Goal: Task Accomplishment & Management: Manage account settings

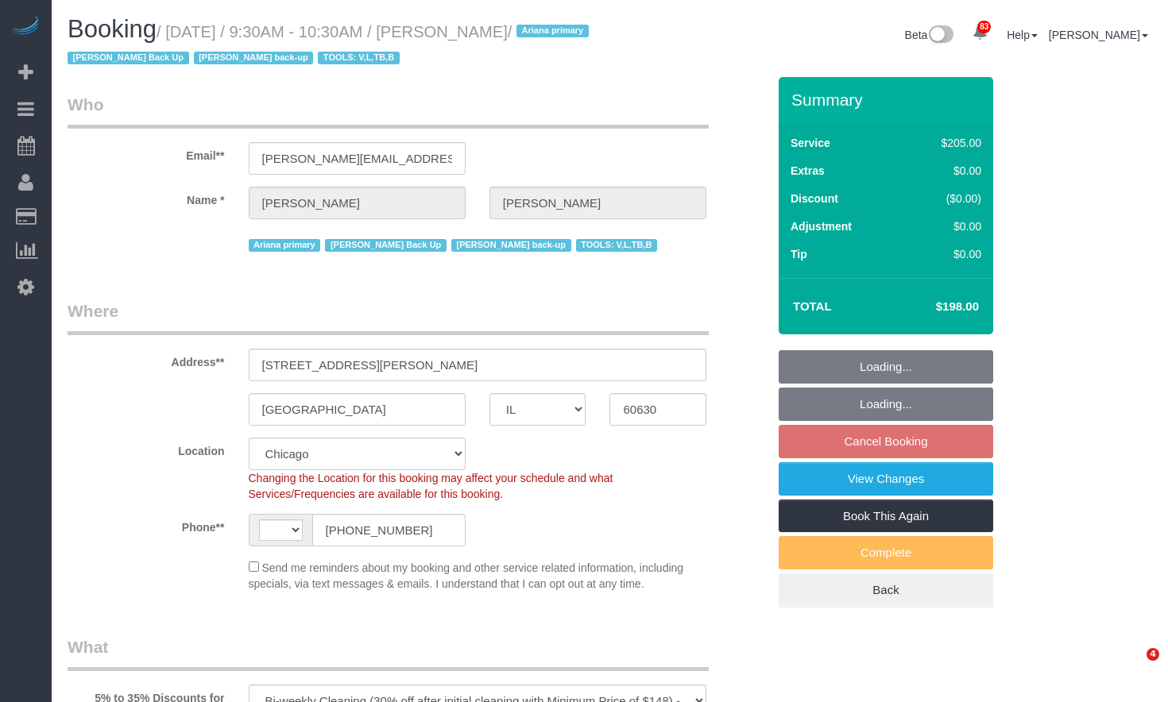
select select "IL"
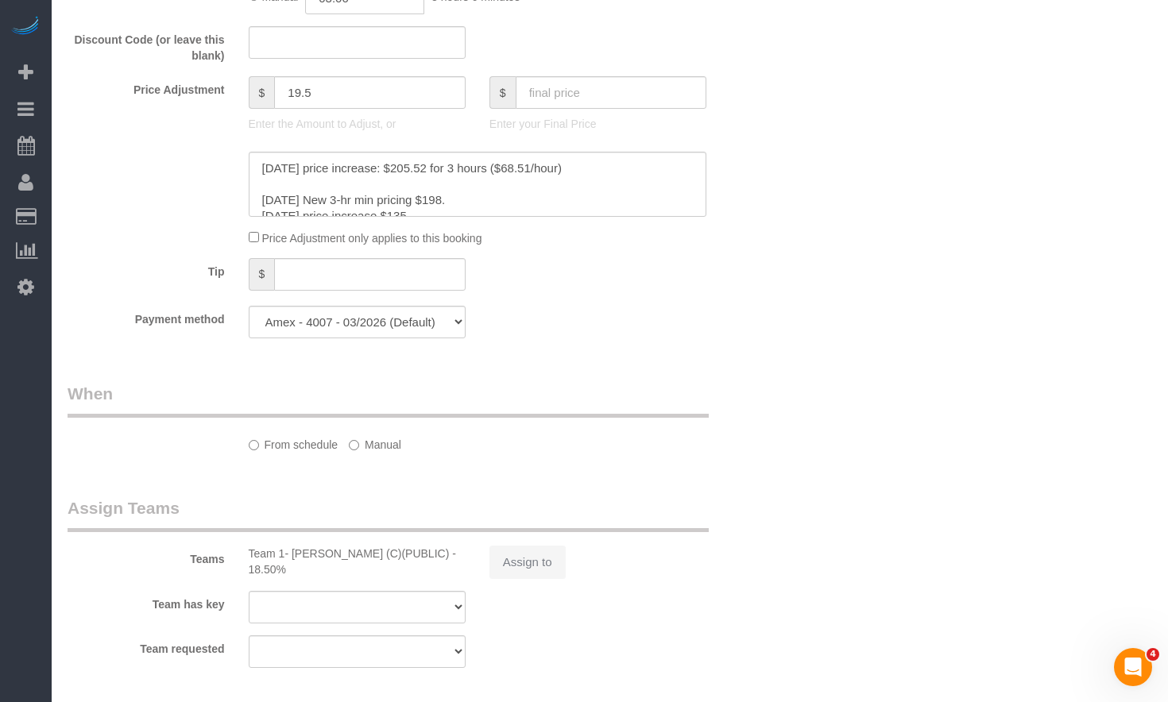
select select "object:831"
select select "string:US"
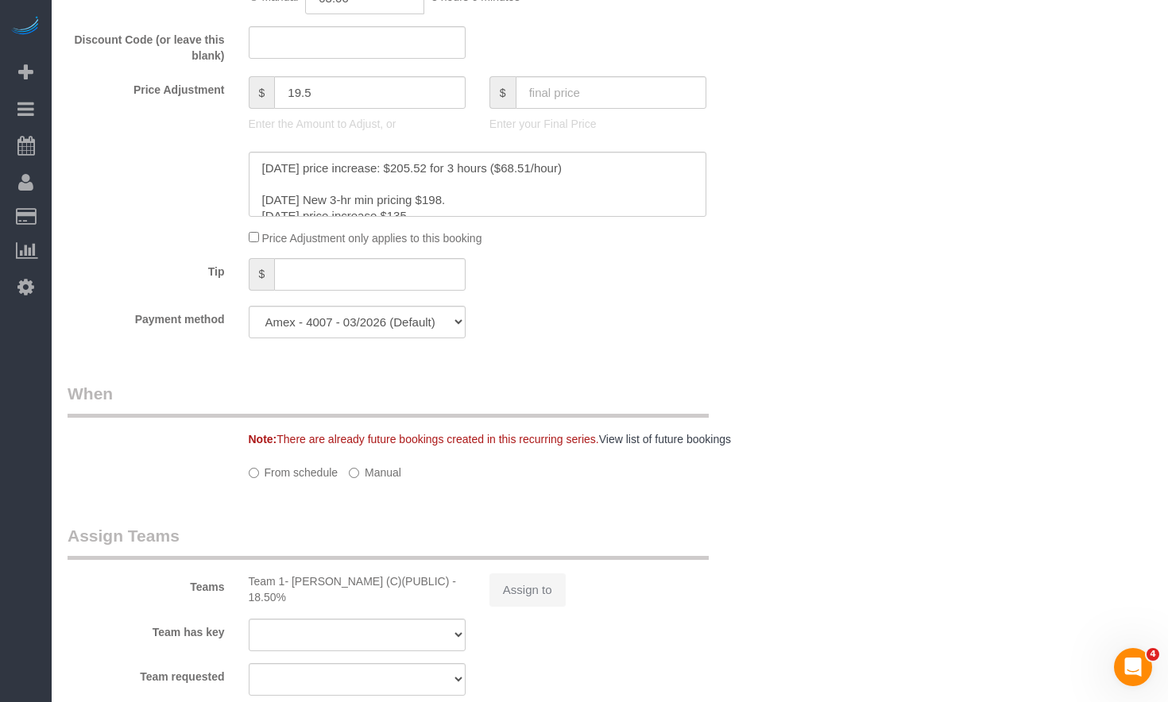
select select "number:1"
select select "number:69"
select select "number:139"
select select "number:98"
select select "number:141"
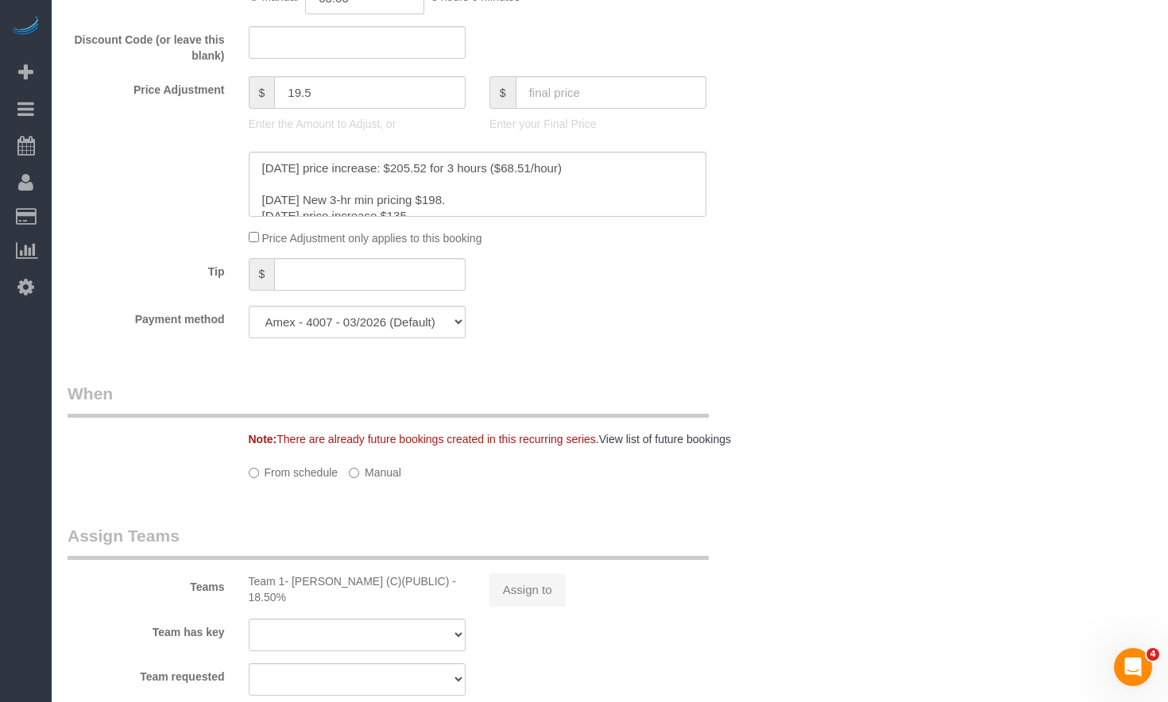
select select "number:143"
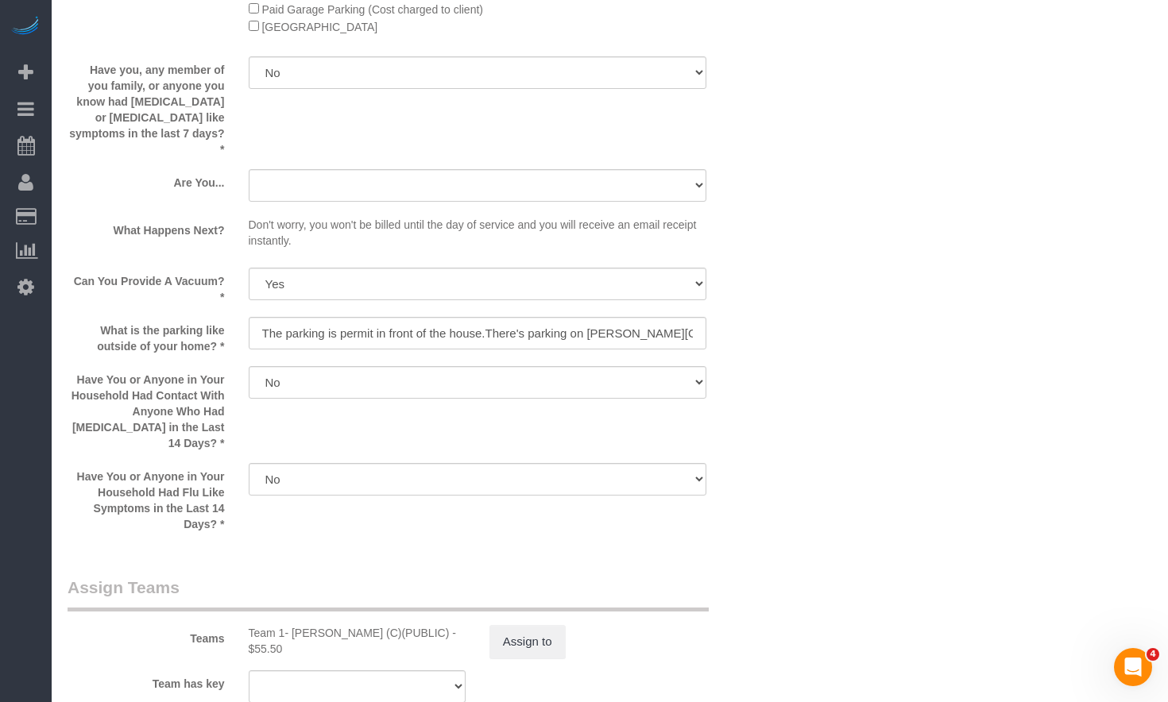
select select "2"
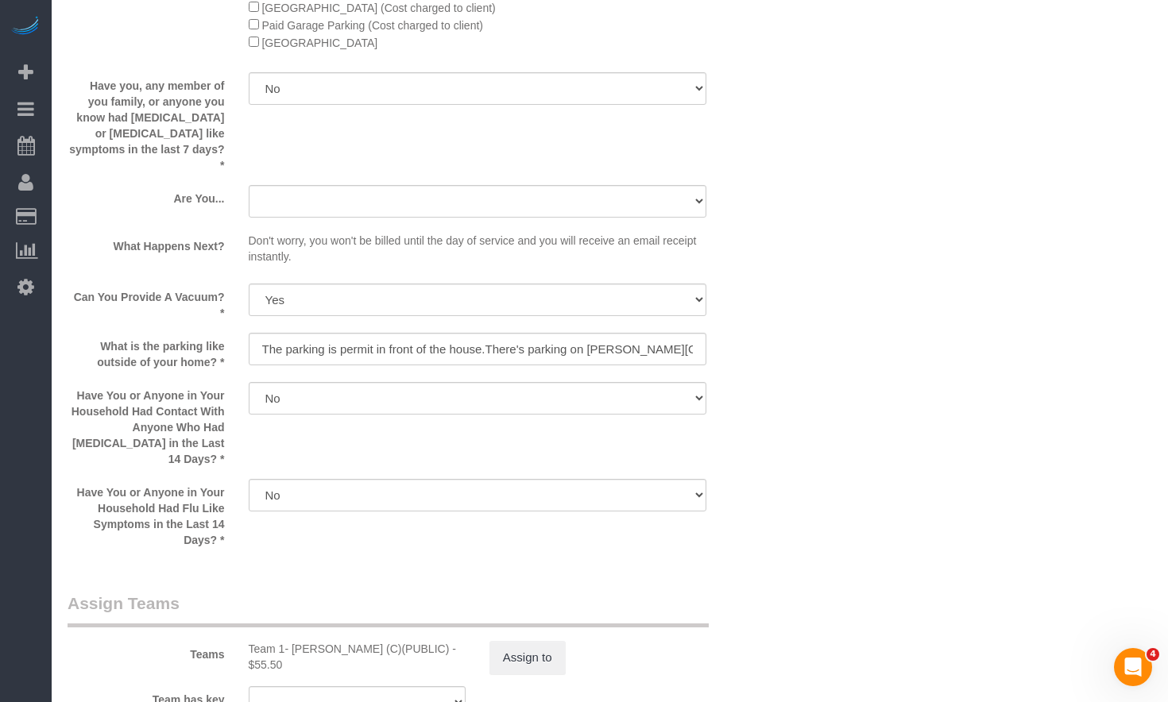
select select "2"
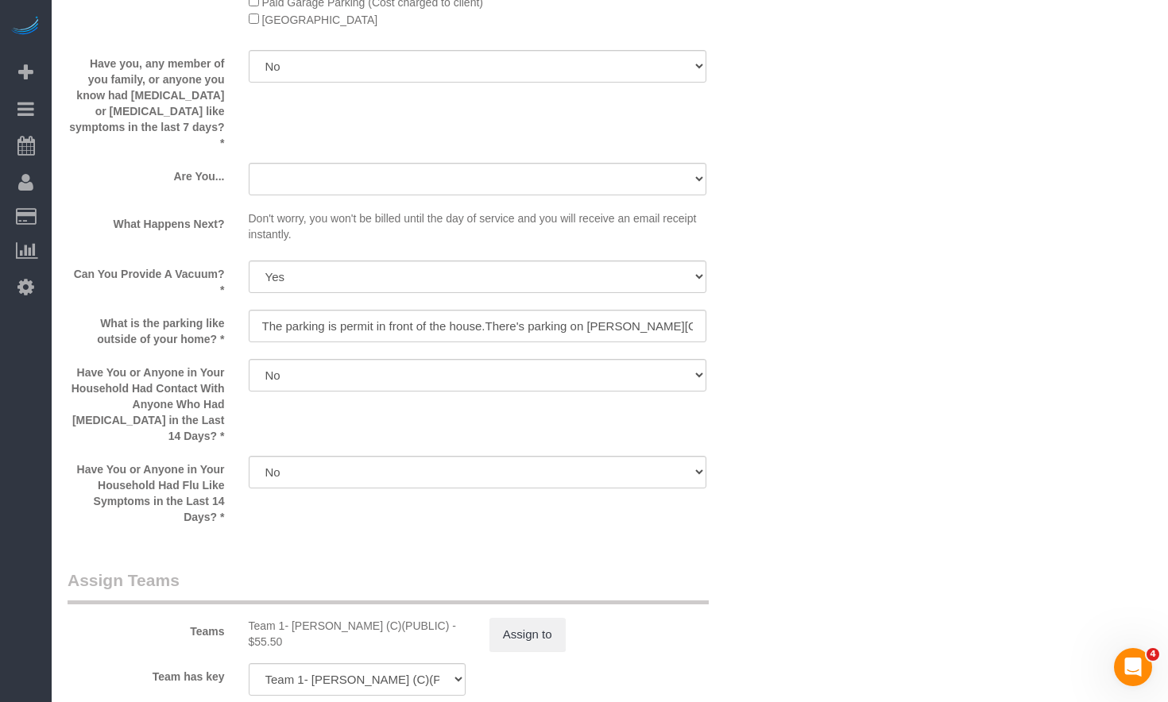
scroll to position [2780, 0]
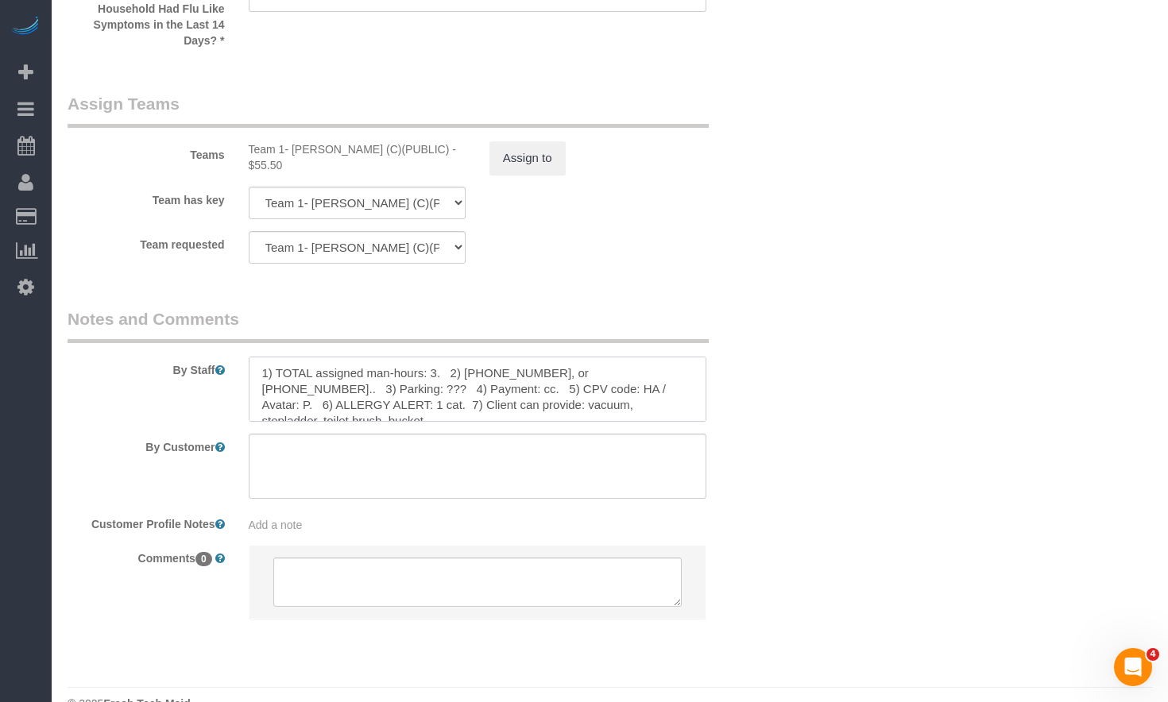
click at [375, 390] on textarea at bounding box center [478, 389] width 458 height 65
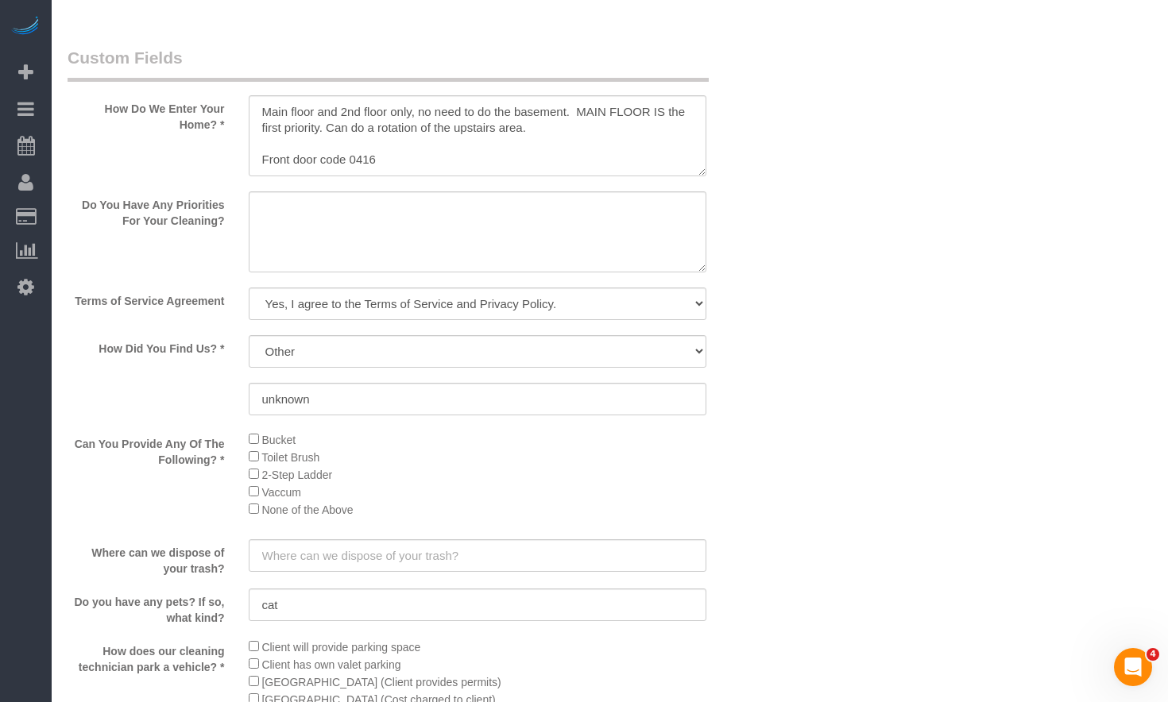
scroll to position [1509, 0]
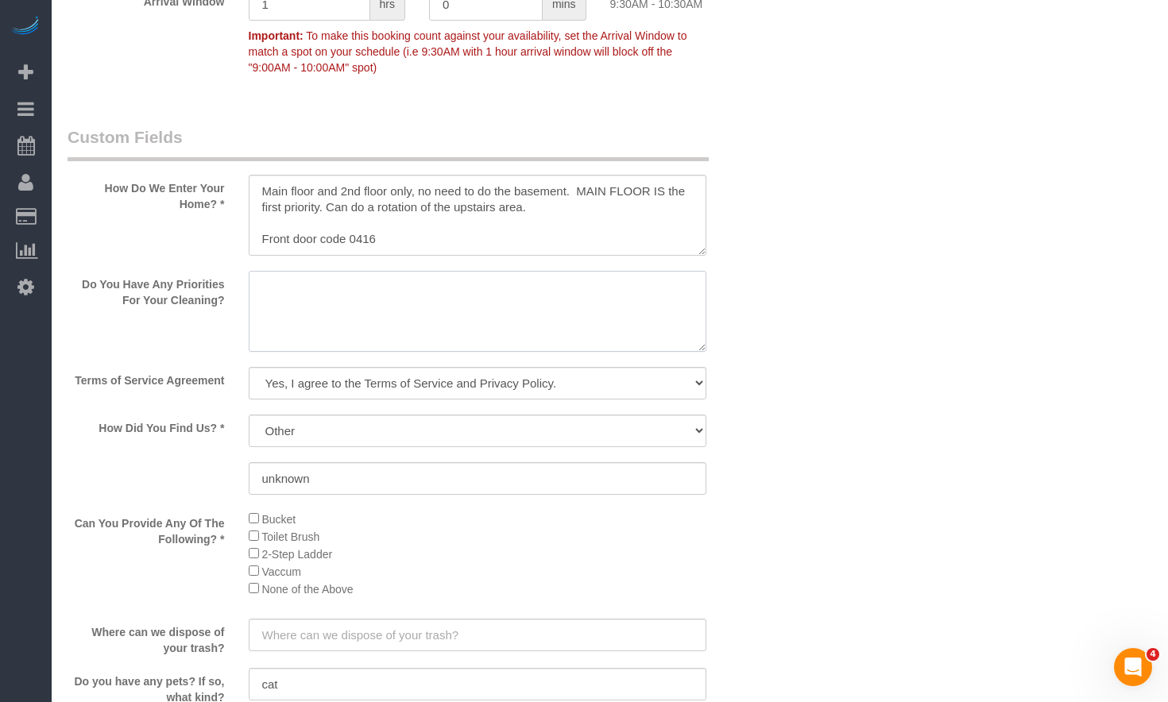
click at [288, 318] on textarea at bounding box center [478, 311] width 458 height 81
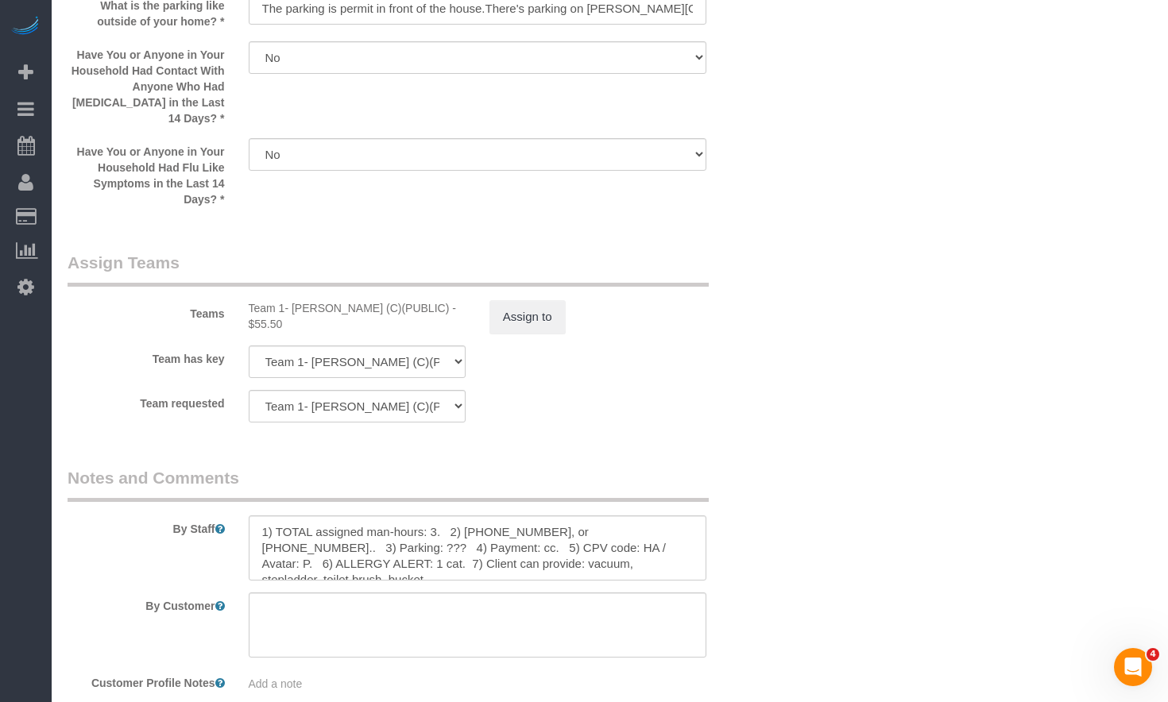
scroll to position [2780, 0]
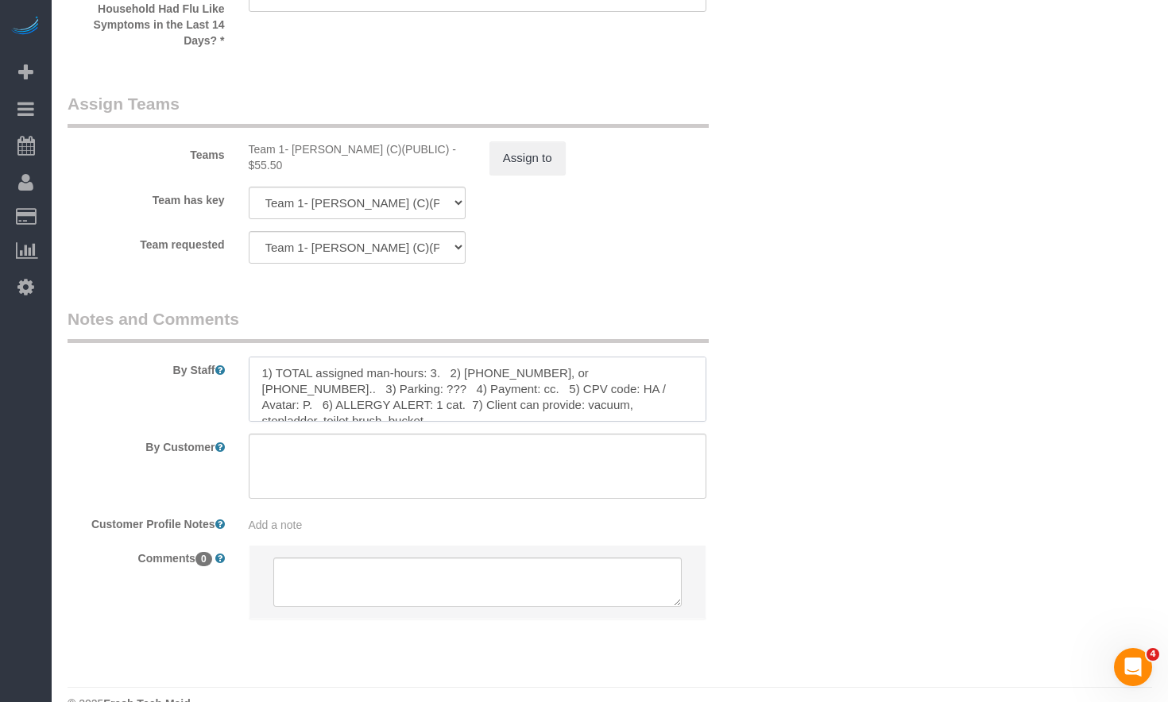
click at [272, 376] on textarea at bounding box center [478, 389] width 458 height 65
click at [264, 365] on textarea at bounding box center [478, 389] width 458 height 65
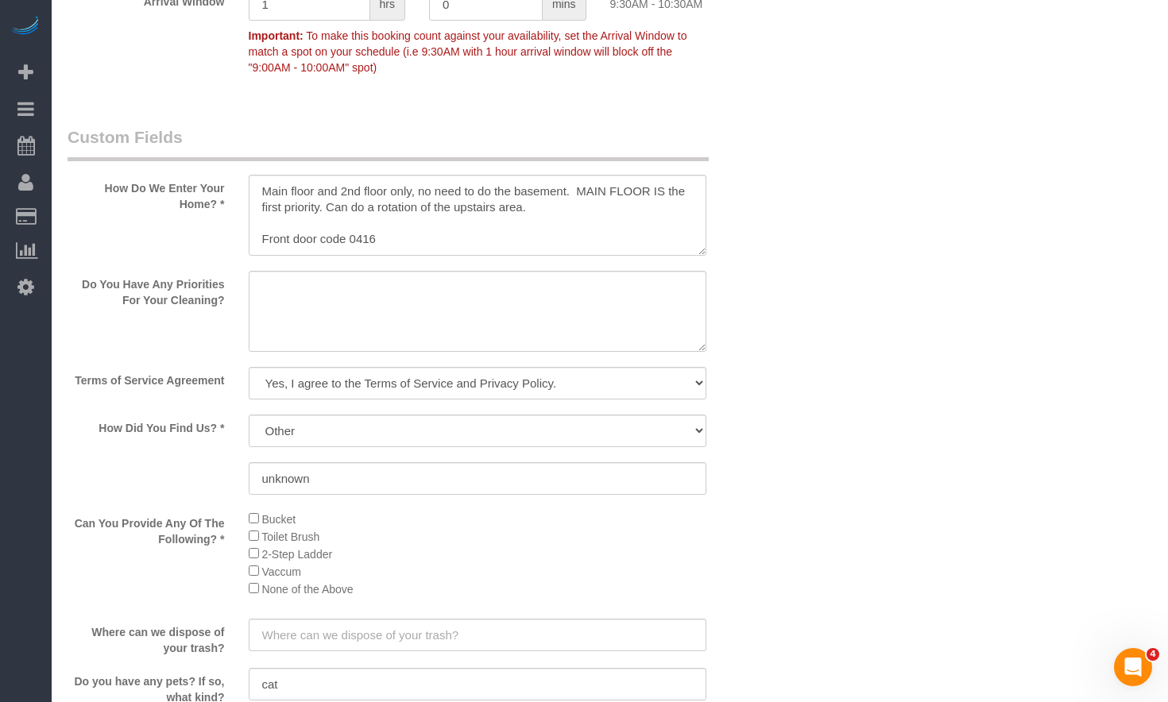
scroll to position [0, 0]
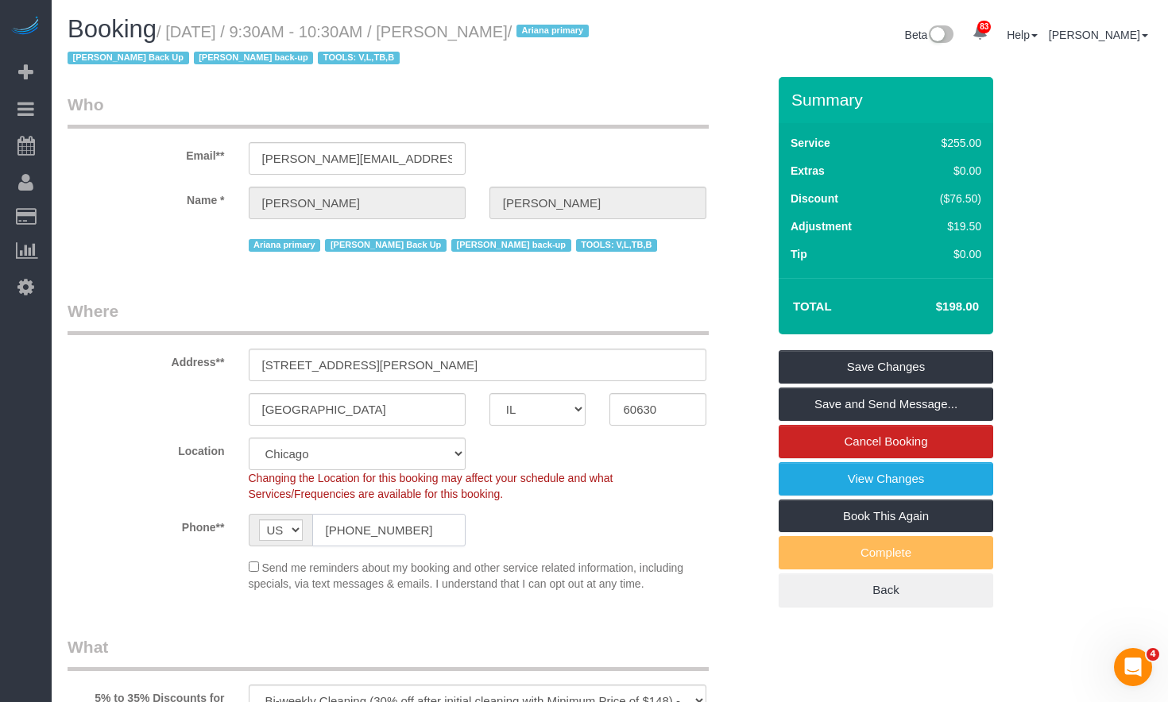
drag, startPoint x: 422, startPoint y: 533, endPoint x: 324, endPoint y: 475, distance: 113.6
click at [229, 512] on sui-booking-location "Location Chicago Evanston Skokie Northwest Western Changing the Location for th…" at bounding box center [417, 515] width 699 height 154
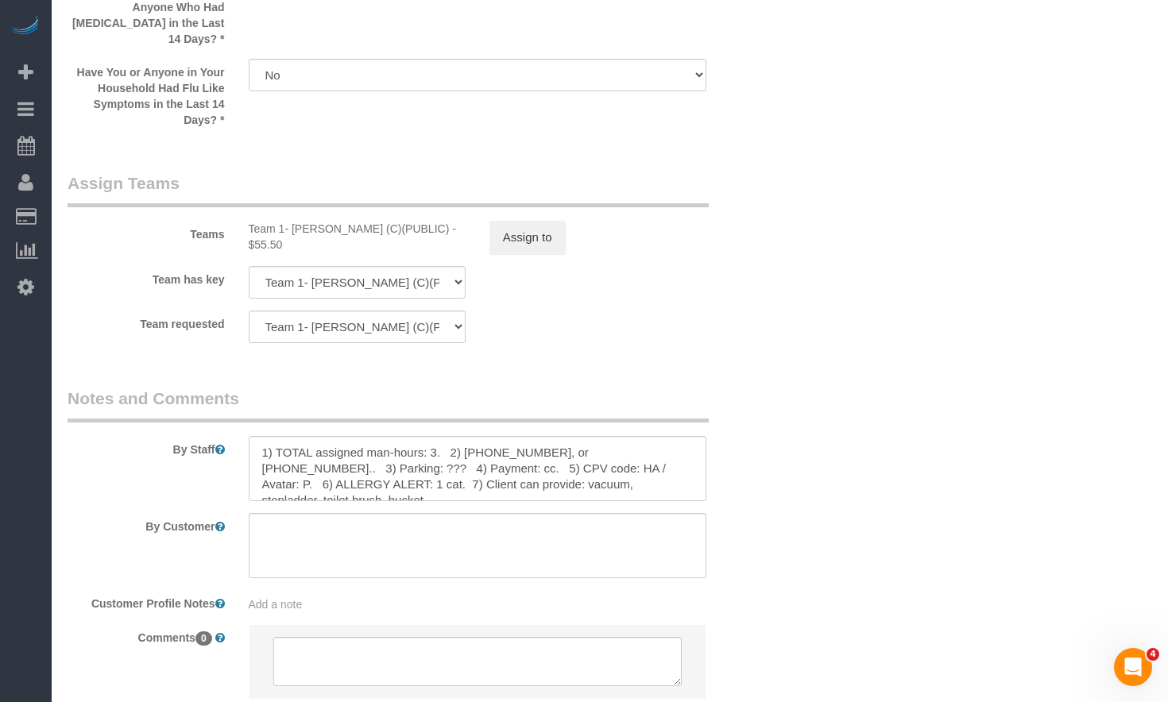
scroll to position [2780, 0]
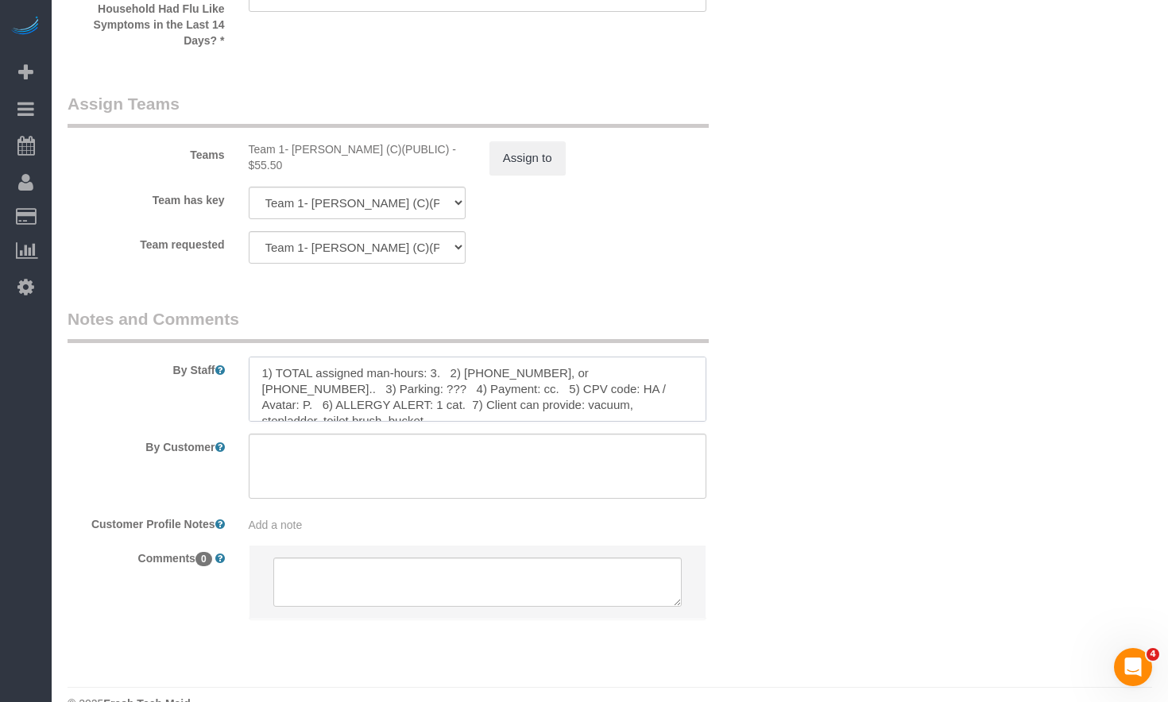
click at [261, 361] on textarea at bounding box center [478, 389] width 458 height 65
click at [642, 396] on textarea at bounding box center [478, 389] width 458 height 65
click at [261, 357] on textarea at bounding box center [478, 389] width 458 height 65
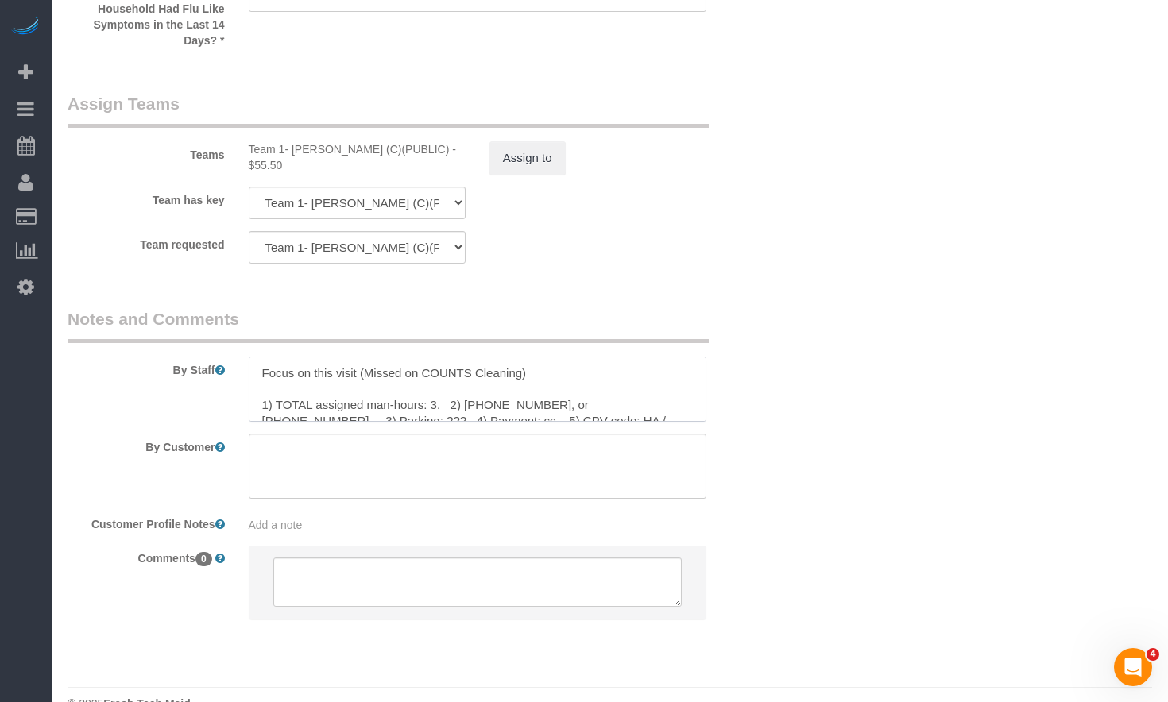
paste textarea "The basement bathroom - Wipe the outside of all appliances - Vacuum the baseboa…"
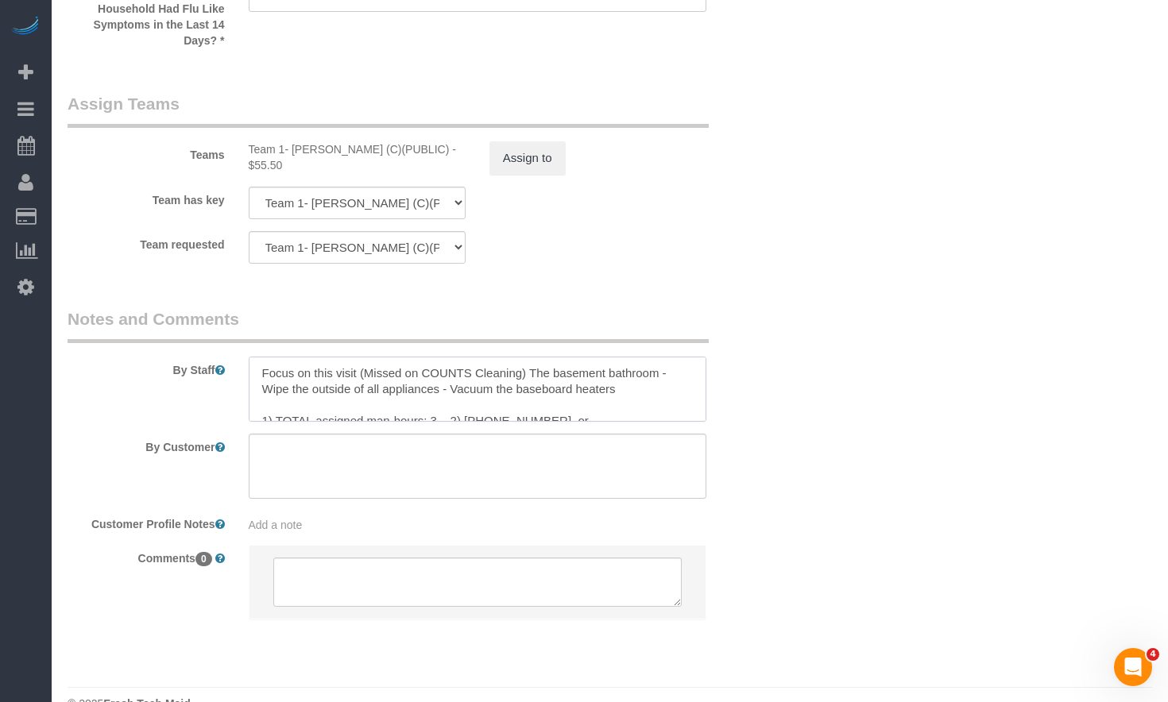
click at [663, 357] on textarea at bounding box center [478, 389] width 458 height 65
click at [267, 376] on textarea at bounding box center [478, 389] width 458 height 65
click at [427, 379] on textarea at bounding box center [478, 389] width 458 height 65
click at [600, 382] on textarea at bounding box center [478, 389] width 458 height 65
click at [635, 373] on textarea at bounding box center [478, 389] width 458 height 65
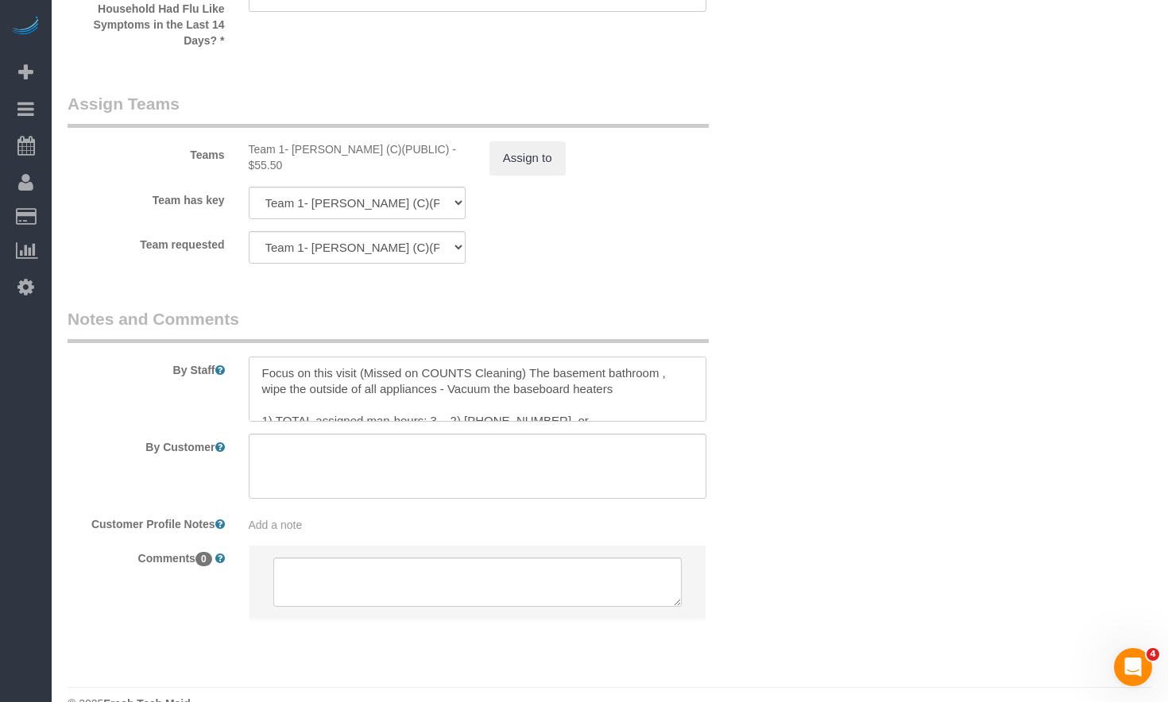
click at [440, 376] on textarea at bounding box center [478, 389] width 458 height 65
drag, startPoint x: 651, startPoint y: 358, endPoint x: 662, endPoint y: 373, distance: 18.3
click at [662, 373] on textarea at bounding box center [478, 389] width 458 height 65
click at [650, 365] on textarea at bounding box center [478, 389] width 458 height 65
drag, startPoint x: 269, startPoint y: 373, endPoint x: 214, endPoint y: 371, distance: 55.7
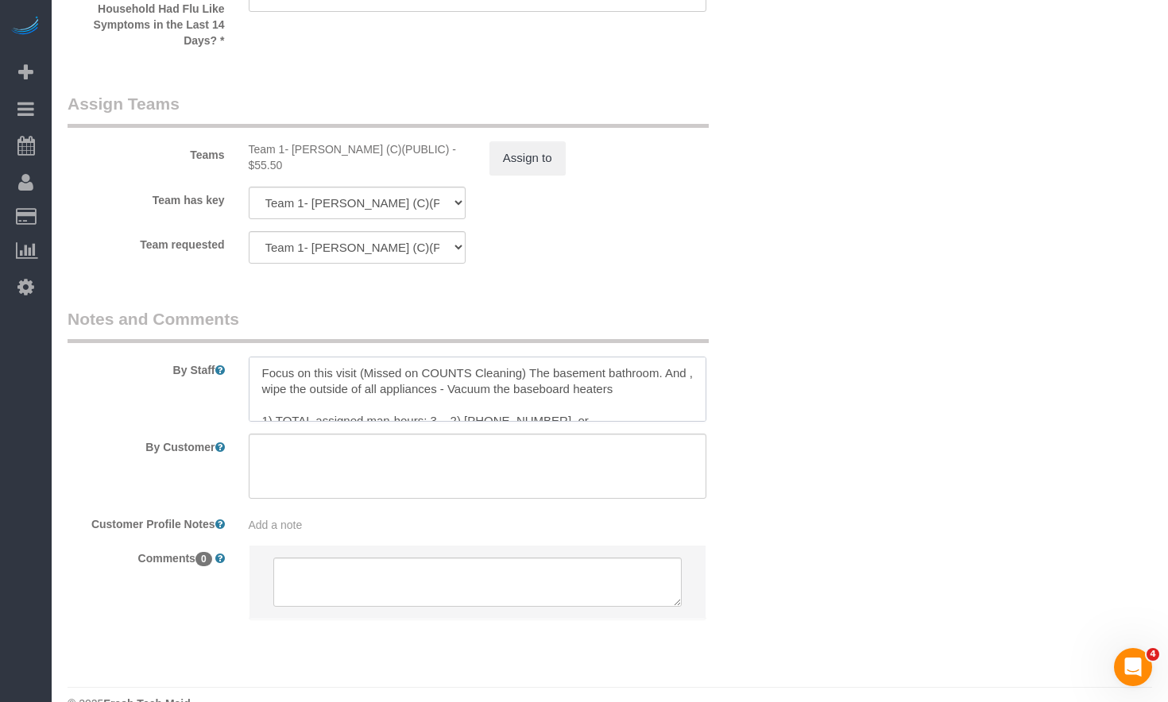
click at [214, 371] on div "By Staff" at bounding box center [417, 364] width 723 height 114
click at [442, 377] on textarea at bounding box center [478, 389] width 458 height 65
click at [658, 357] on textarea at bounding box center [478, 389] width 458 height 65
drag, startPoint x: 656, startPoint y: 361, endPoint x: 674, endPoint y: 392, distance: 35.6
click at [674, 392] on textarea at bounding box center [478, 389] width 458 height 65
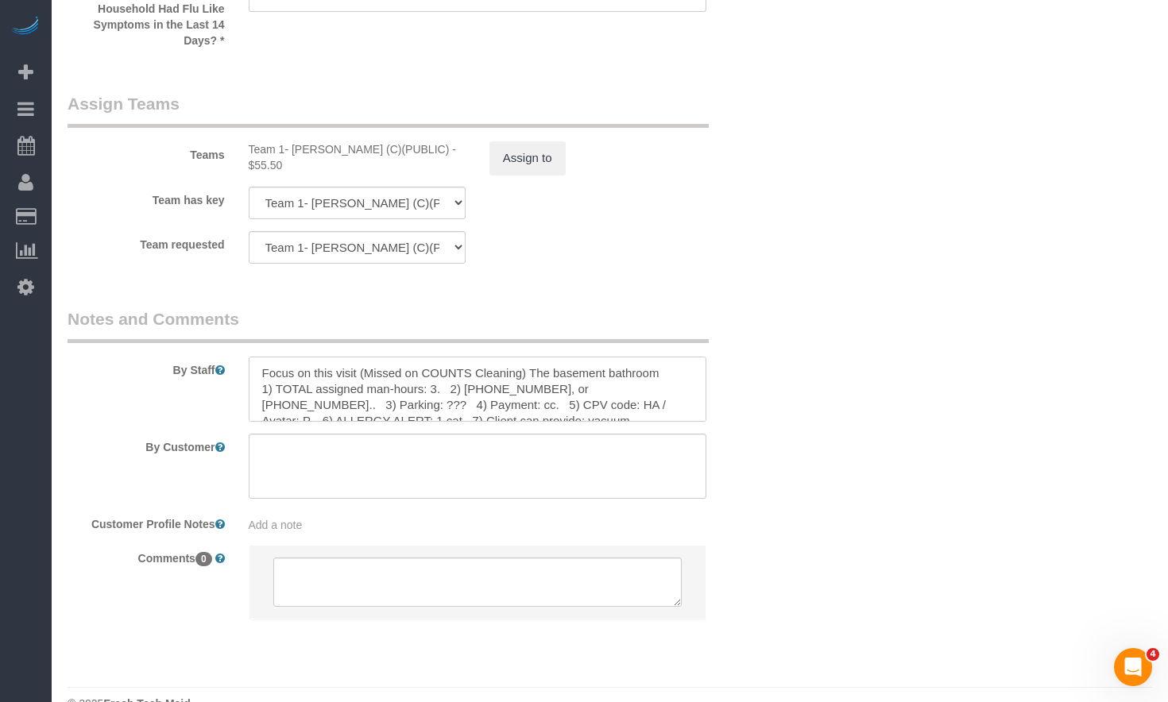
paste textarea "The basement bathroom - Wipe the outside of all appliances - Vacuum the baseboa…"
click at [651, 357] on textarea at bounding box center [478, 389] width 458 height 65
drag, startPoint x: 373, startPoint y: 378, endPoint x: 651, endPoint y: 361, distance: 277.8
click at [651, 361] on textarea at bounding box center [478, 389] width 458 height 65
click at [268, 369] on textarea at bounding box center [478, 389] width 458 height 65
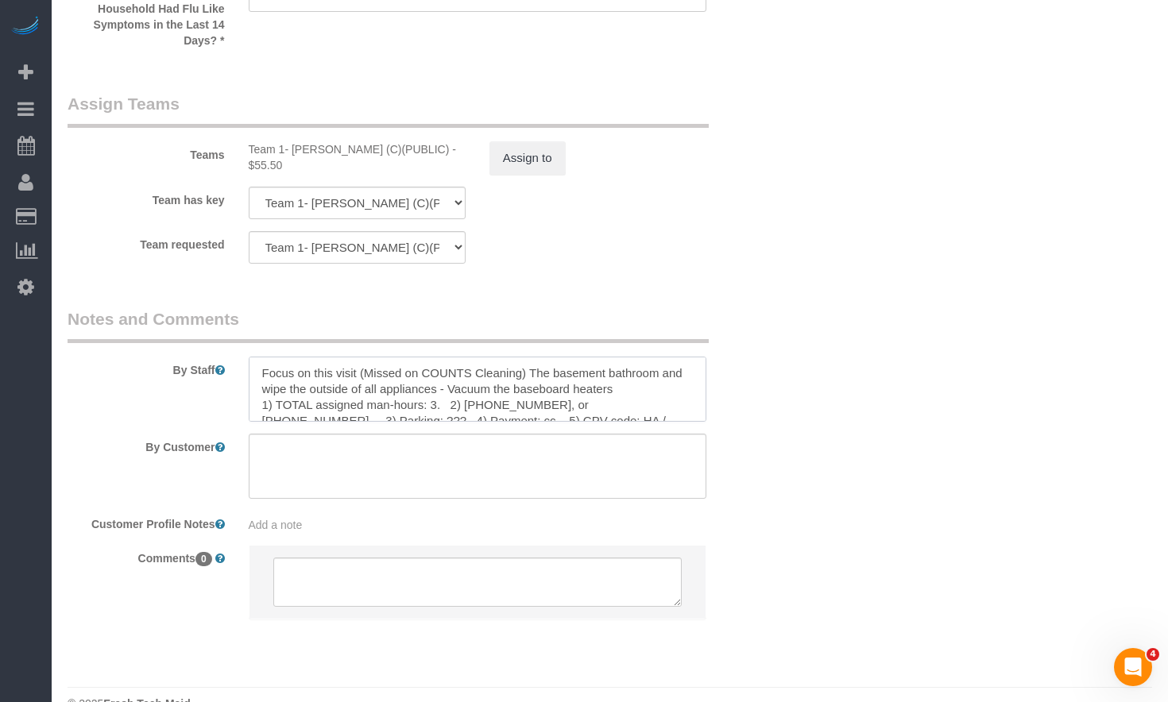
click at [436, 377] on textarea at bounding box center [478, 389] width 458 height 65
click at [630, 369] on textarea at bounding box center [478, 389] width 458 height 65
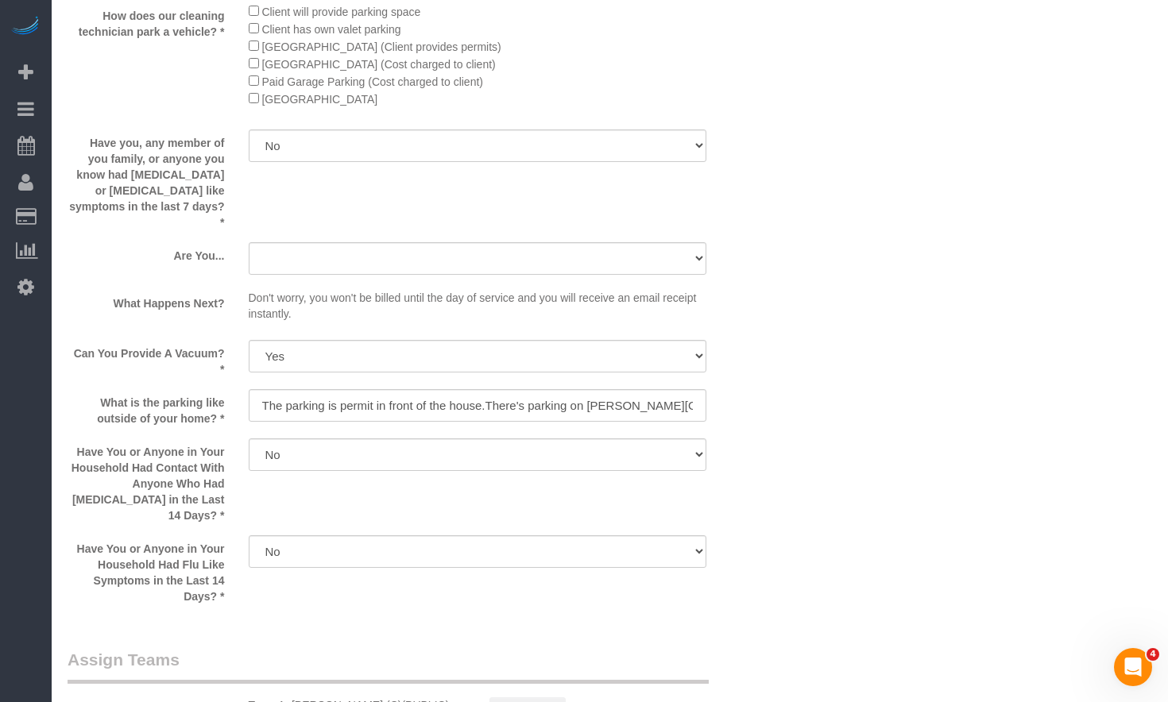
scroll to position [2701, 0]
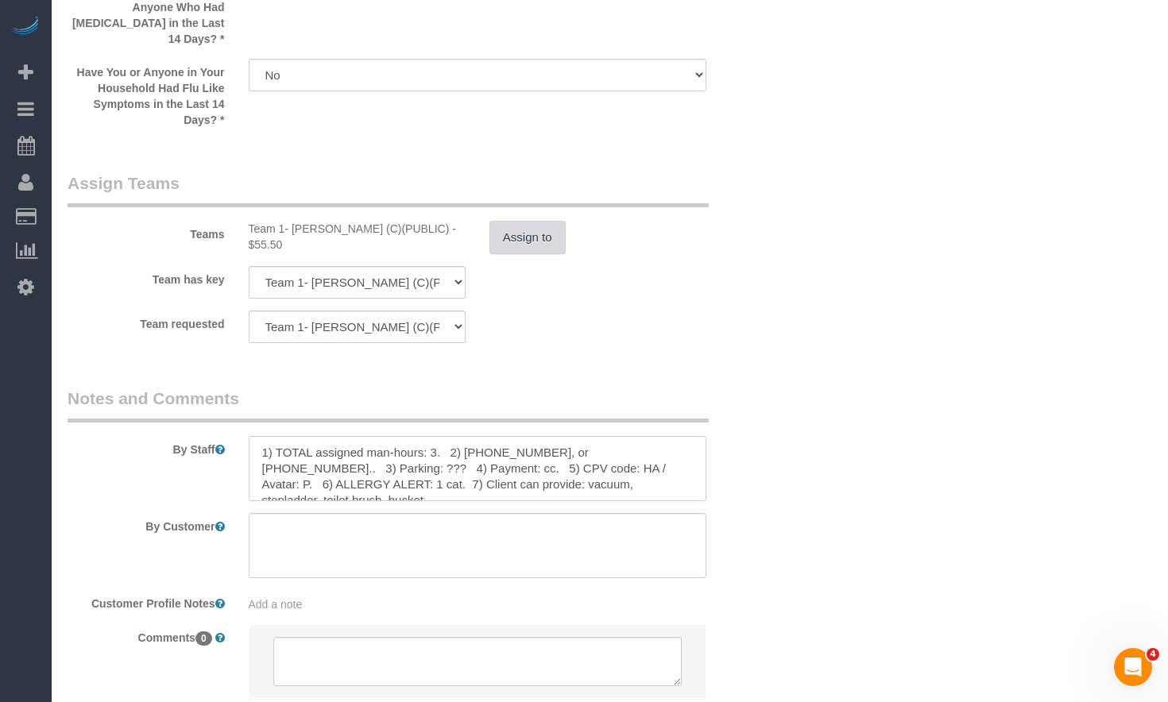
type textarea "Focus on this visit (Missed on COUNTS Cleaning) The basement bathroom and wipe …"
click at [506, 231] on button "Assign to" at bounding box center [527, 237] width 76 height 33
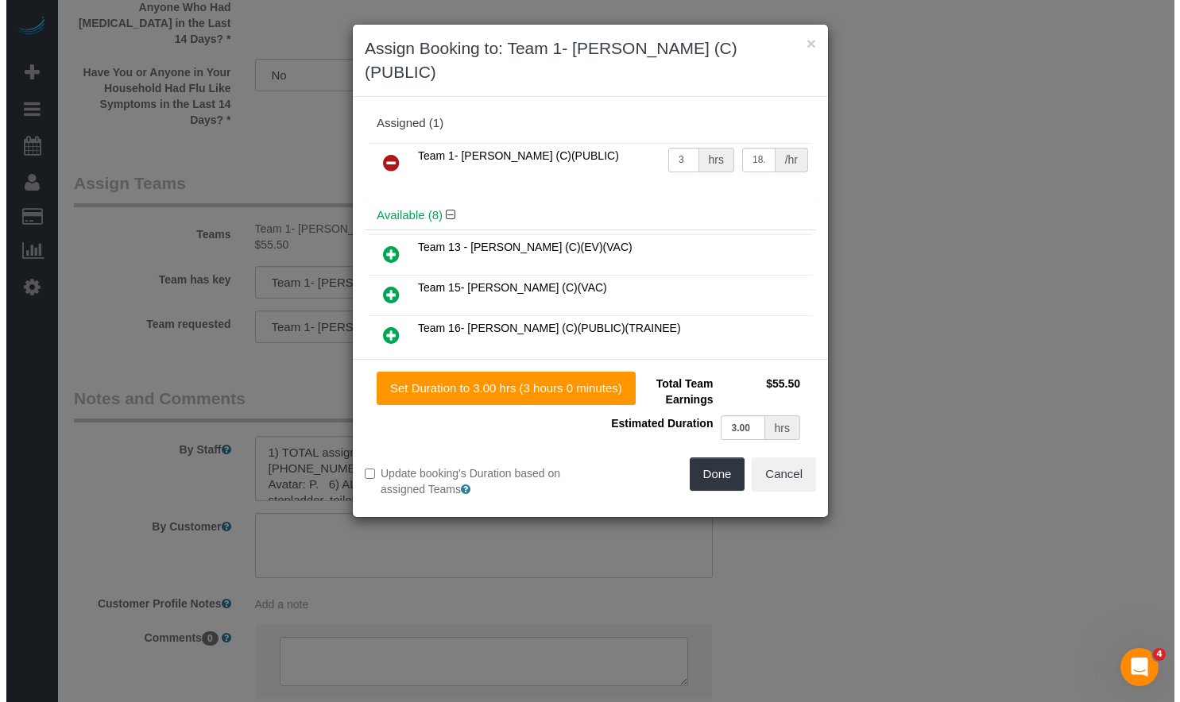
scroll to position [2699, 0]
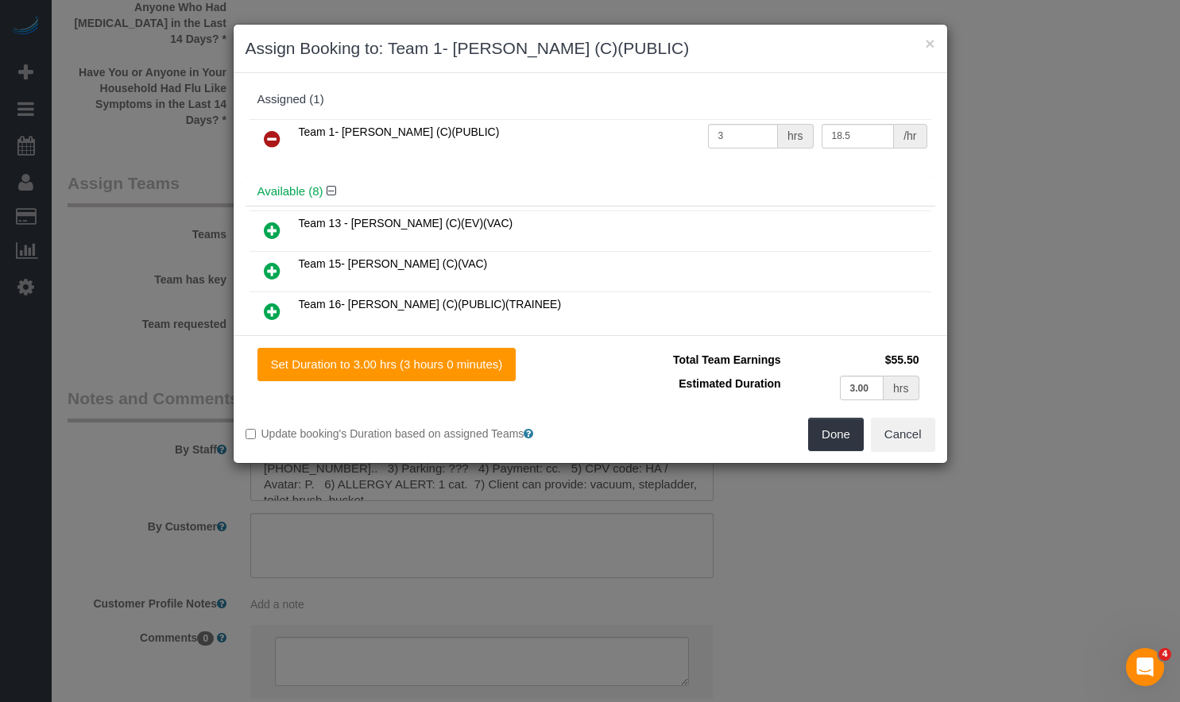
click at [271, 143] on icon at bounding box center [272, 138] width 17 height 19
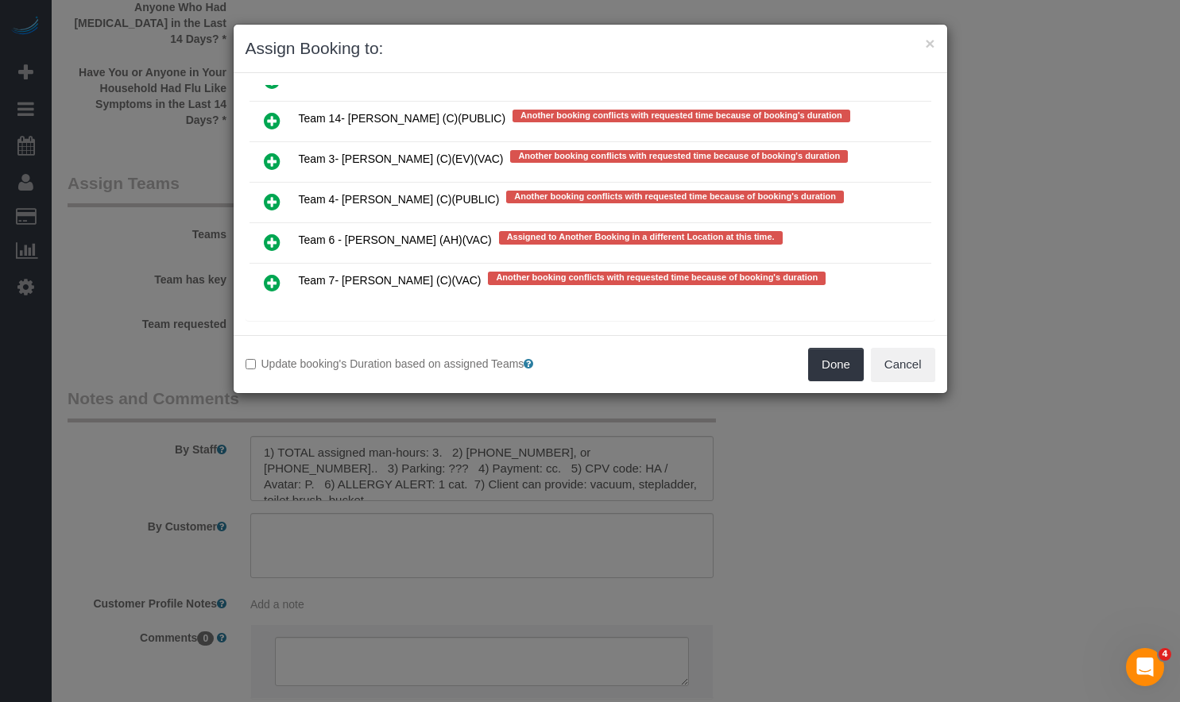
scroll to position [233, 0]
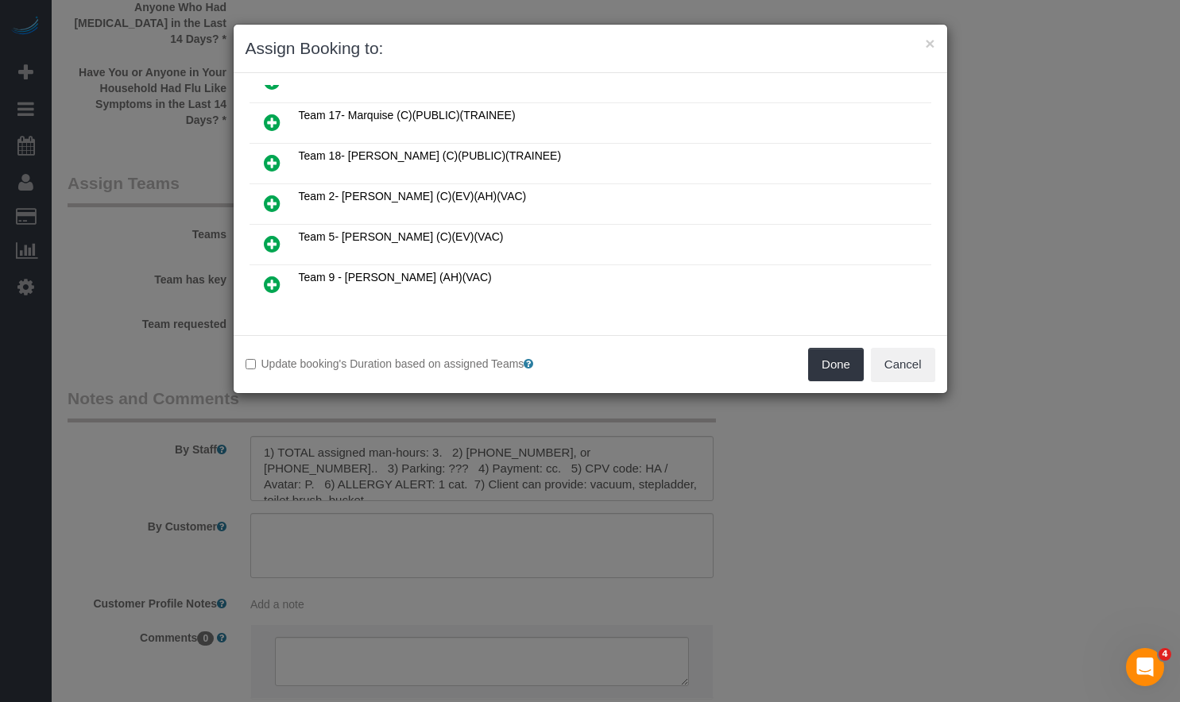
click at [271, 195] on icon at bounding box center [272, 203] width 17 height 19
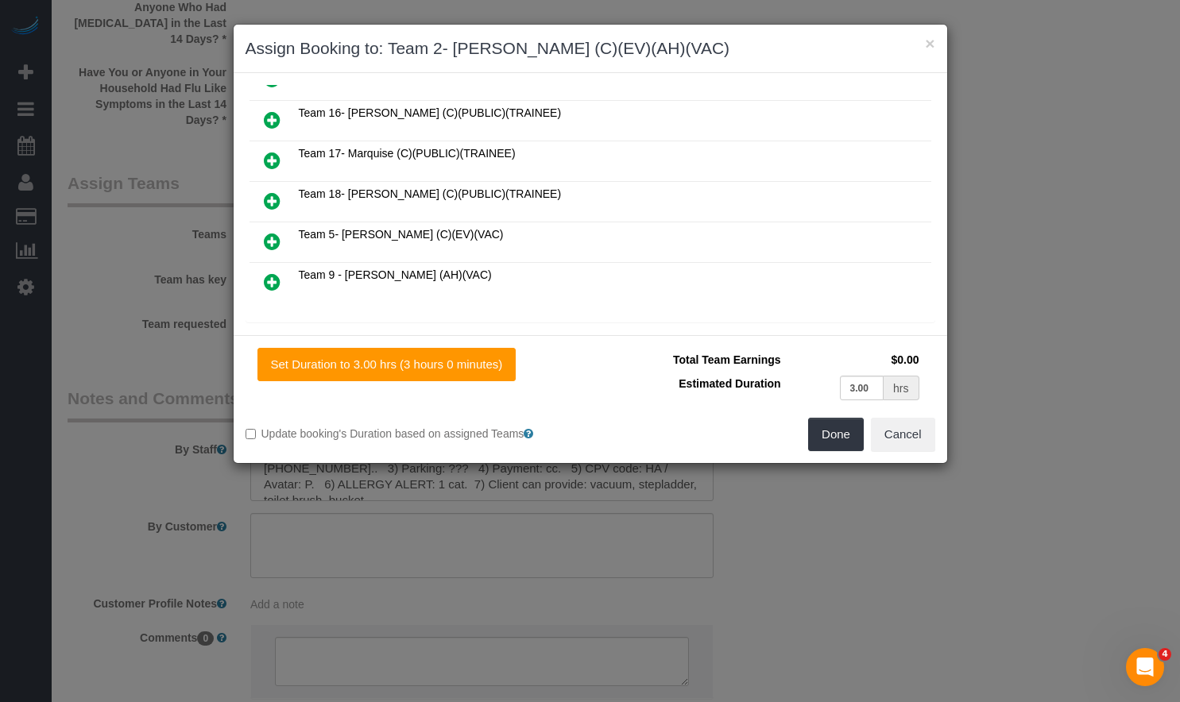
scroll to position [271, 0]
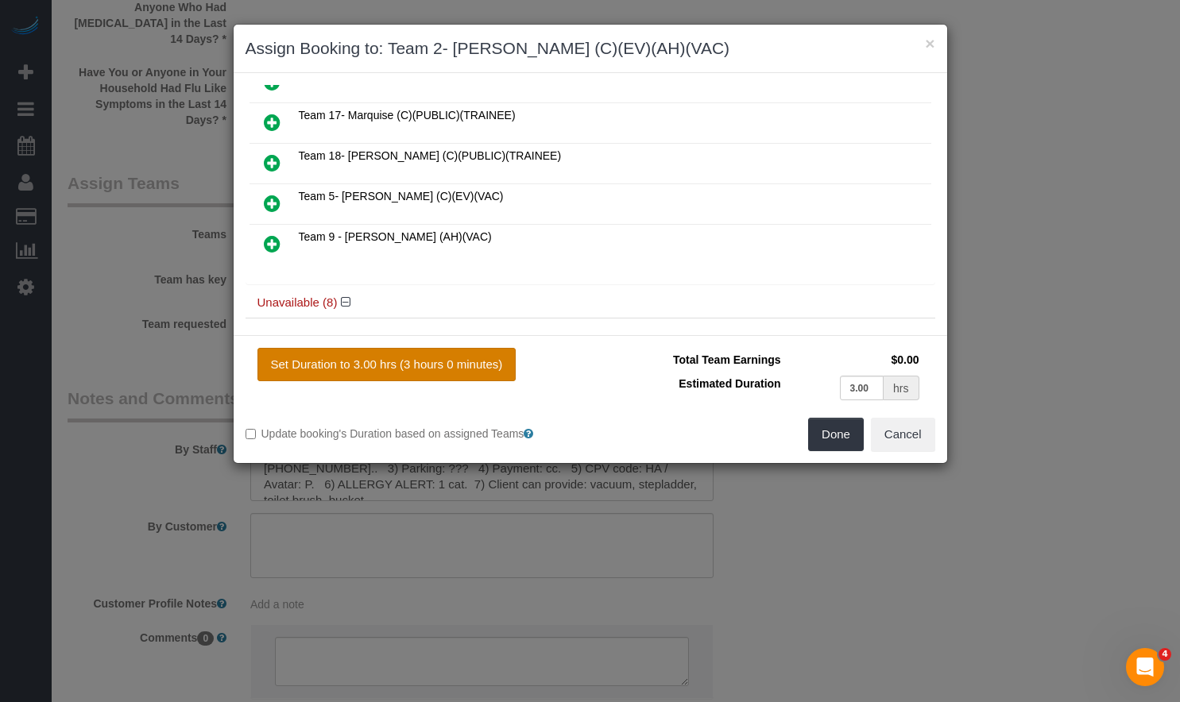
click at [460, 350] on button "Set Duration to 3.00 hrs (3 hours 0 minutes)" at bounding box center [386, 364] width 259 height 33
type input "3.00"
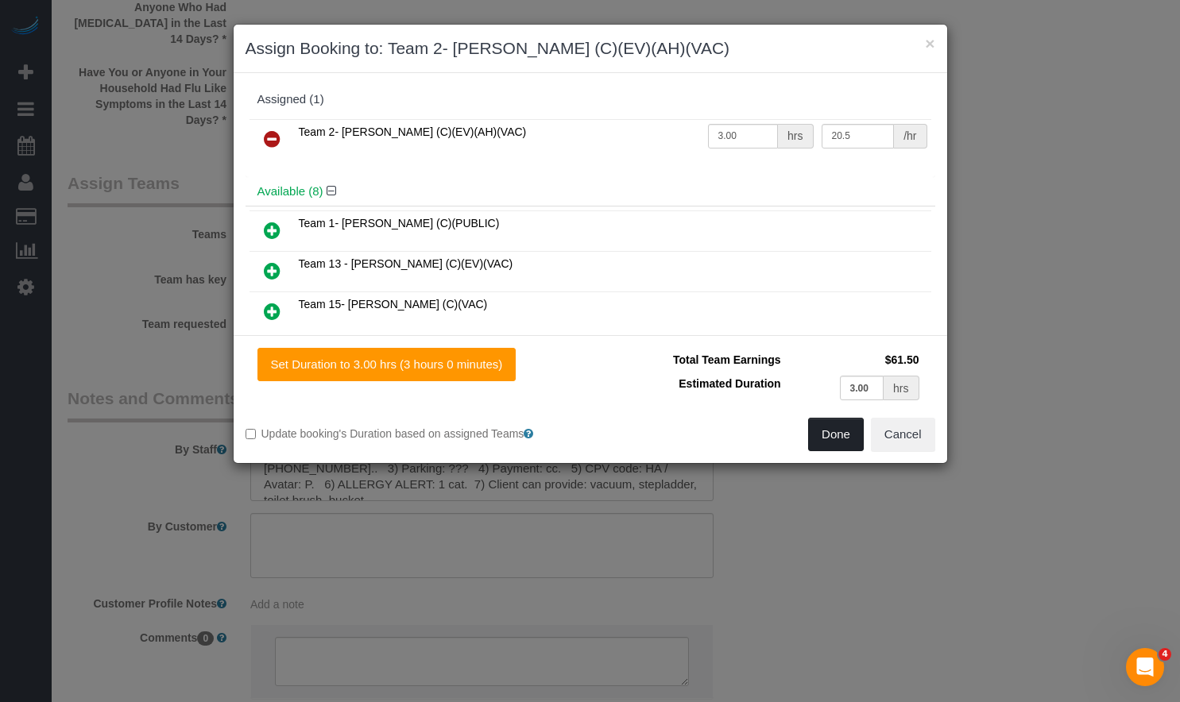
click at [831, 437] on button "Done" at bounding box center [836, 434] width 56 height 33
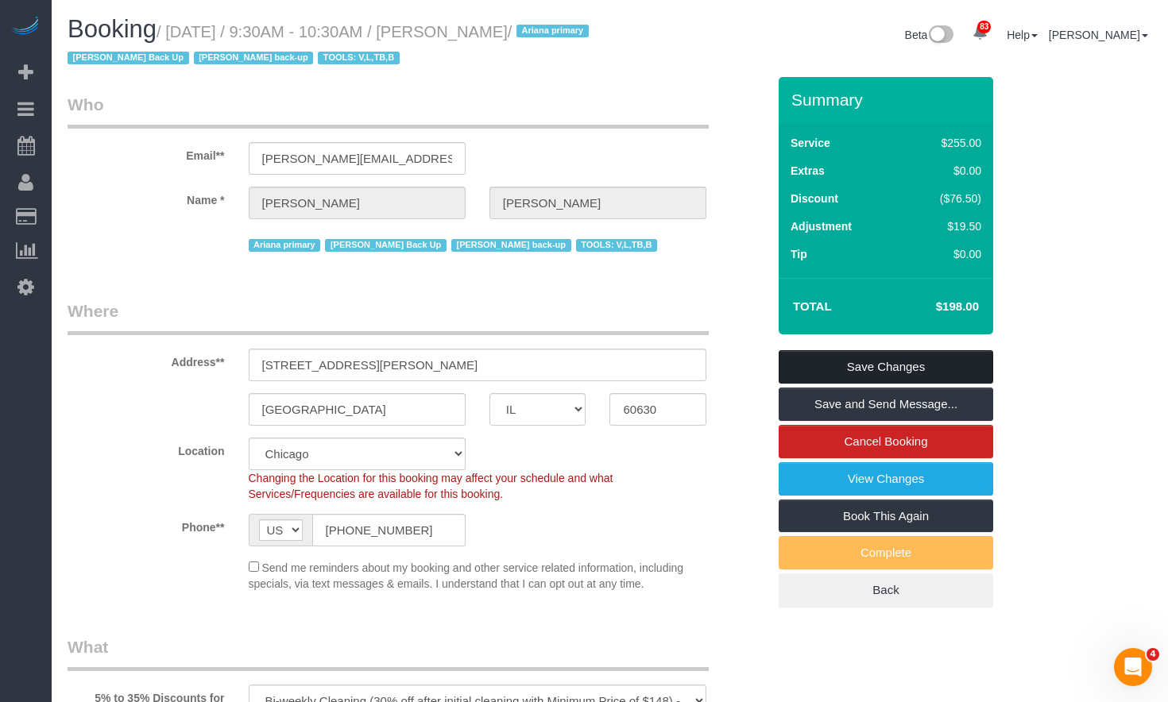
click at [890, 365] on link "Save Changes" at bounding box center [885, 366] width 214 height 33
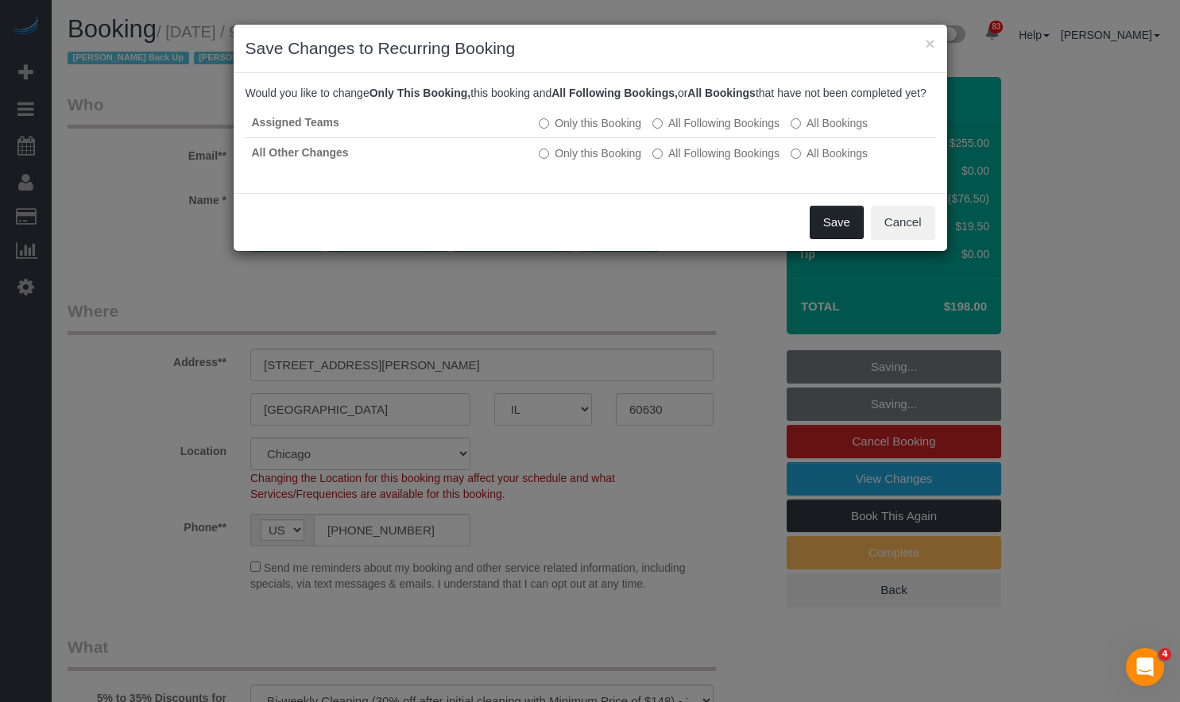
click at [836, 239] on button "Save" at bounding box center [836, 222] width 54 height 33
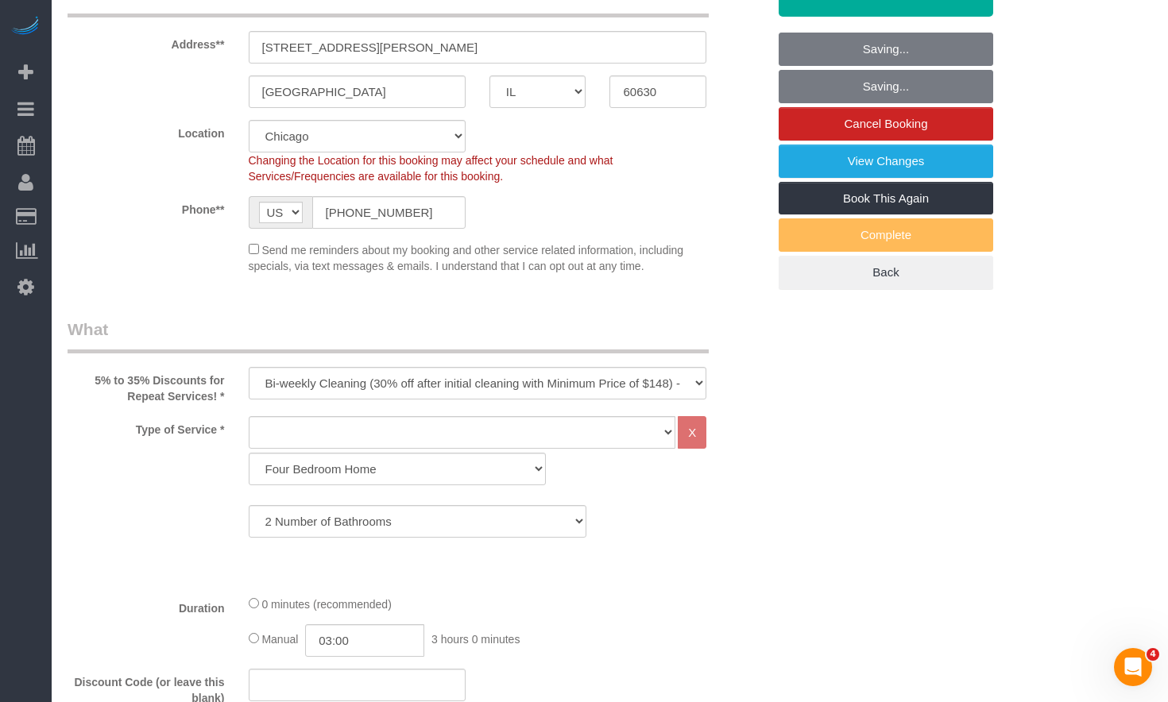
scroll to position [556, 0]
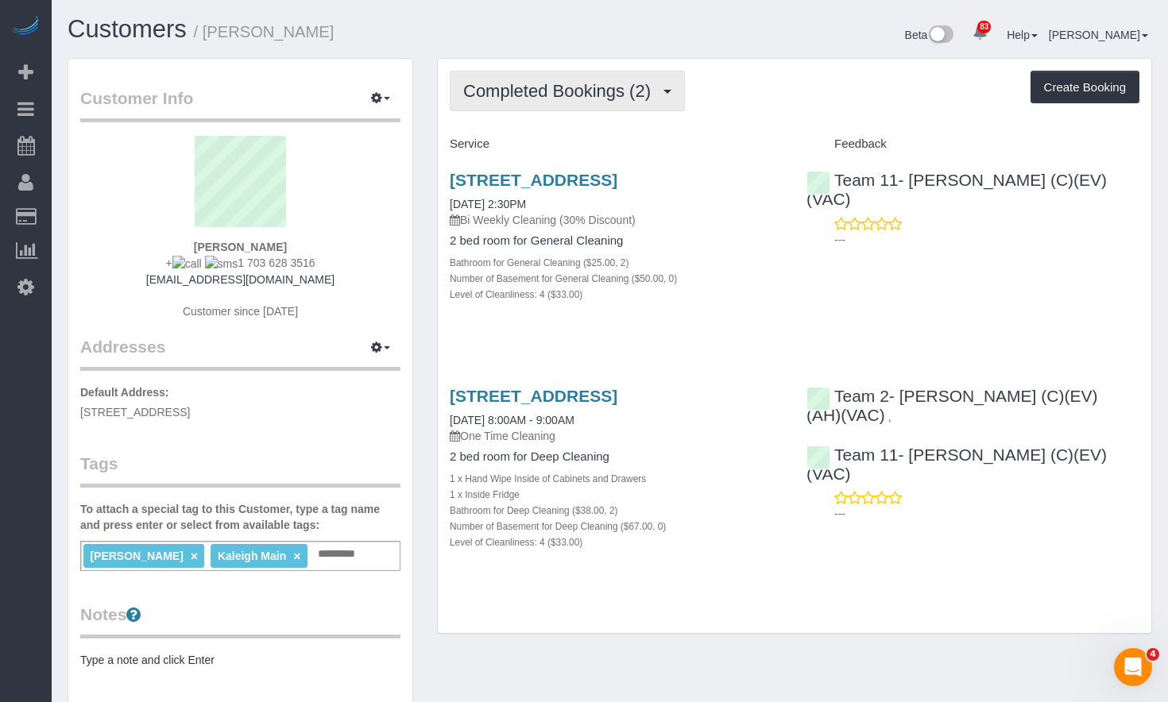
click at [596, 79] on button "Completed Bookings (2)" at bounding box center [567, 91] width 235 height 41
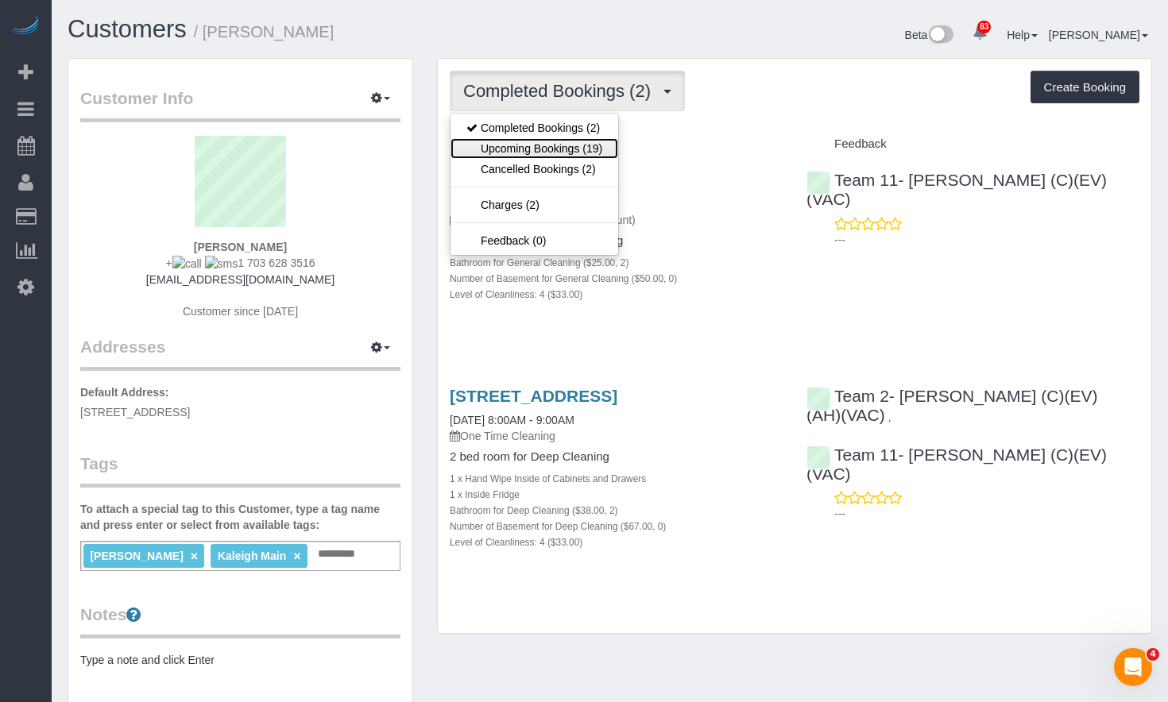
click at [554, 148] on link "Upcoming Bookings (19)" at bounding box center [534, 148] width 168 height 21
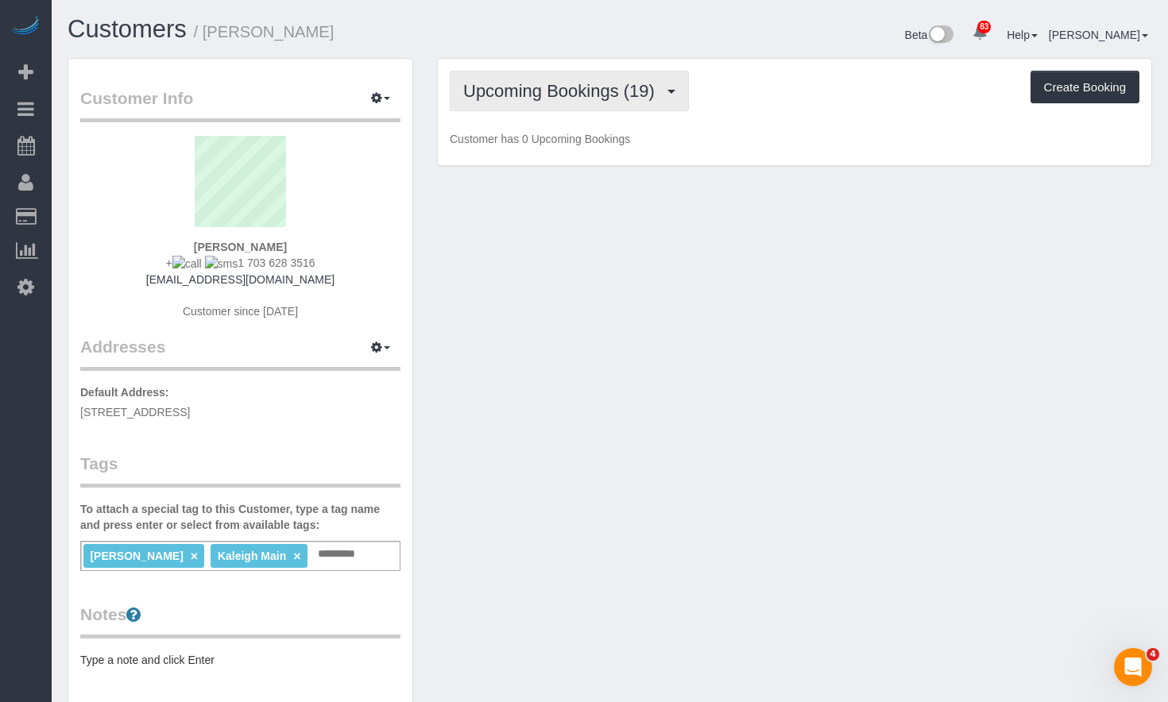
click at [581, 86] on span "Upcoming Bookings (19)" at bounding box center [562, 91] width 199 height 20
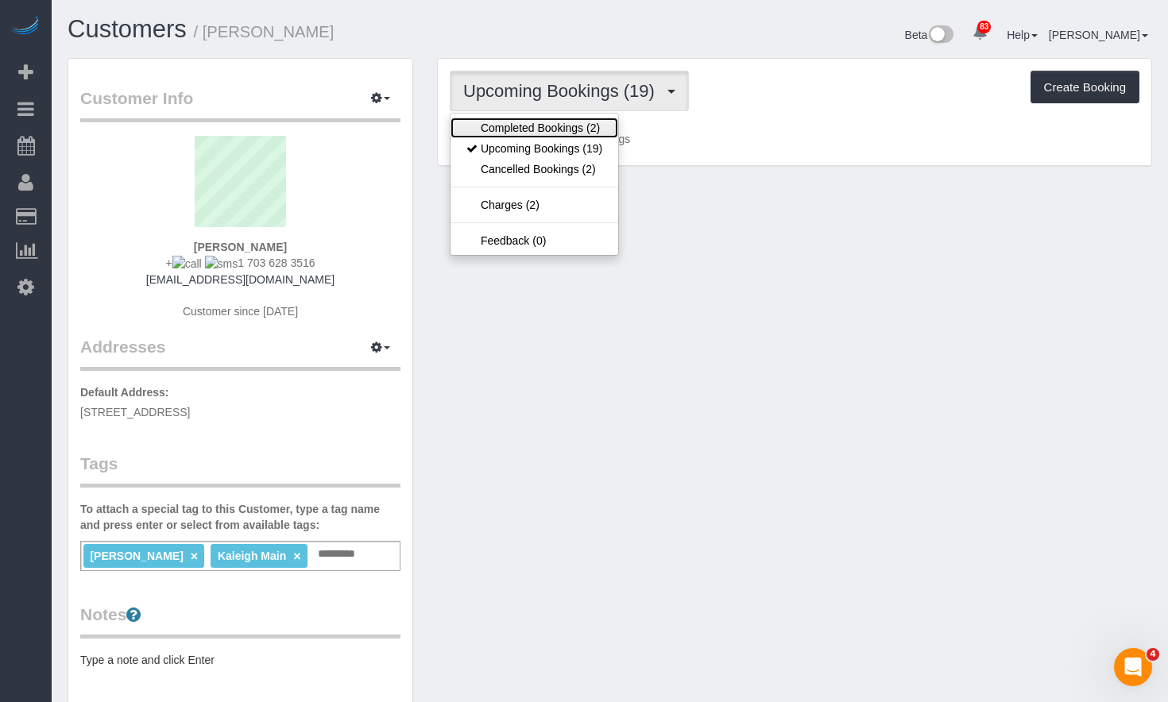
click at [580, 126] on link "Completed Bookings (2)" at bounding box center [534, 128] width 168 height 21
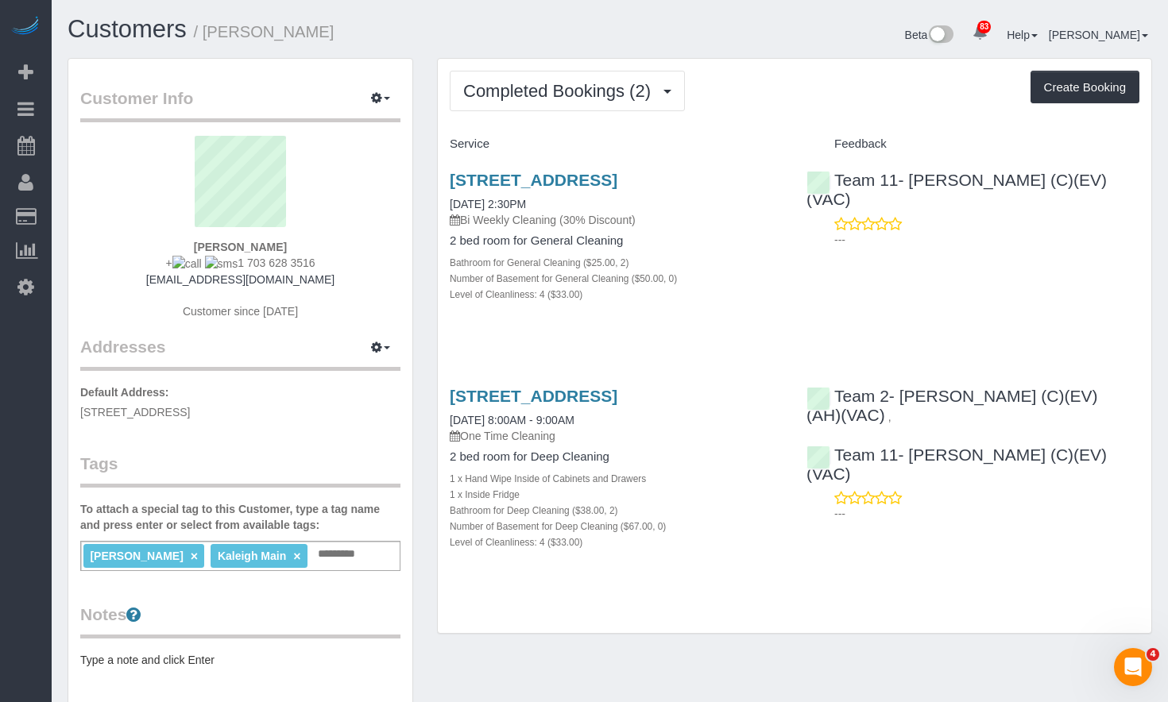
drag, startPoint x: 295, startPoint y: 259, endPoint x: 214, endPoint y: 265, distance: 81.3
click at [214, 265] on div "Krista Gautney + 1 703 628 3516 send2kgautney@gmail.com Customer since 2025" at bounding box center [240, 235] width 320 height 199
copy span "1 703 628 3516"
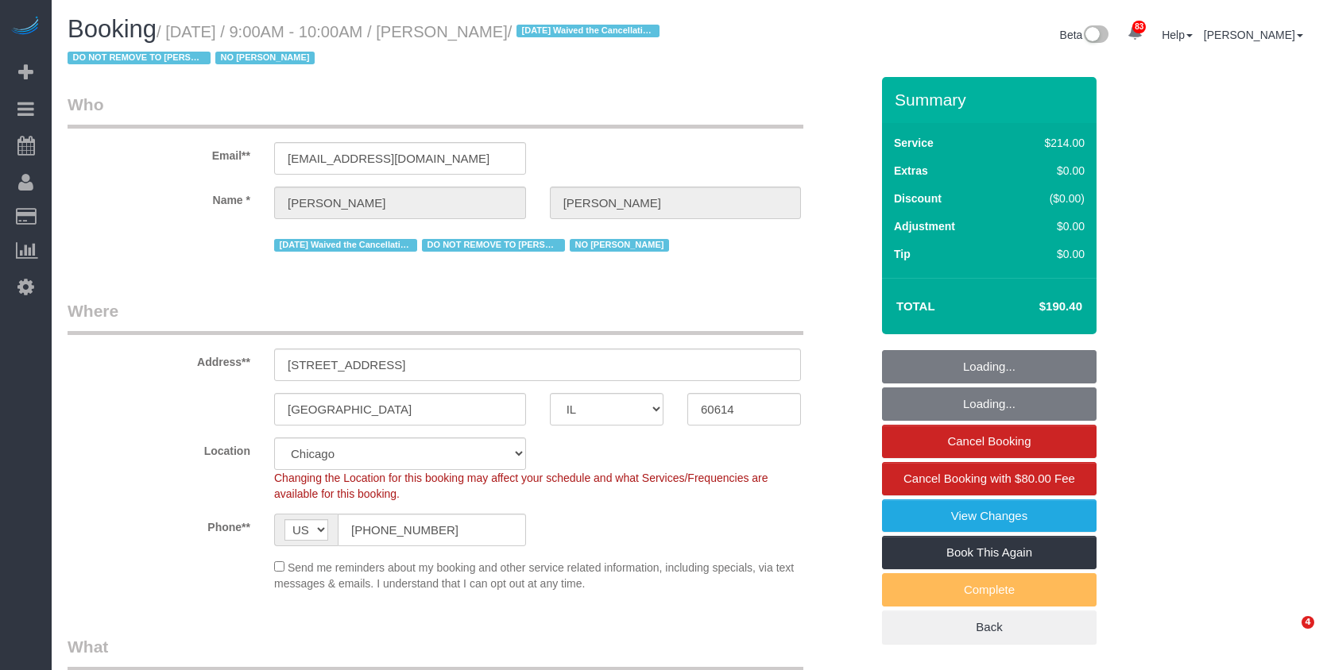
select select "IL"
select select "512"
select select "4"
select select "object:1199"
select select "4"
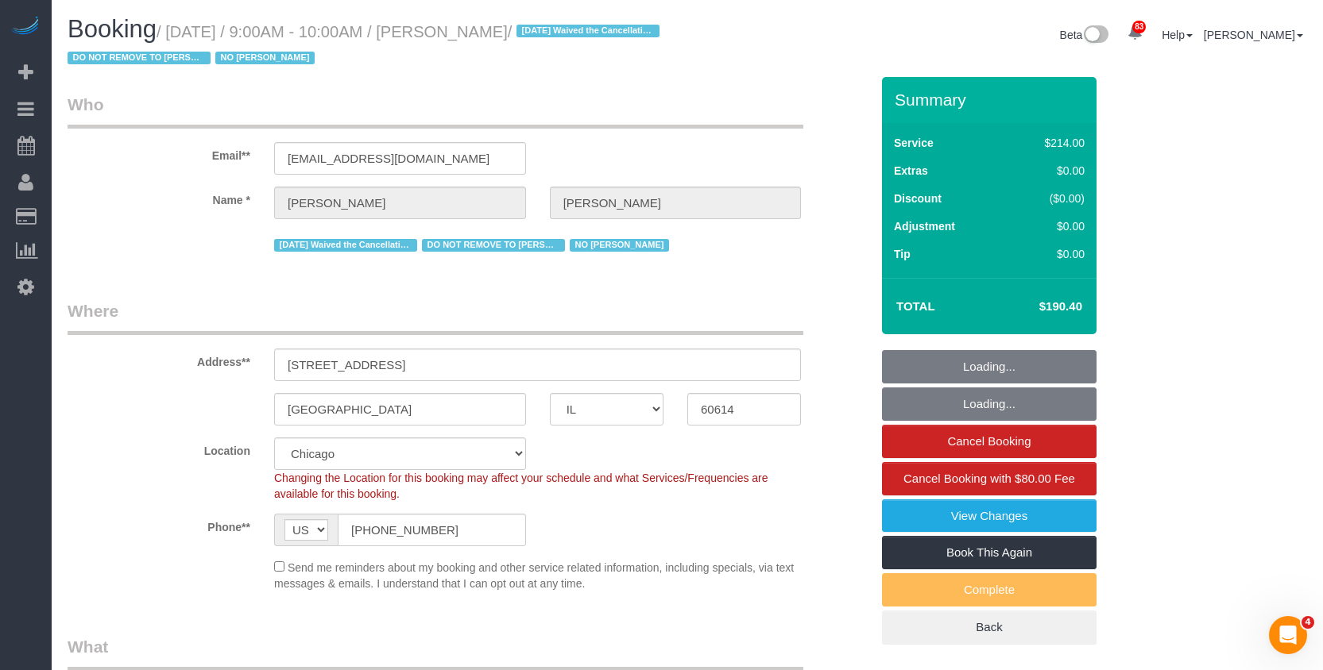
select select "number:1"
select select "number:58"
select select "number:139"
select select "number:104"
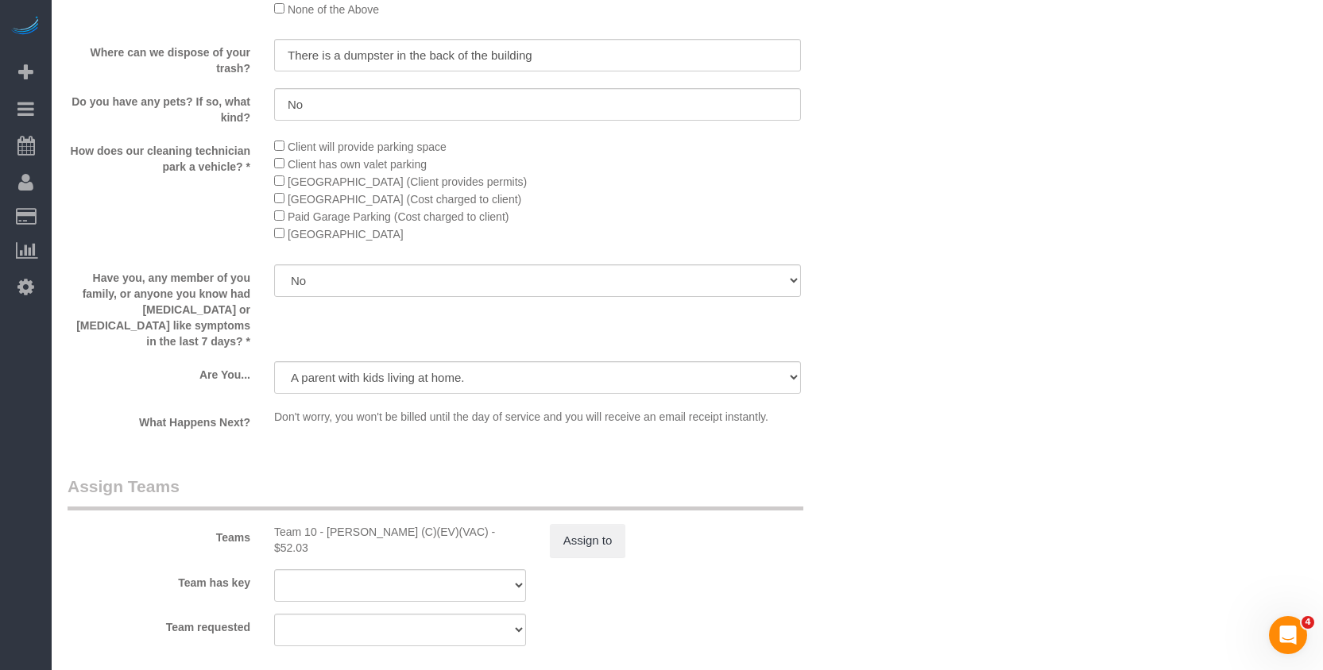
scroll to position [2065, 0]
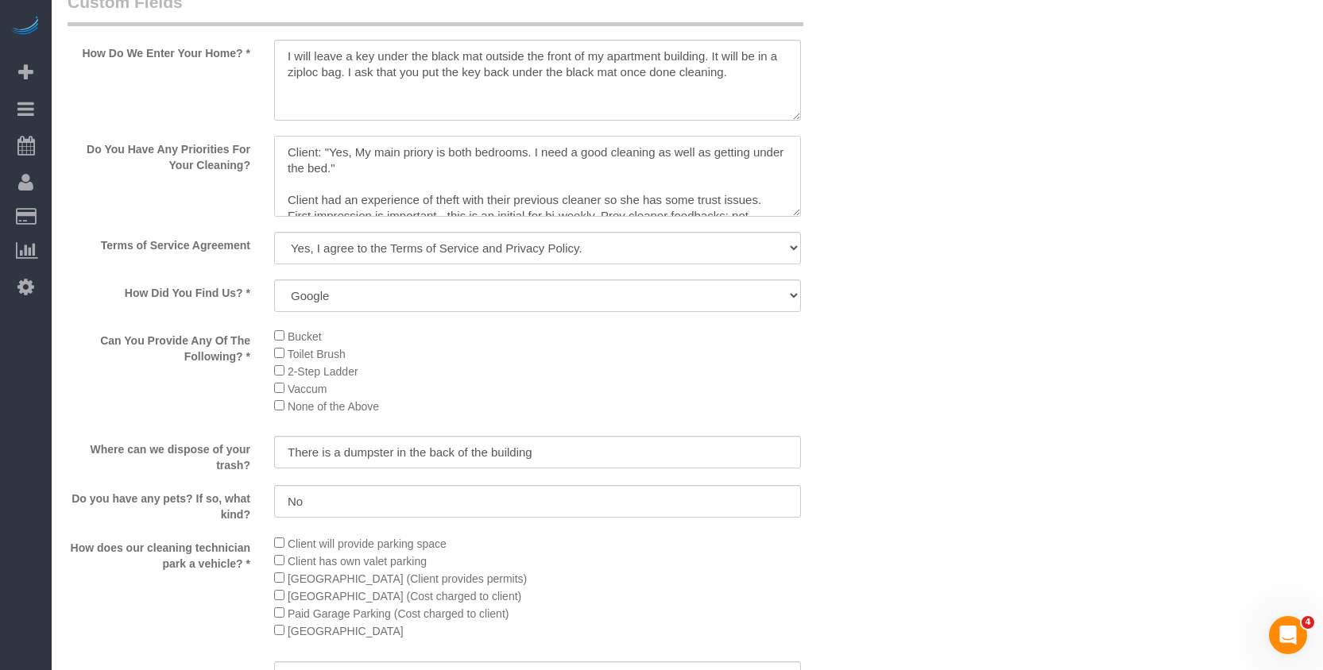
click at [383, 170] on textarea at bounding box center [537, 176] width 527 height 81
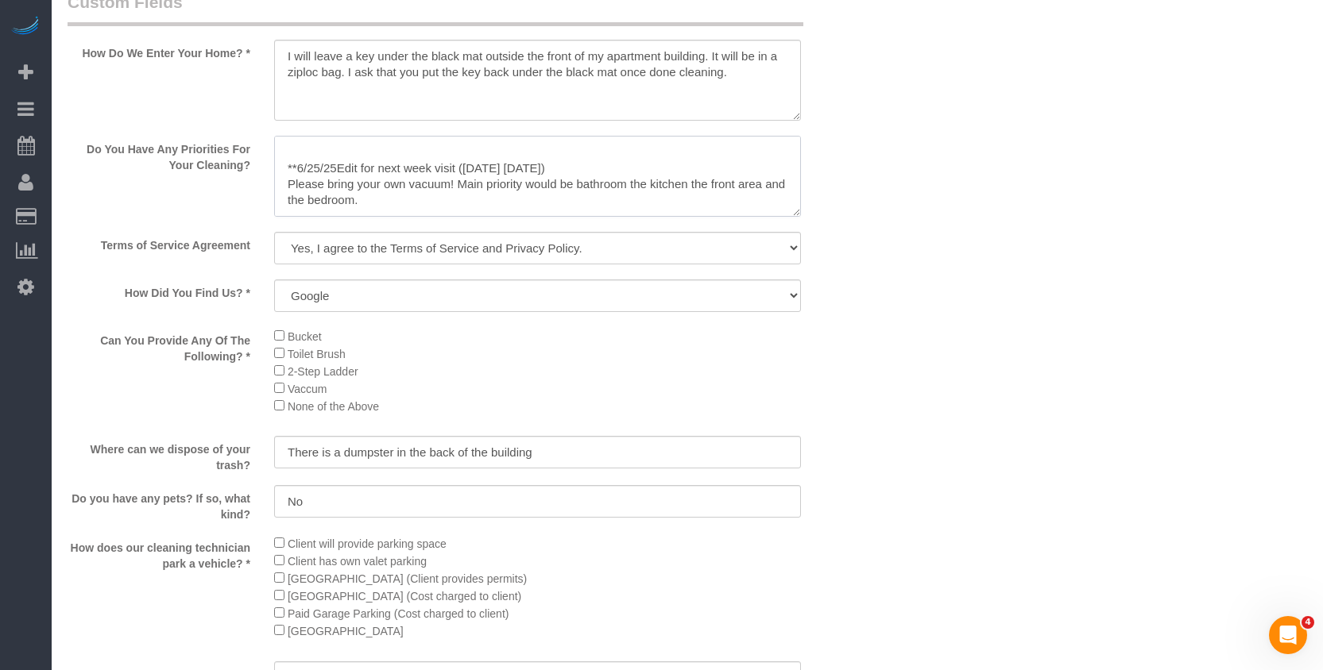
scroll to position [2304, 0]
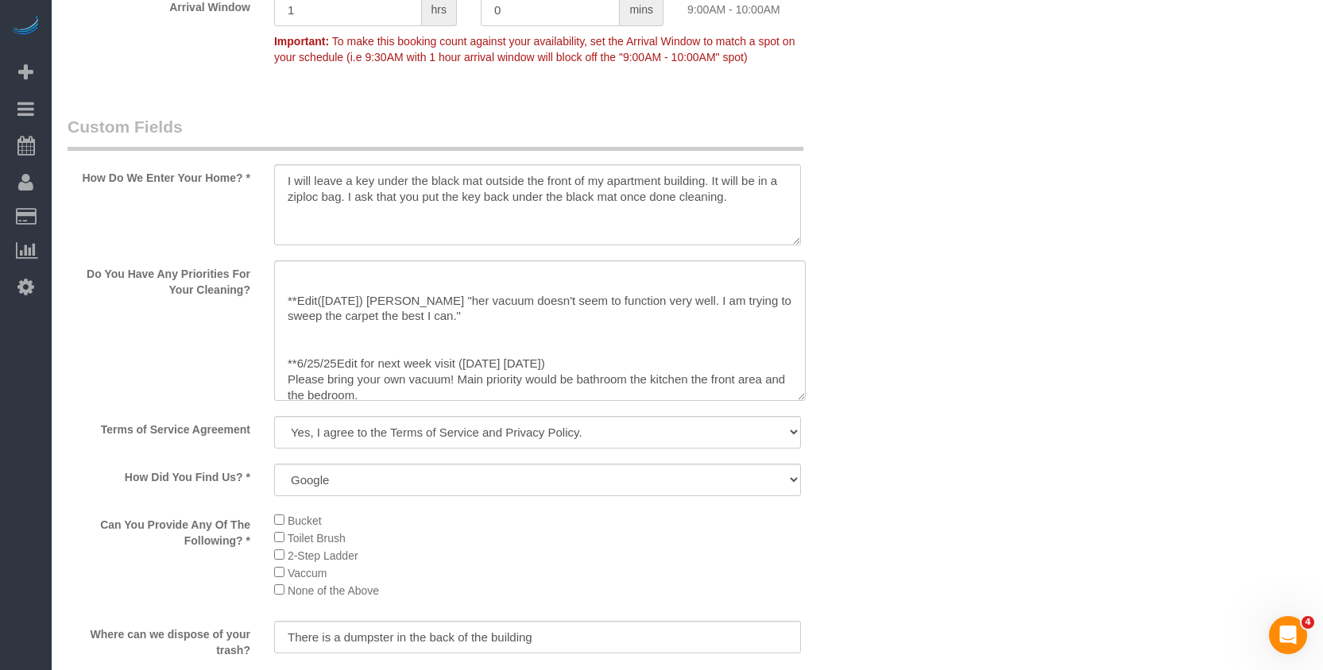
scroll to position [145, 0]
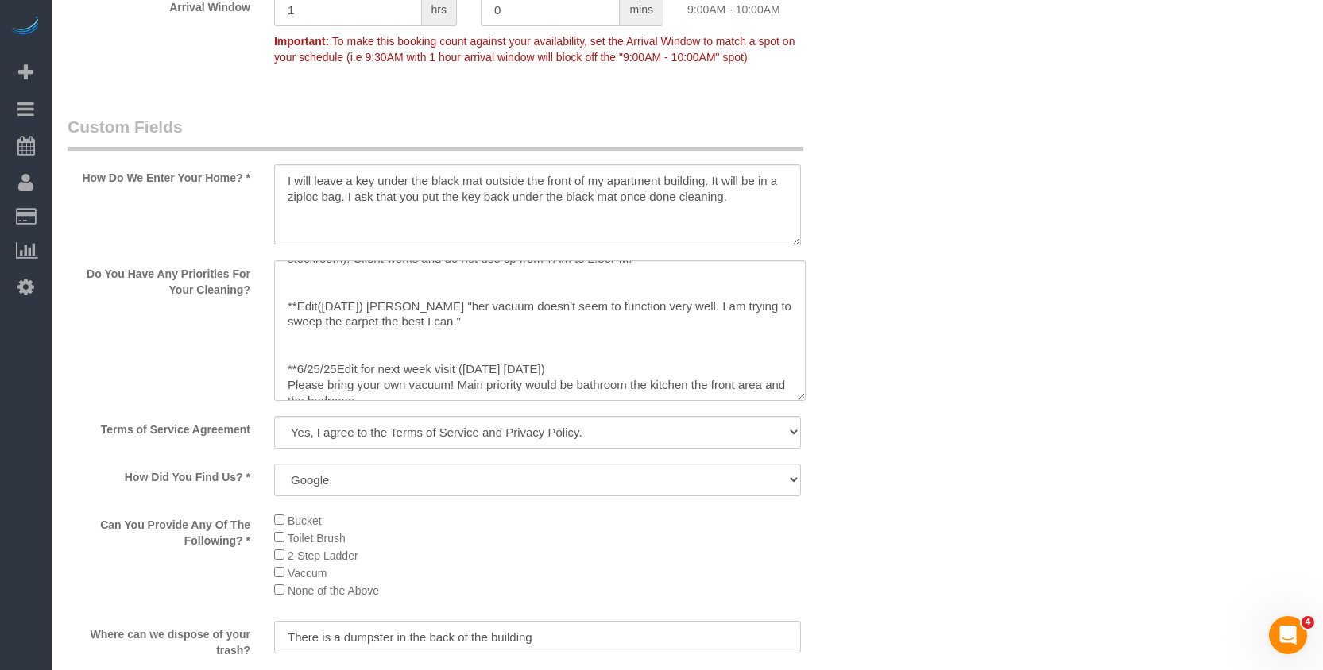
drag, startPoint x: 796, startPoint y: 339, endPoint x: 803, endPoint y: 415, distance: 76.6
click at [803, 401] on textarea at bounding box center [539, 331] width 531 height 141
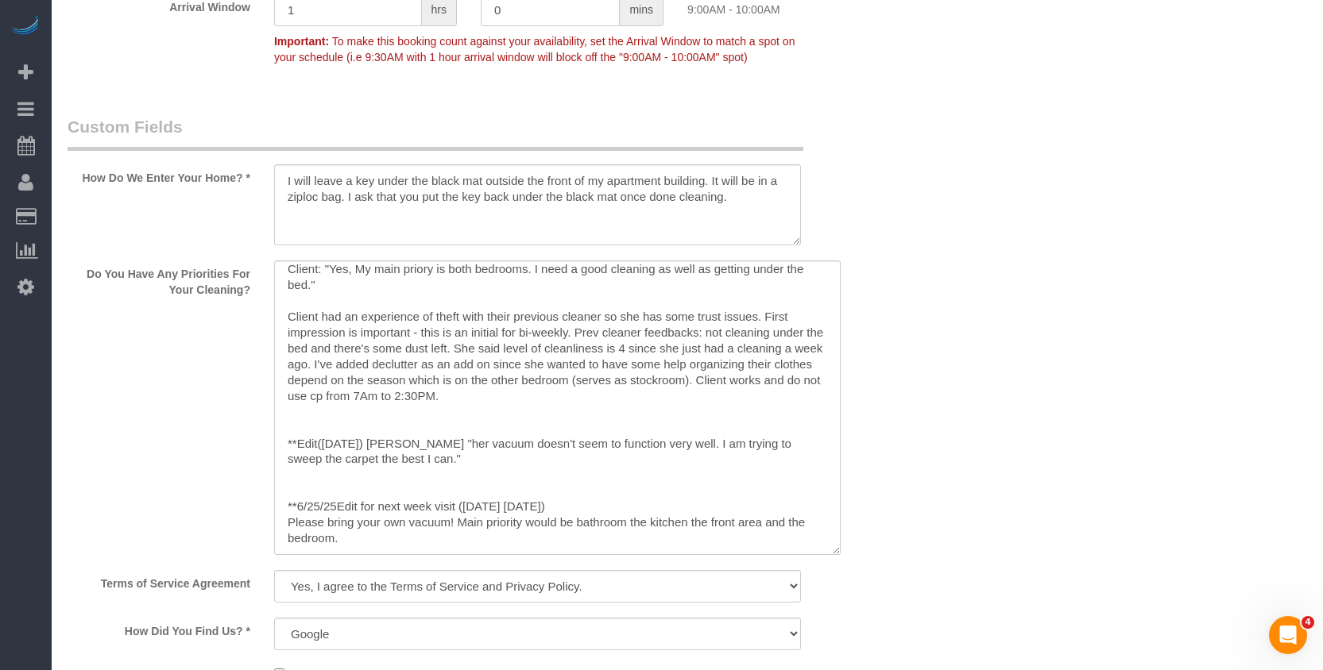
scroll to position [0, 0]
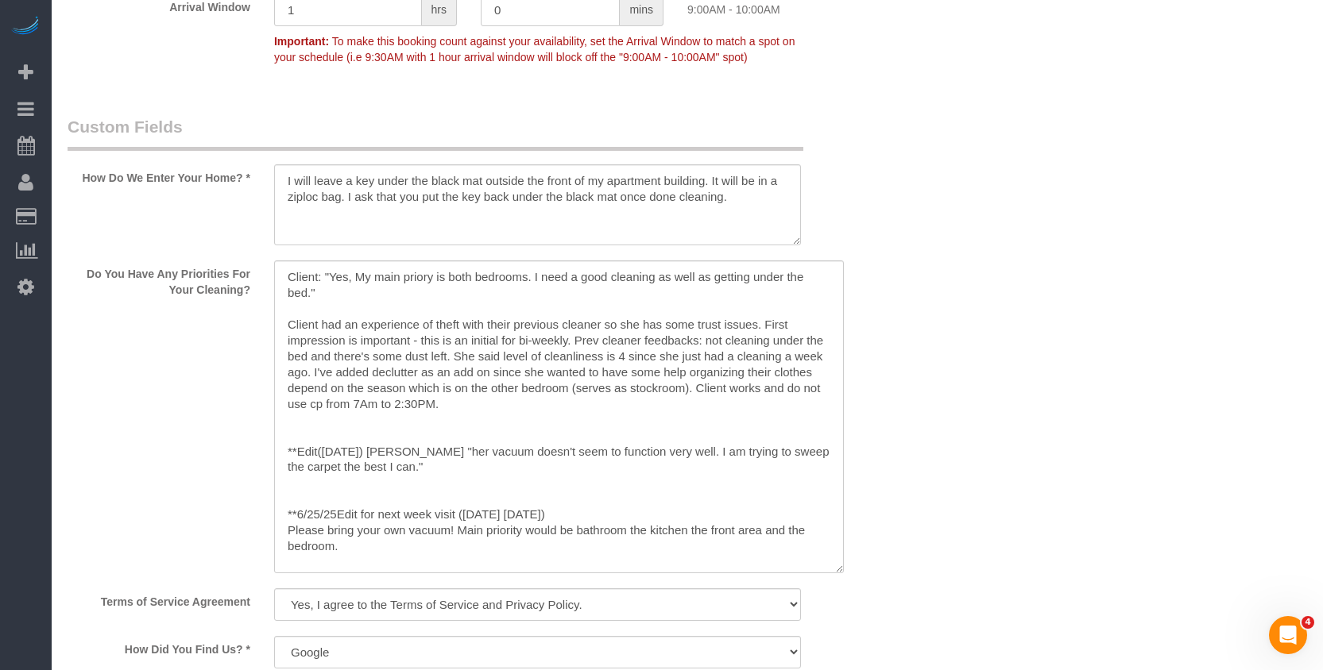
drag, startPoint x: 798, startPoint y: 411, endPoint x: 834, endPoint y: 566, distance: 159.7
click at [834, 566] on textarea at bounding box center [559, 417] width 570 height 313
drag, startPoint x: 295, startPoint y: 317, endPoint x: 674, endPoint y: 540, distance: 439.1
click at [674, 540] on textarea at bounding box center [559, 417] width 570 height 313
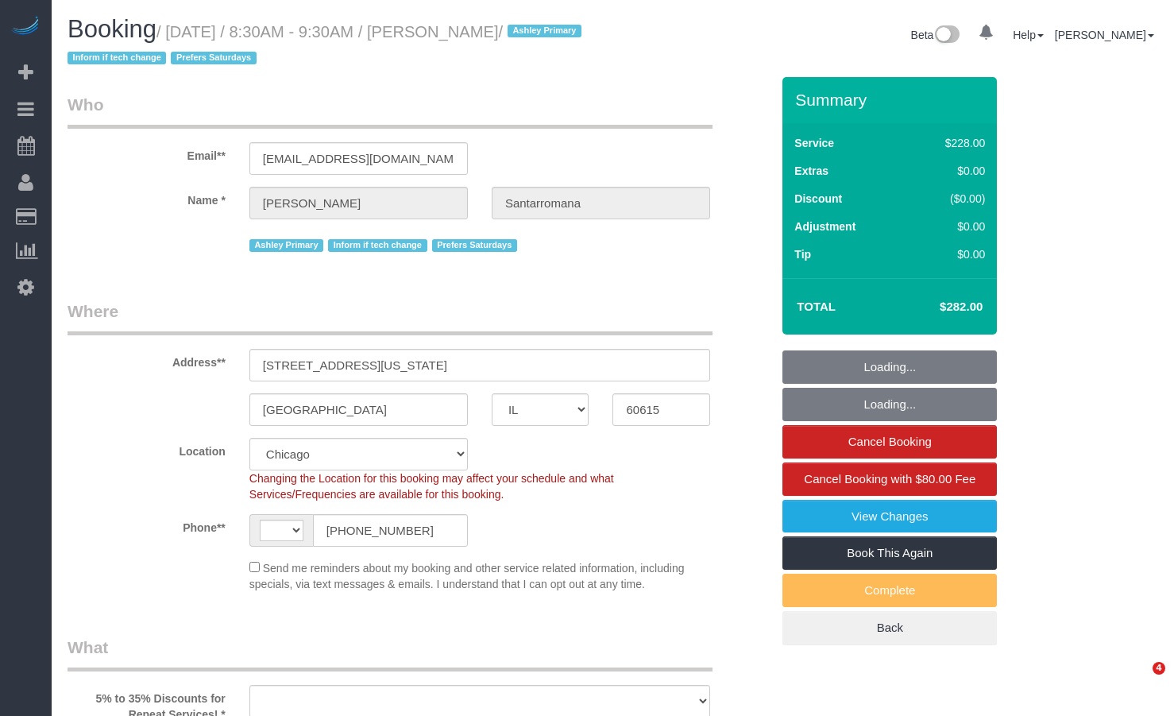
select select "IL"
select select "number:1"
select select "number:66"
select select "number:139"
select select "number:104"
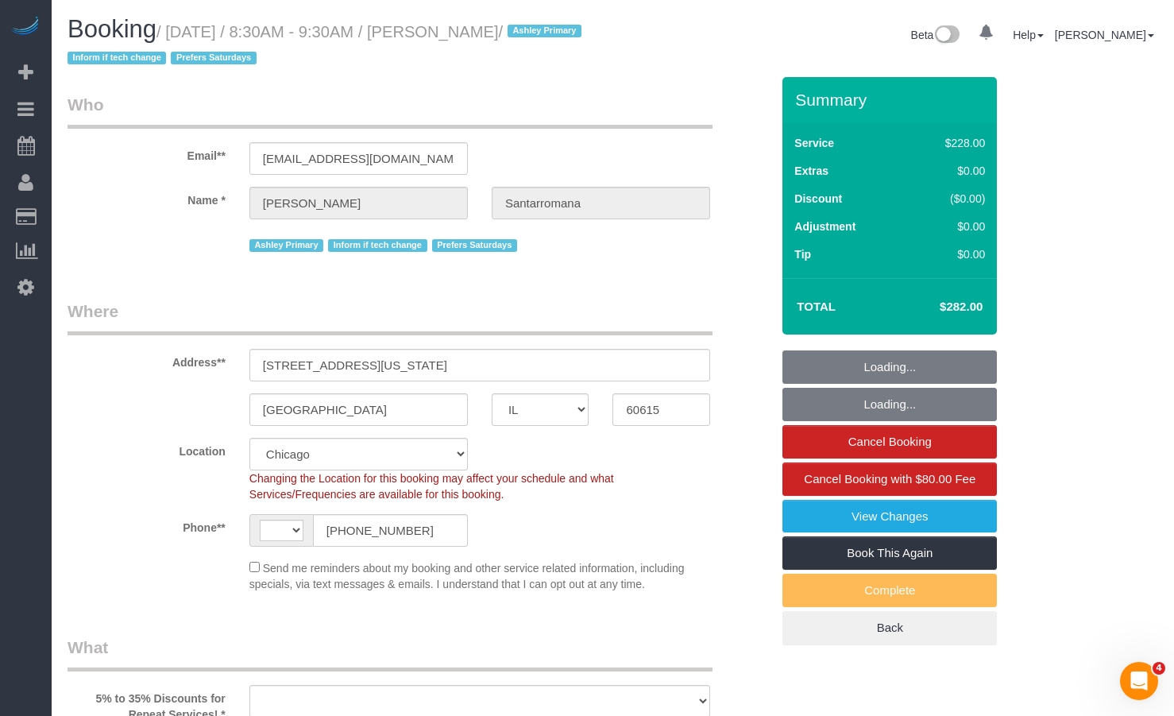
select select "string:US"
select select "object:949"
select select "512"
select select "2"
select select "4"
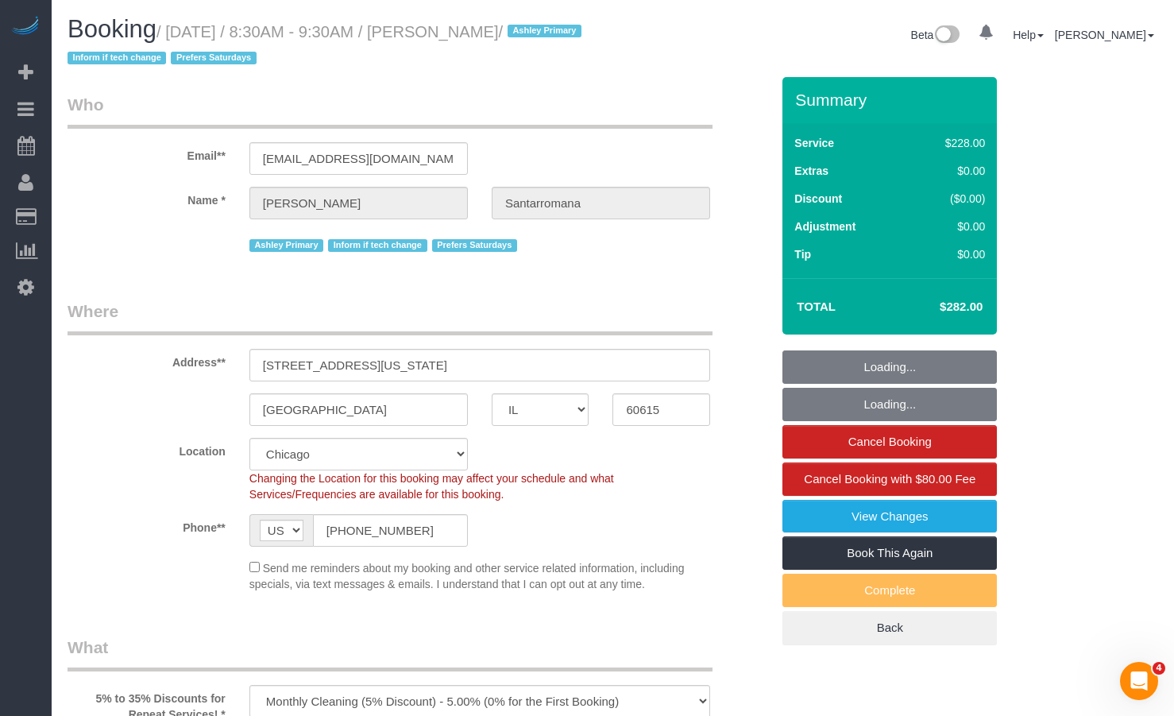
select select "2"
select select "4"
select select "object:1379"
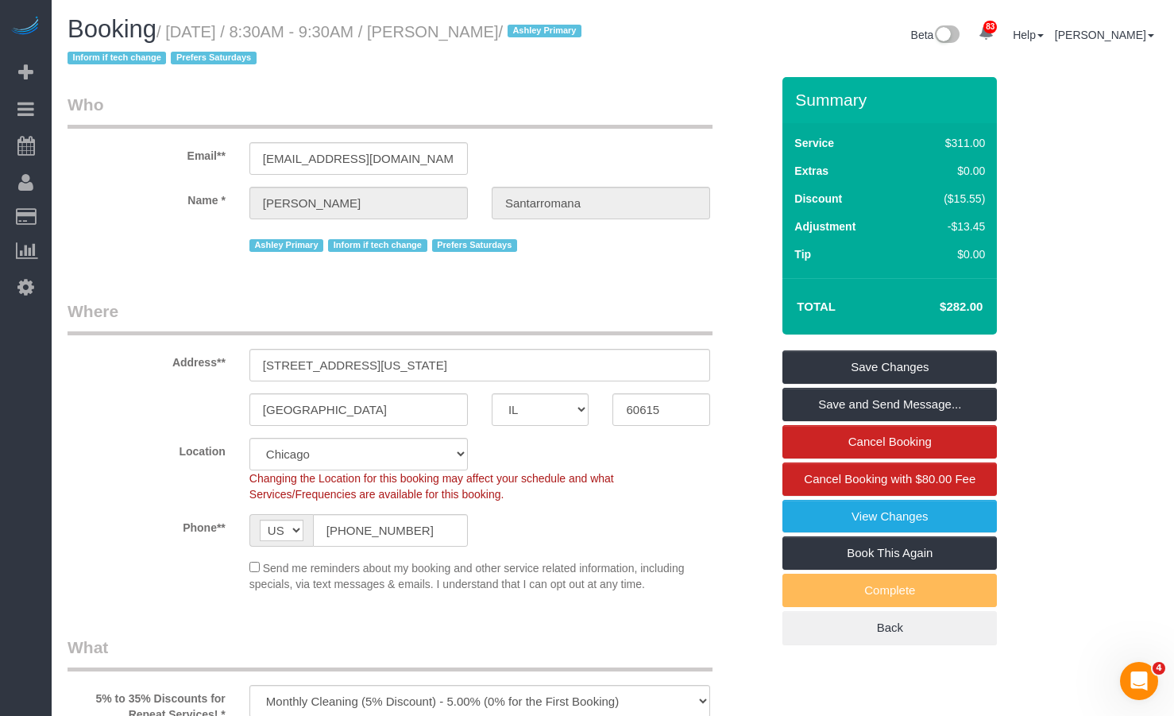
scroll to position [556, 0]
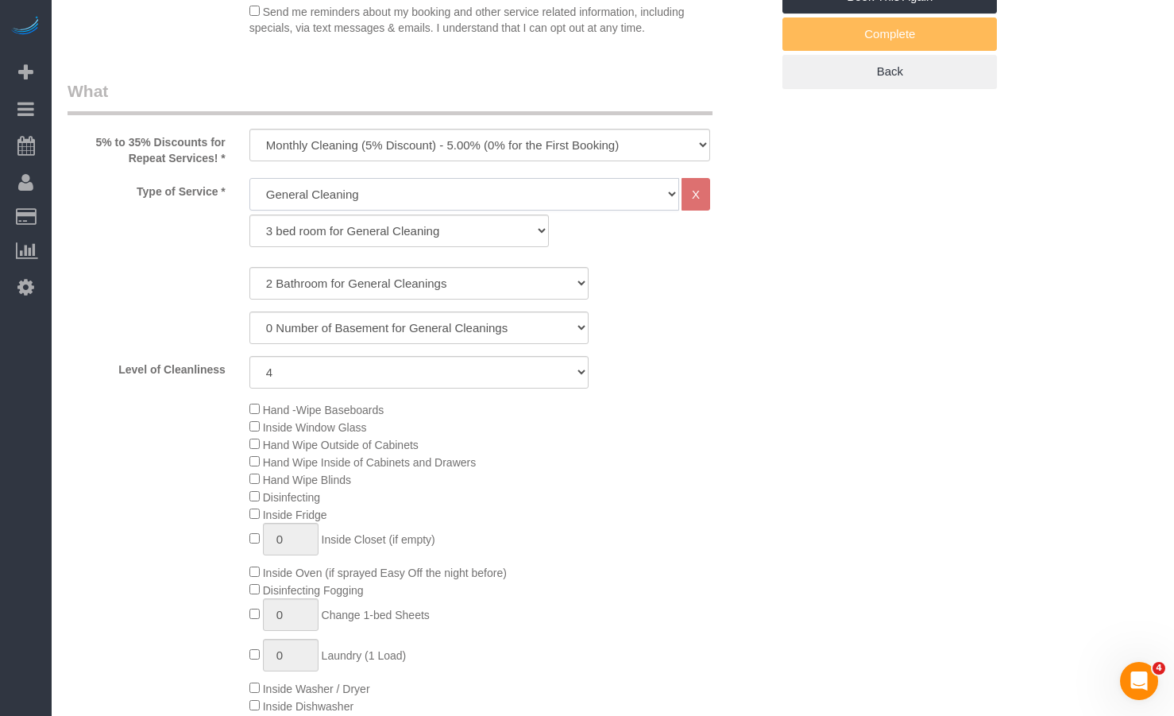
click at [375, 192] on select "General Cleaning Deep Cleaning Move-in / Move-out Cleaning COUNTS Cleaning" at bounding box center [464, 194] width 430 height 33
select select "513"
click at [249, 178] on select "General Cleaning Deep Cleaning Move-in / Move-out Cleaning COUNTS Cleaning" at bounding box center [464, 194] width 430 height 33
click at [371, 224] on select "1 bed room for Deep Cleaning 2 bed room for Deep Cleaning 3 bed room for Deep C…" at bounding box center [398, 230] width 299 height 33
select select "293"
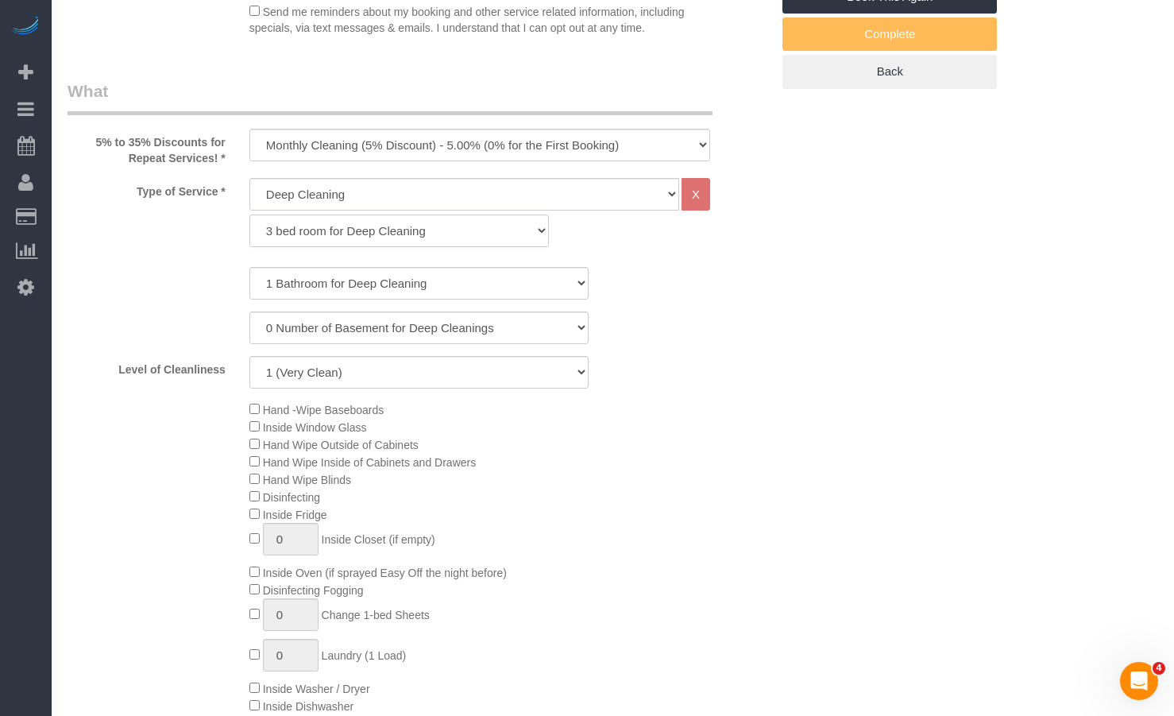
click at [249, 214] on select "1 bed room for Deep Cleaning 2 bed room for Deep Cleaning 3 bed room for Deep C…" at bounding box center [398, 230] width 299 height 33
click at [350, 277] on select "1 Bathroom for Deep Cleaning 2 Bathroom for Deep Cleanings 3 Bathroom for Deep …" at bounding box center [419, 283] width 340 height 33
select select "2"
click at [249, 267] on select "1 Bathroom for Deep Cleaning 2 Bathroom for Deep Cleanings 3 Bathroom for Deep …" at bounding box center [419, 283] width 340 height 33
click at [343, 375] on select "1 (Very Clean) 2 3 4 5 (Average Condition) 6 7 8 9 10 (Extremely Dirty)" at bounding box center [419, 372] width 340 height 33
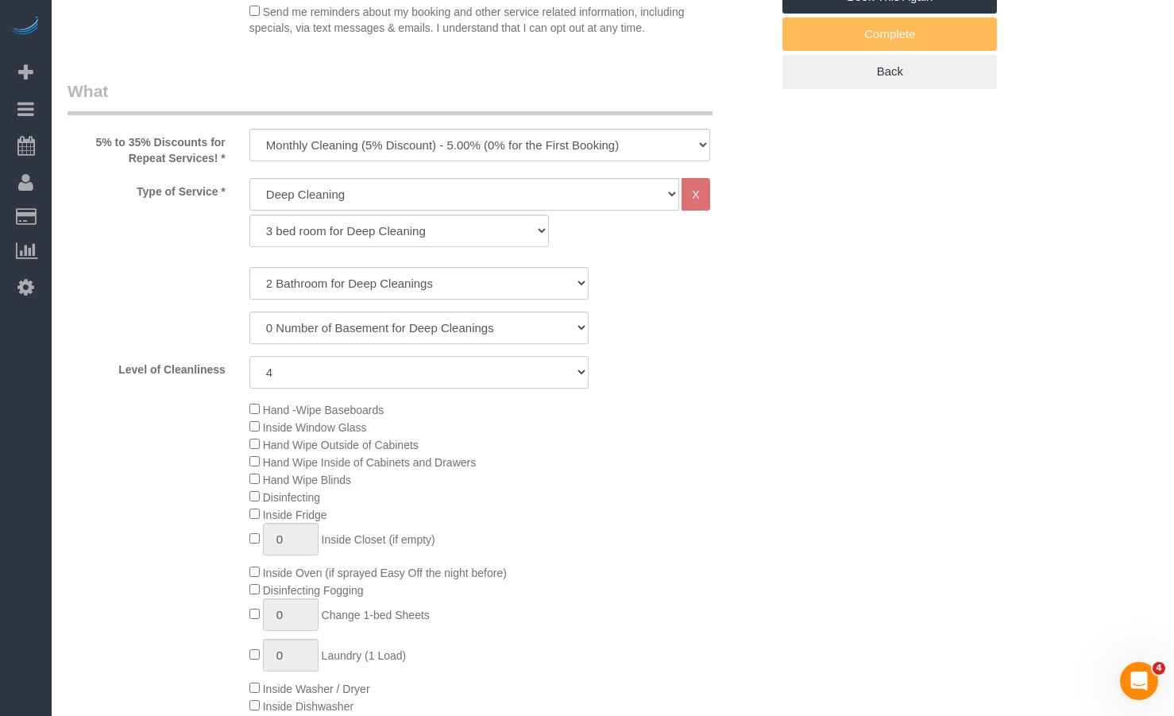
click at [249, 356] on select "1 (Very Clean) 2 3 4 5 (Average Condition) 6 7 8 9 10 (Extremely Dirty)" at bounding box center [419, 372] width 340 height 33
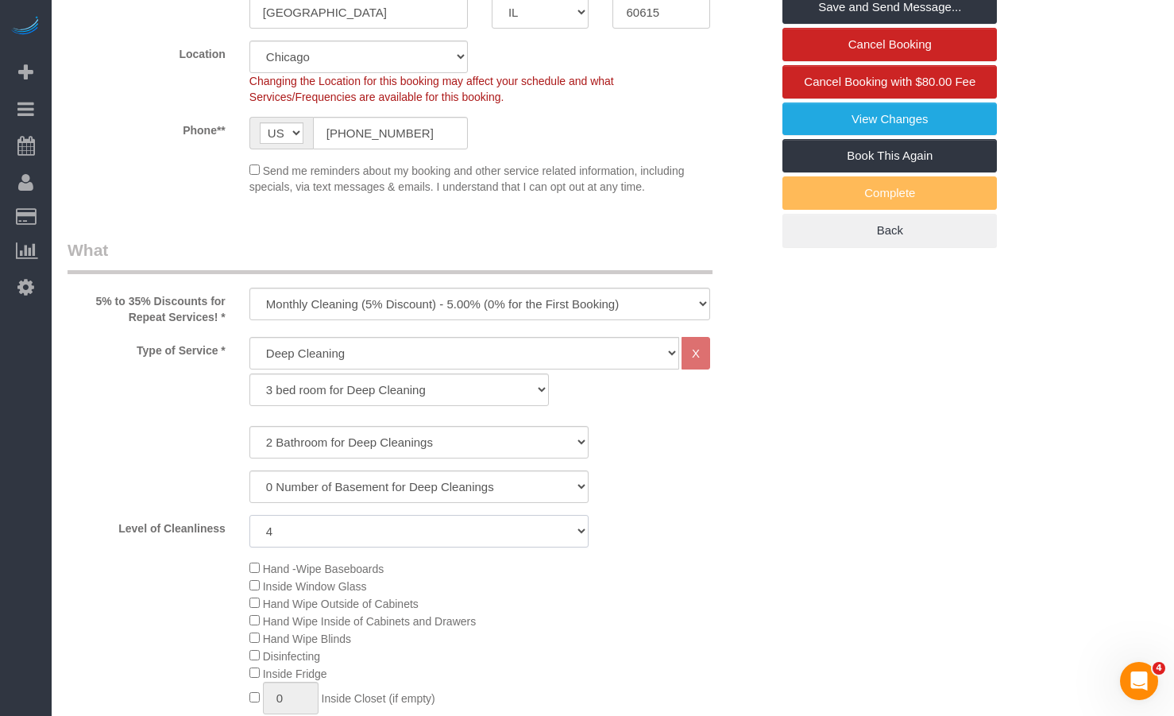
scroll to position [794, 0]
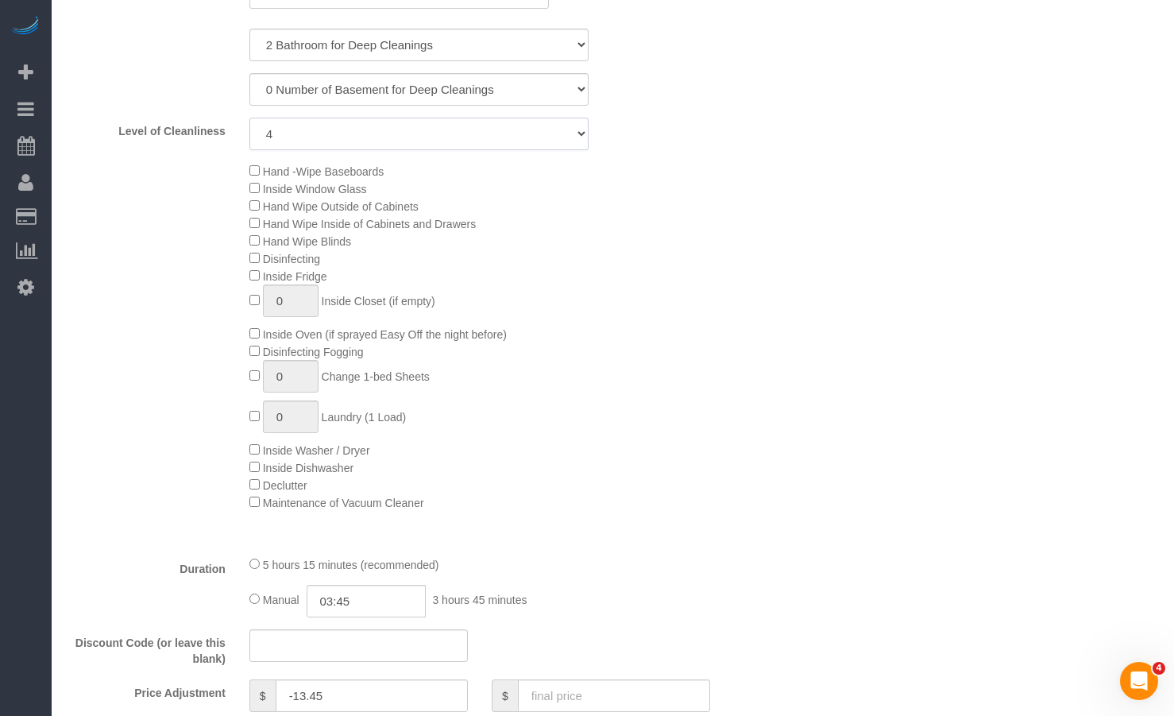
click at [374, 134] on select "1 (Very Clean) 2 3 4 5 (Average Condition) 6 7 8 9 10 (Extremely Dirty)" at bounding box center [419, 134] width 340 height 33
click at [249, 118] on select "1 (Very Clean) 2 3 4 5 (Average Condition) 6 7 8 9 10 (Extremely Dirty)" at bounding box center [419, 134] width 340 height 33
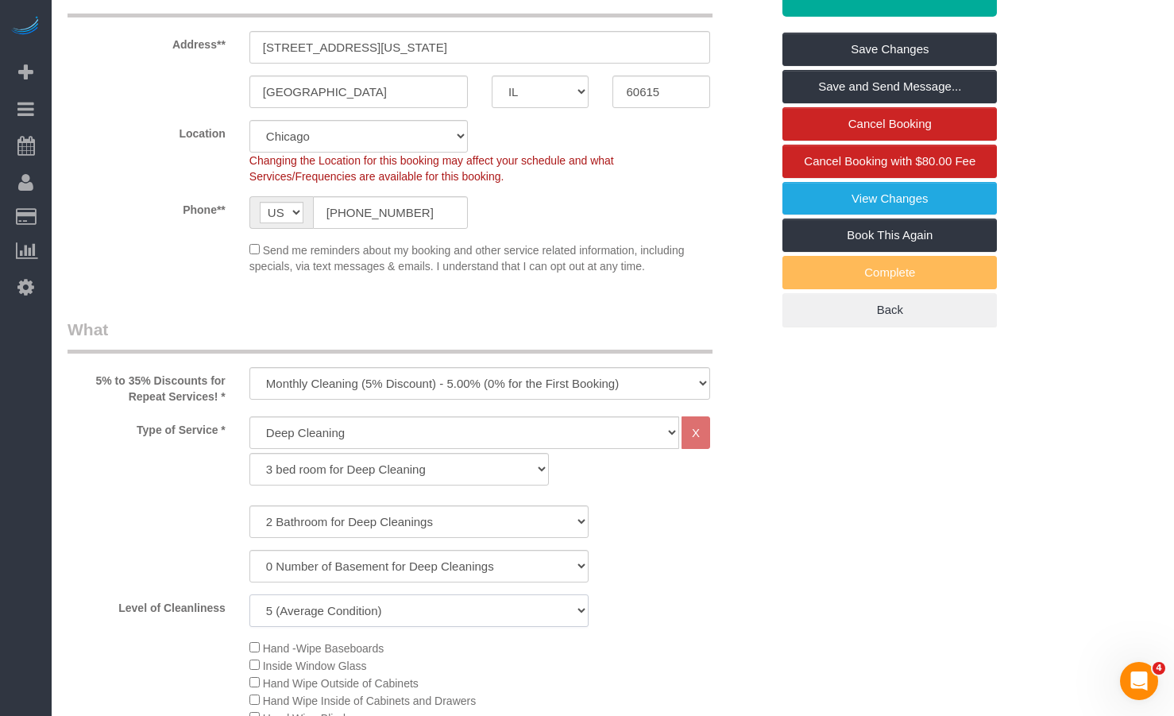
scroll to position [397, 0]
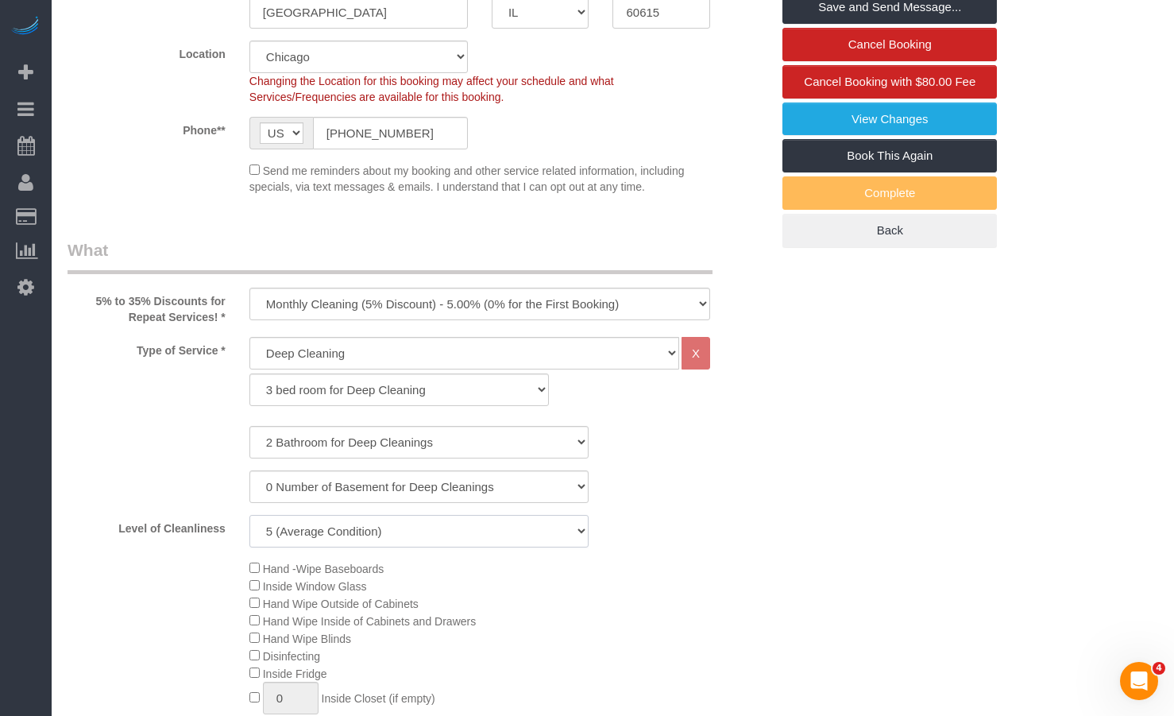
click at [349, 533] on select "1 (Very Clean) 2 3 4 5 (Average Condition) 6 7 8 9 10 (Extremely Dirty)" at bounding box center [419, 531] width 340 height 33
select select "4"
click at [249, 515] on select "1 (Very Clean) 2 3 4 5 (Average Condition) 6 7 8 9 10 (Extremely Dirty)" at bounding box center [419, 531] width 340 height 33
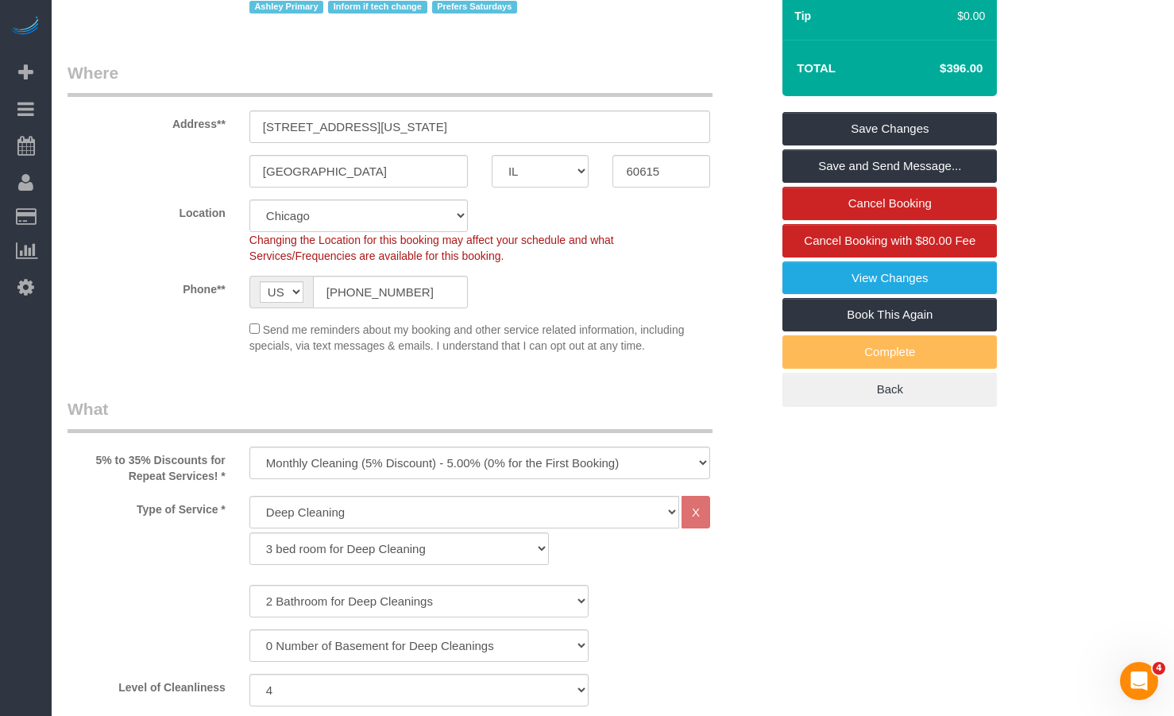
scroll to position [318, 0]
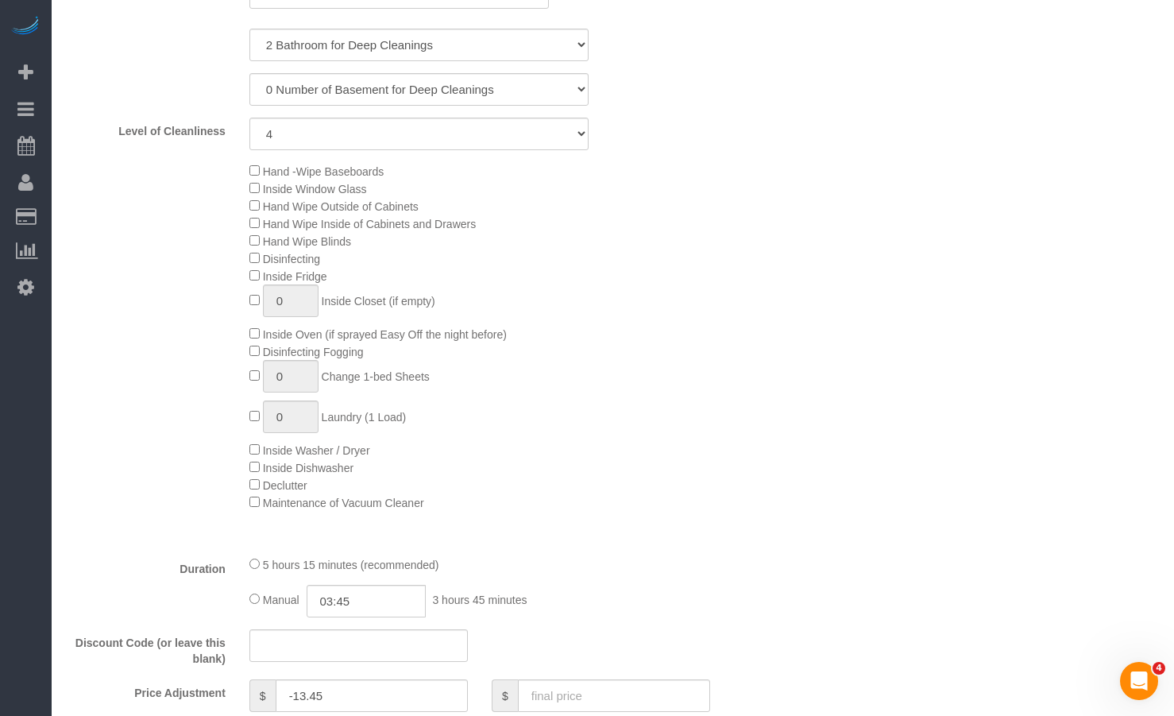
scroll to position [1271, 0]
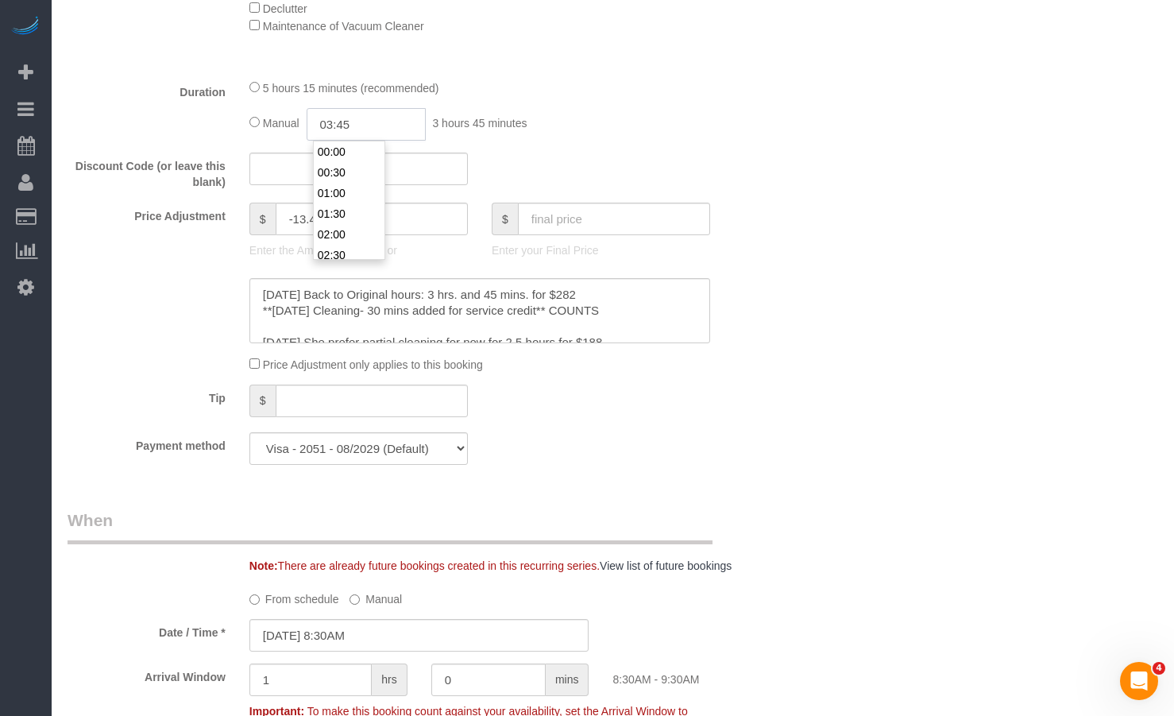
click at [257, 117] on div "Manual 03:45 3 hours 45 minutes" at bounding box center [479, 124] width 461 height 33
type input "06:00"
click at [330, 177] on li "06:00" at bounding box center [349, 172] width 71 height 21
click at [604, 90] on div "5 hours 15 minutes (recommended)" at bounding box center [479, 87] width 461 height 17
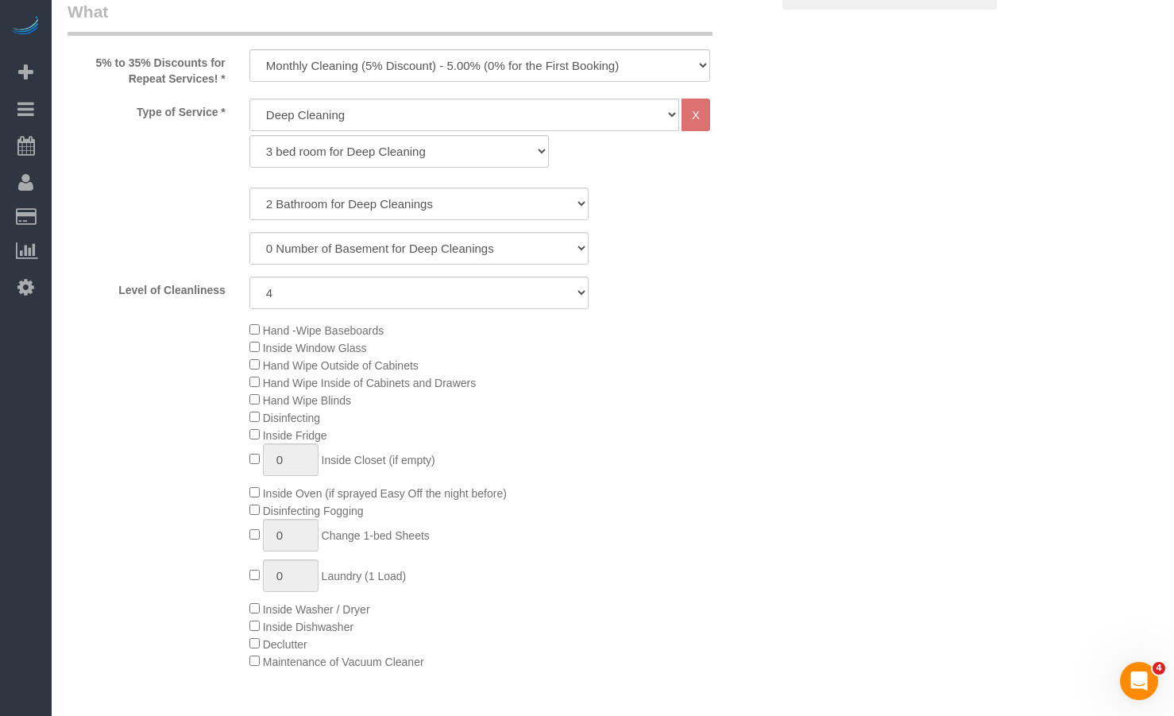
scroll to position [1033, 0]
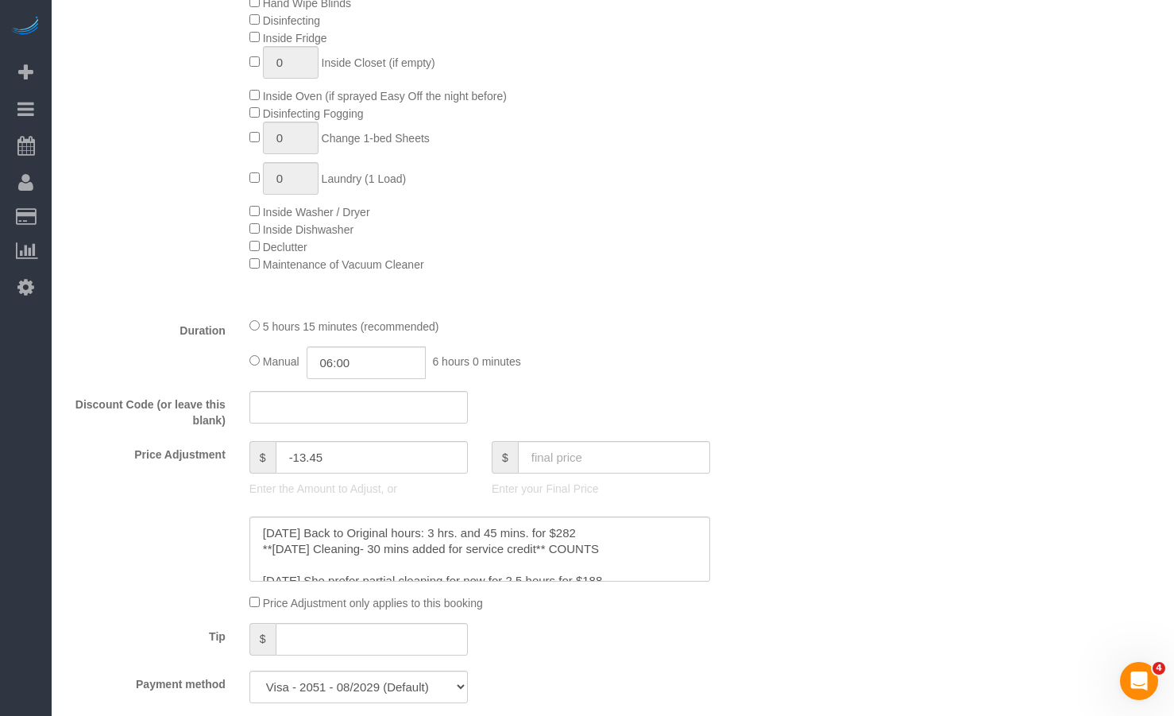
click at [623, 329] on div "5 hours 15 minutes (recommended)" at bounding box center [479, 325] width 461 height 17
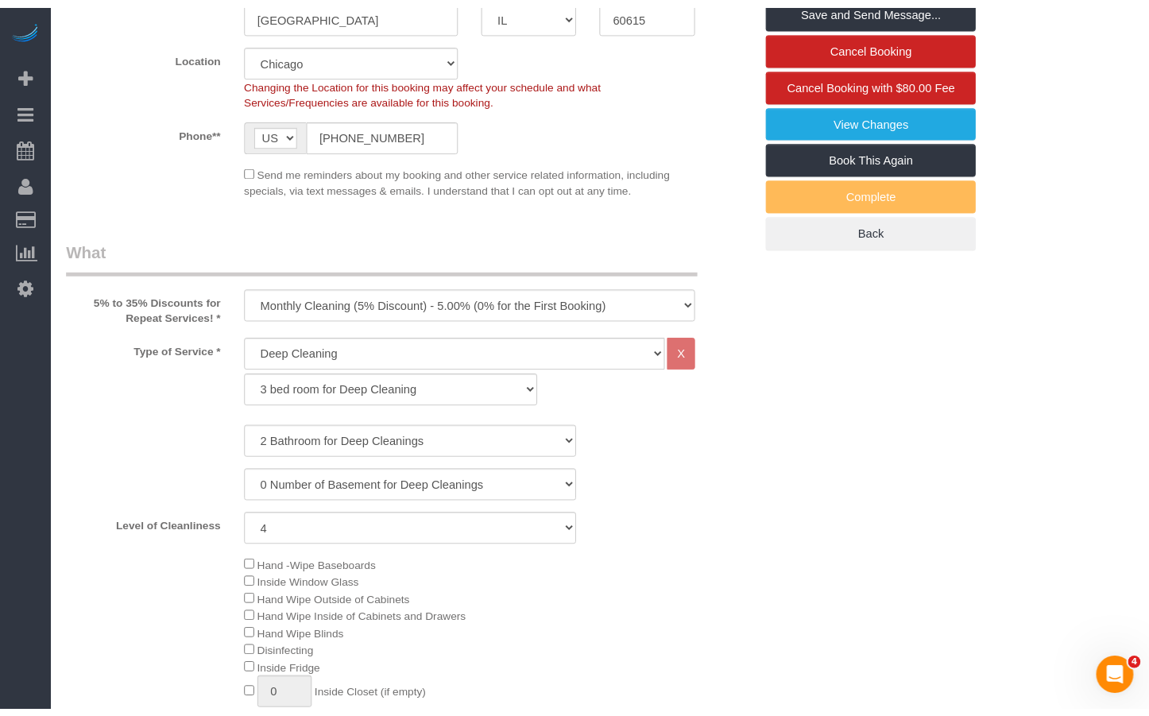
scroll to position [0, 0]
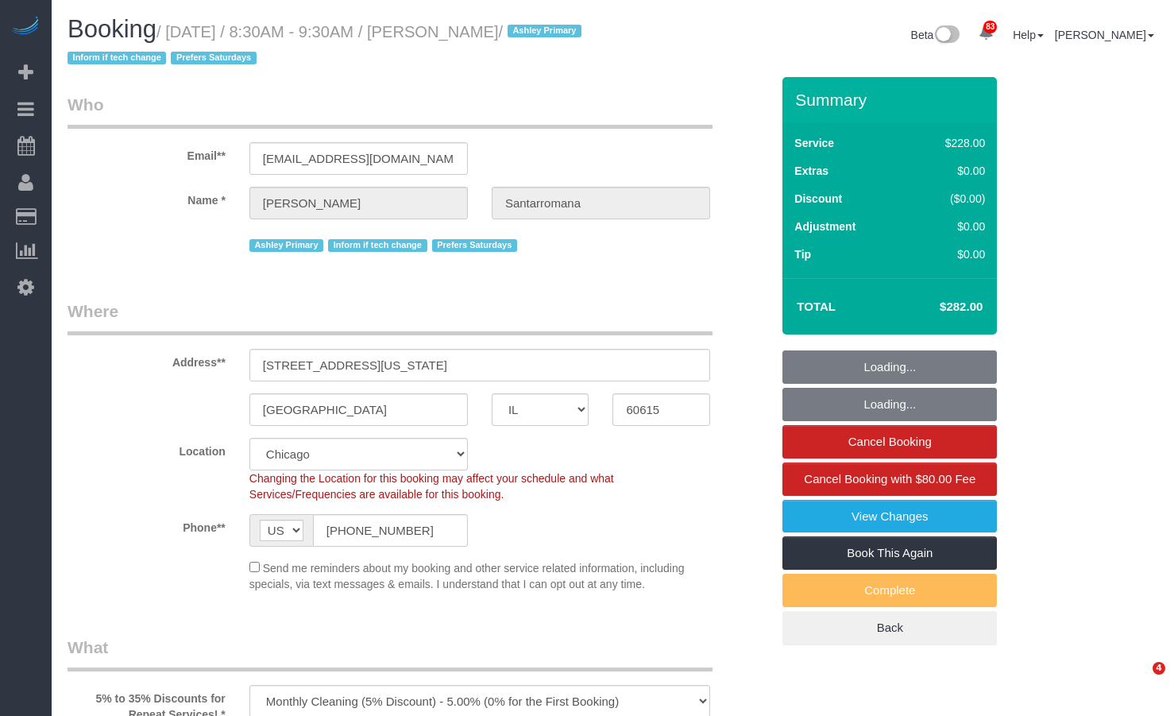
select select "IL"
select select "number:1"
select select "number:66"
select select "number:139"
select select "number:104"
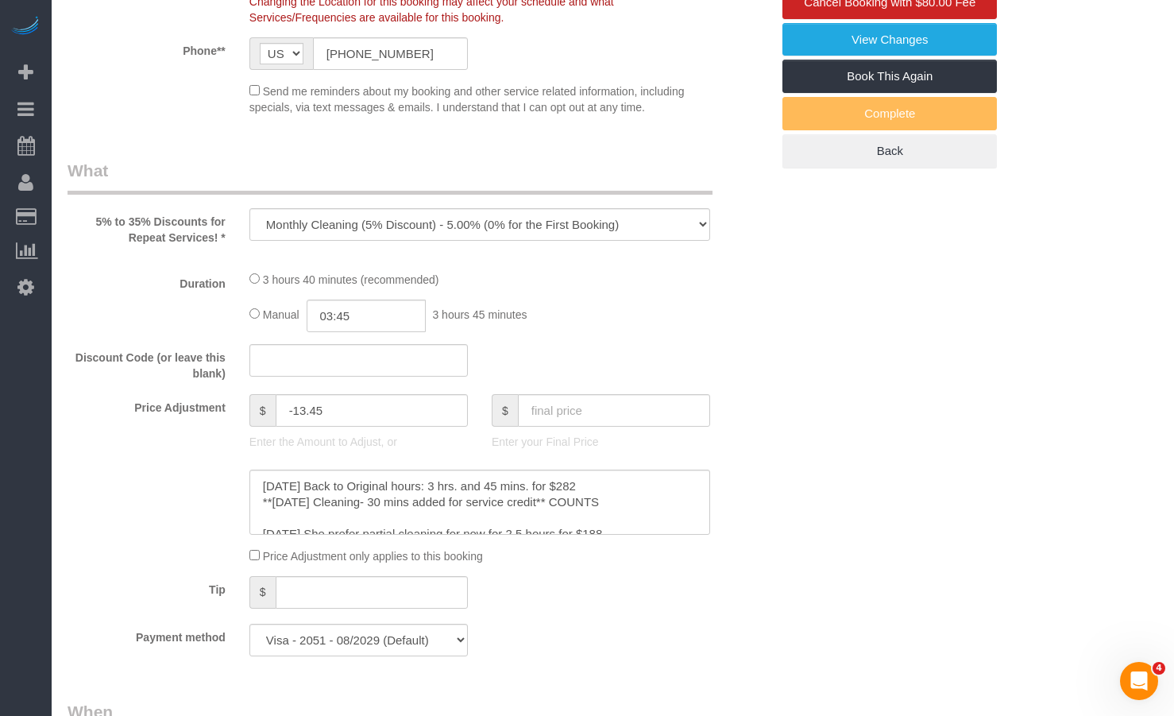
select select "object:1058"
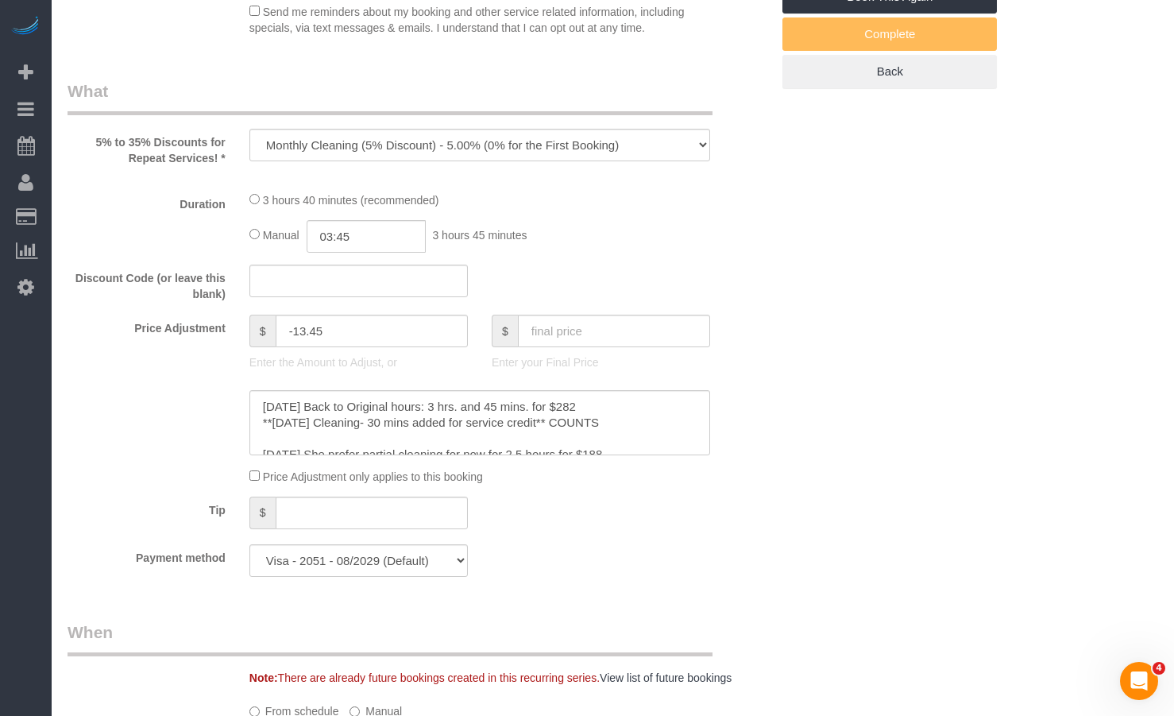
select select "512"
select select "2"
select select "4"
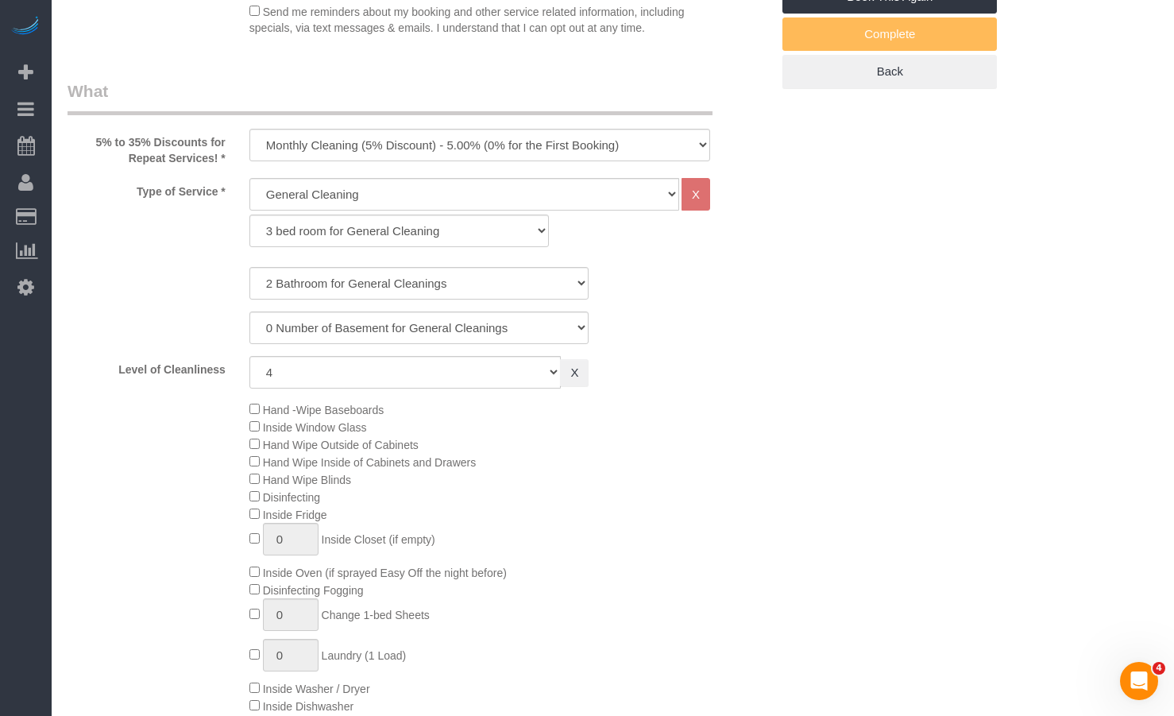
select select "2"
select select "4"
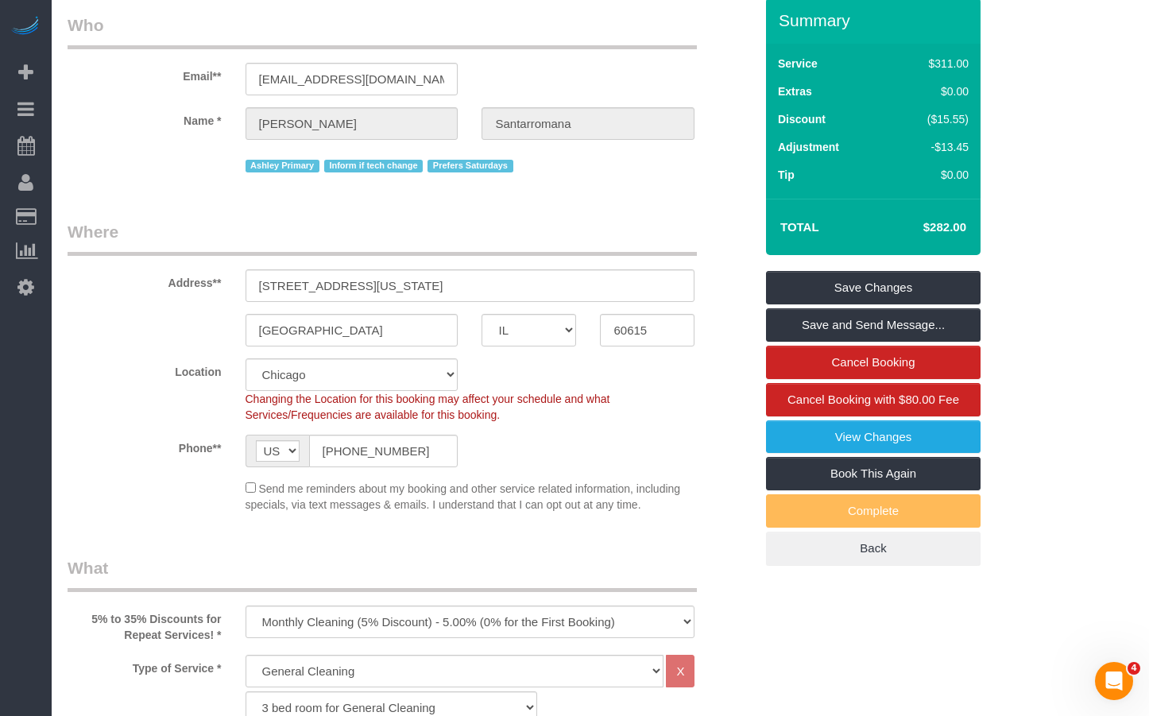
scroll to position [477, 0]
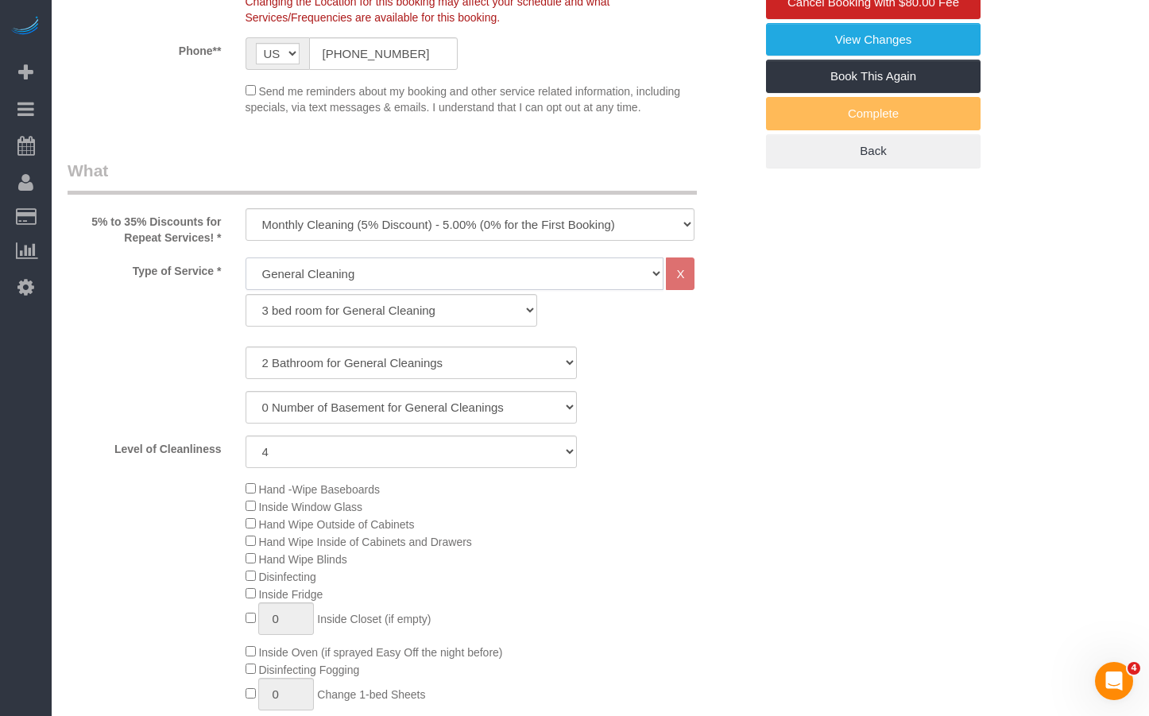
click at [376, 276] on select "General Cleaning Deep Cleaning Move-in / Move-out Cleaning COUNTS Cleaning" at bounding box center [454, 273] width 419 height 33
select select "513"
click at [245, 257] on select "General Cleaning Deep Cleaning Move-in / Move-out Cleaning COUNTS Cleaning" at bounding box center [454, 273] width 419 height 33
click at [405, 311] on select "1 bed room for Deep Cleaning 2 bed room for Deep Cleaning 3 bed room for Deep C…" at bounding box center [391, 310] width 292 height 33
select select "293"
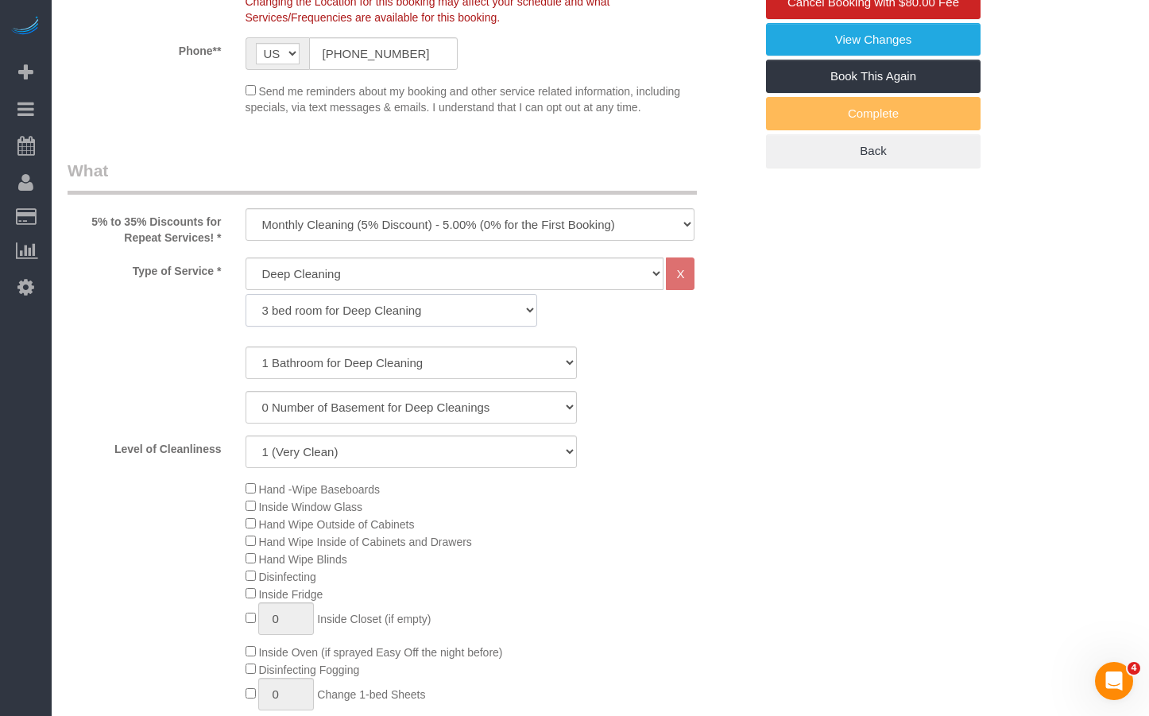
click at [245, 294] on select "1 bed room for Deep Cleaning 2 bed room for Deep Cleaning 3 bed room for Deep C…" at bounding box center [391, 310] width 292 height 33
drag, startPoint x: 394, startPoint y: 361, endPoint x: 391, endPoint y: 369, distance: 8.6
click at [393, 361] on select "1 Bathroom for Deep Cleaning 2 Bathroom for Deep Cleanings 3 Bathroom for Deep …" at bounding box center [410, 362] width 331 height 33
select select "2"
click at [245, 346] on select "1 Bathroom for Deep Cleaning 2 Bathroom for Deep Cleanings 3 Bathroom for Deep …" at bounding box center [410, 362] width 331 height 33
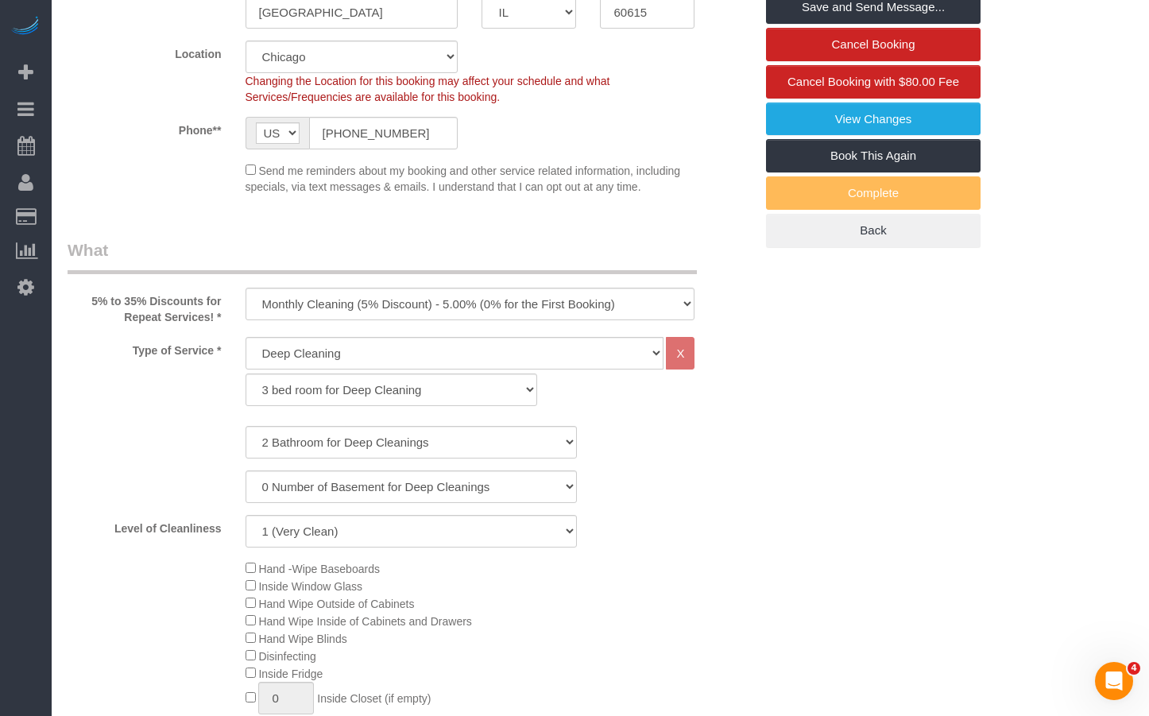
scroll to position [635, 0]
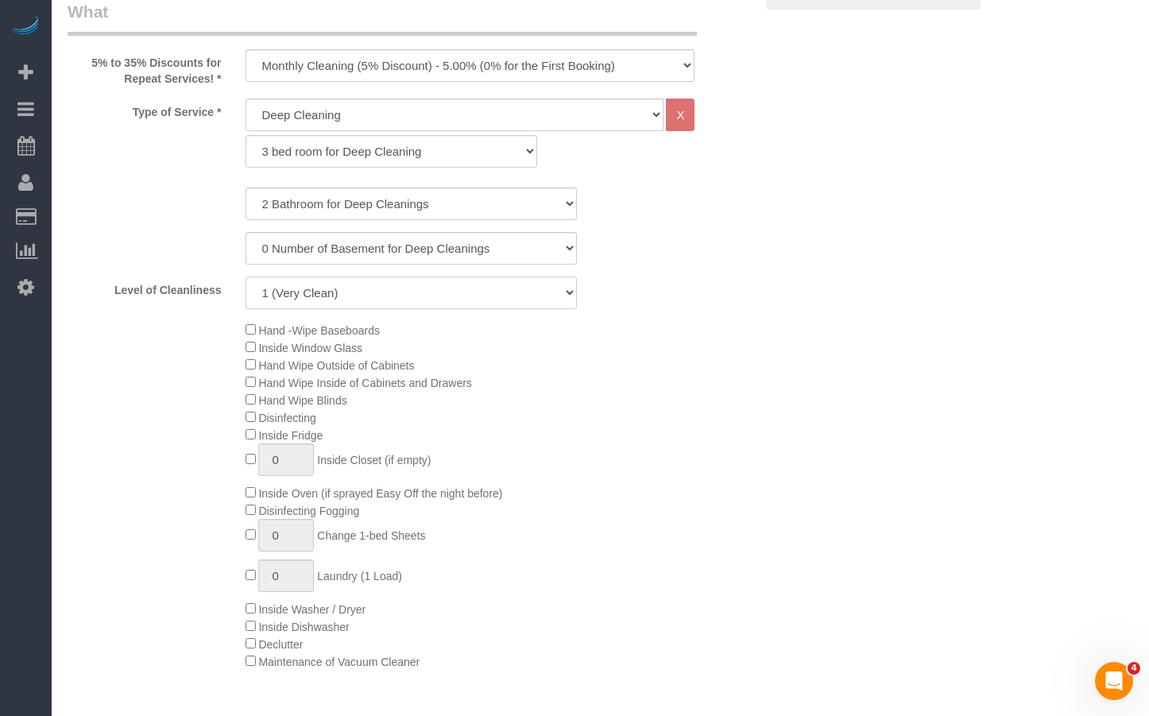
click at [459, 300] on select "1 (Very Clean) 2 3 4 5 (Average Condition) 6 7 8 9 10 (Extremely Dirty)" at bounding box center [410, 292] width 331 height 33
select select "5"
click at [245, 276] on select "1 (Very Clean) 2 3 4 5 (Average Condition) 6 7 8 9 10 (Extremely Dirty)" at bounding box center [410, 292] width 331 height 33
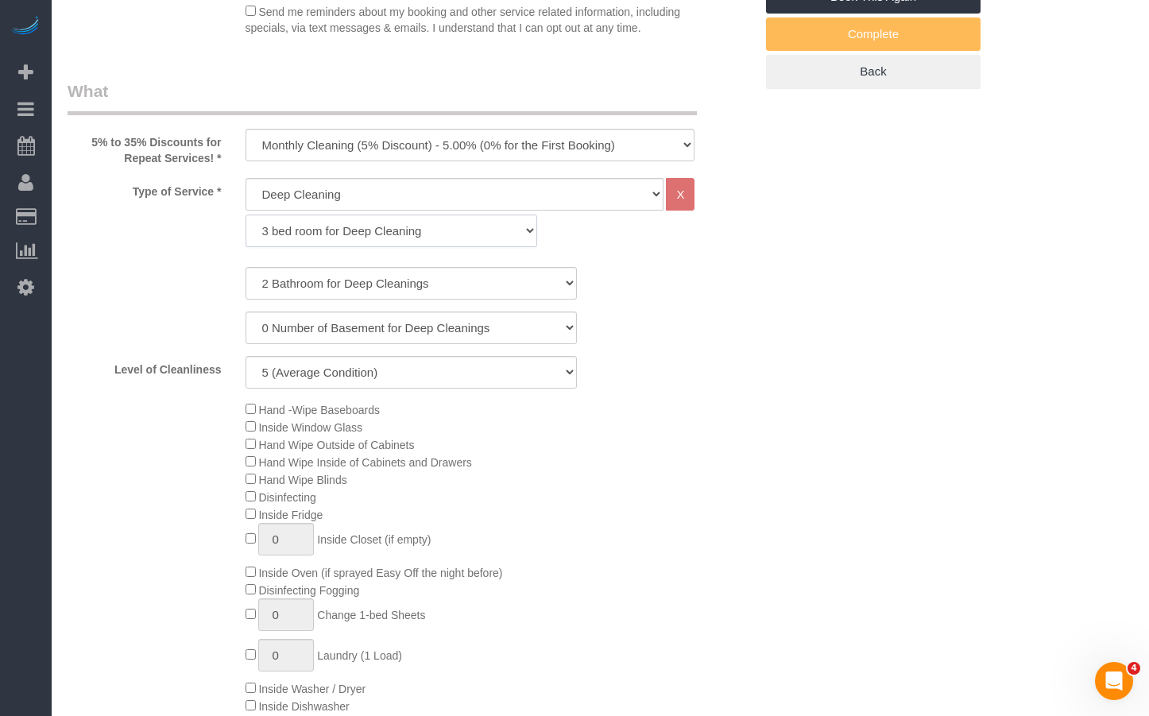
click at [431, 238] on select "1 bed room for Deep Cleaning 2 bed room for Deep Cleaning 3 bed room for Deep C…" at bounding box center [391, 230] width 292 height 33
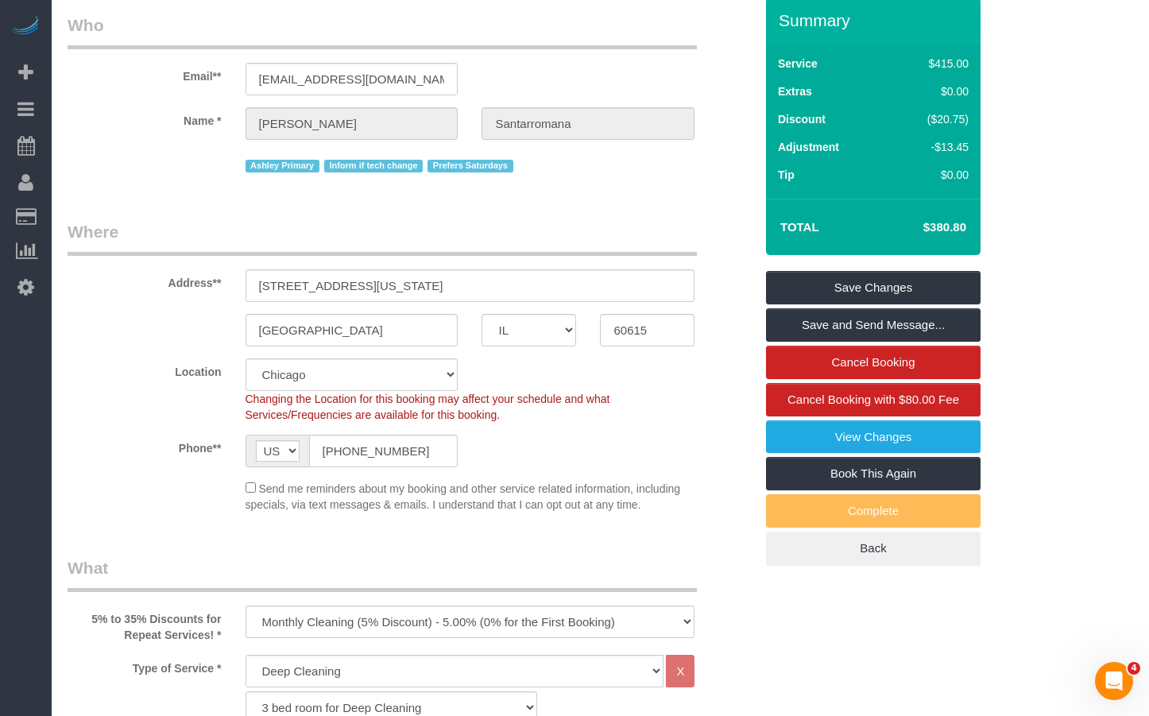
scroll to position [477, 0]
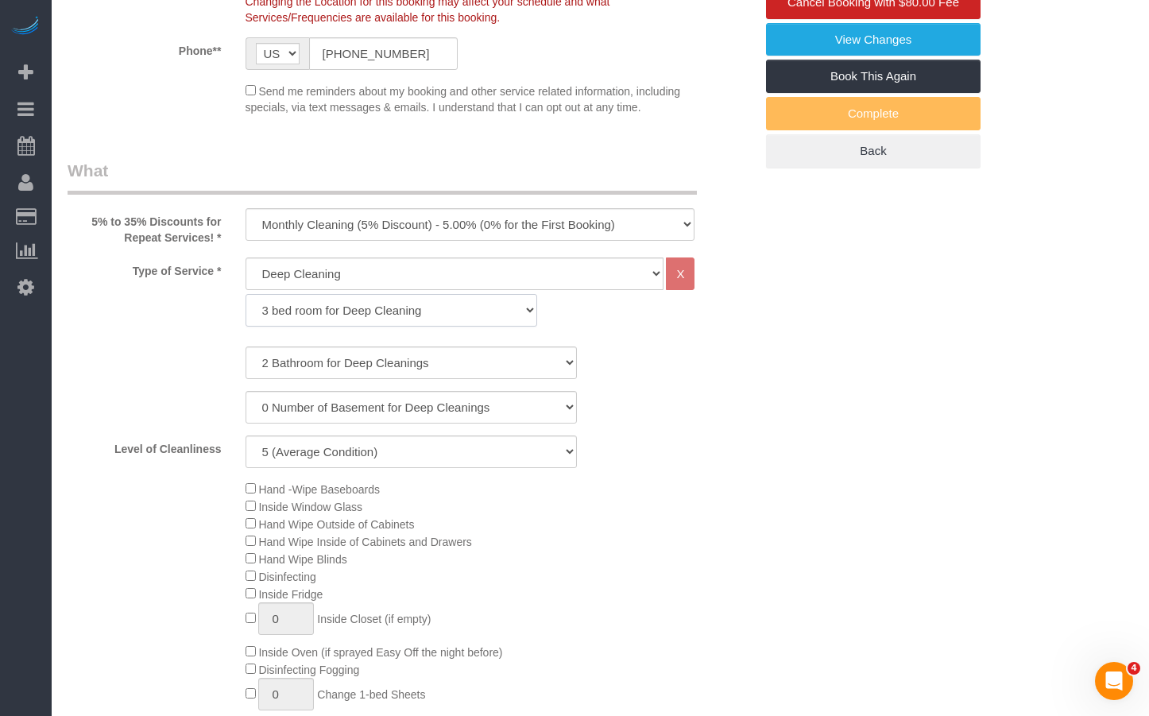
click at [394, 311] on select "1 bed room for Deep Cleaning 2 bed room for Deep Cleaning 3 bed room for Deep C…" at bounding box center [391, 310] width 292 height 33
select select "292"
click at [245, 294] on select "1 bed room for Deep Cleaning 2 bed room for Deep Cleaning 3 bed room for Deep C…" at bounding box center [391, 310] width 292 height 33
select select "2"
select select "5"
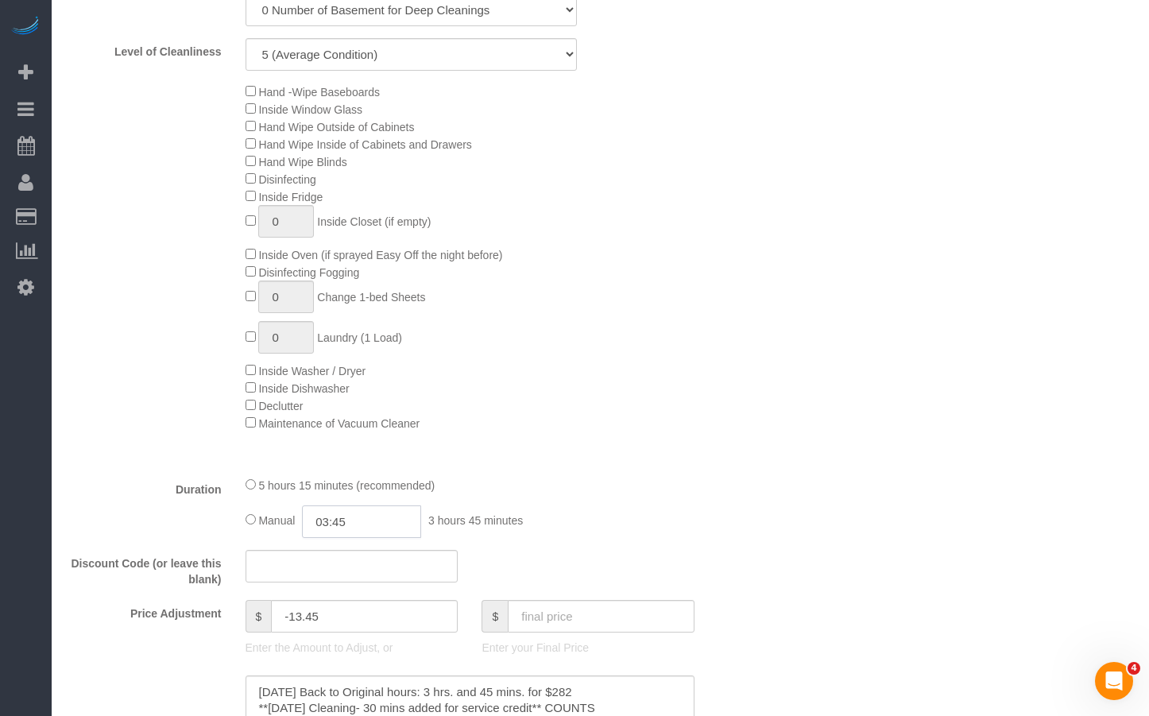
drag, startPoint x: 390, startPoint y: 527, endPoint x: 215, endPoint y: 510, distance: 175.6
click at [234, 514] on div "5 hours 15 minutes (recommended) Manual 03:45 3 hours 45 minutes" at bounding box center [470, 507] width 473 height 62
type input "06:00"
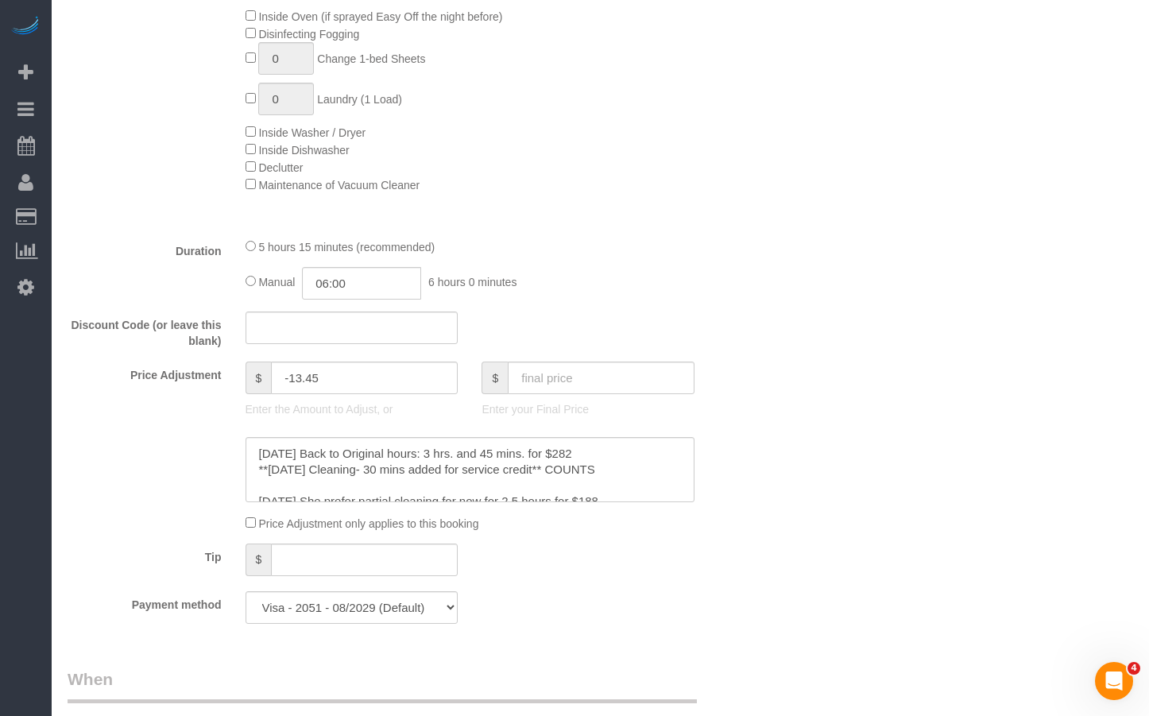
scroll to position [1192, 0]
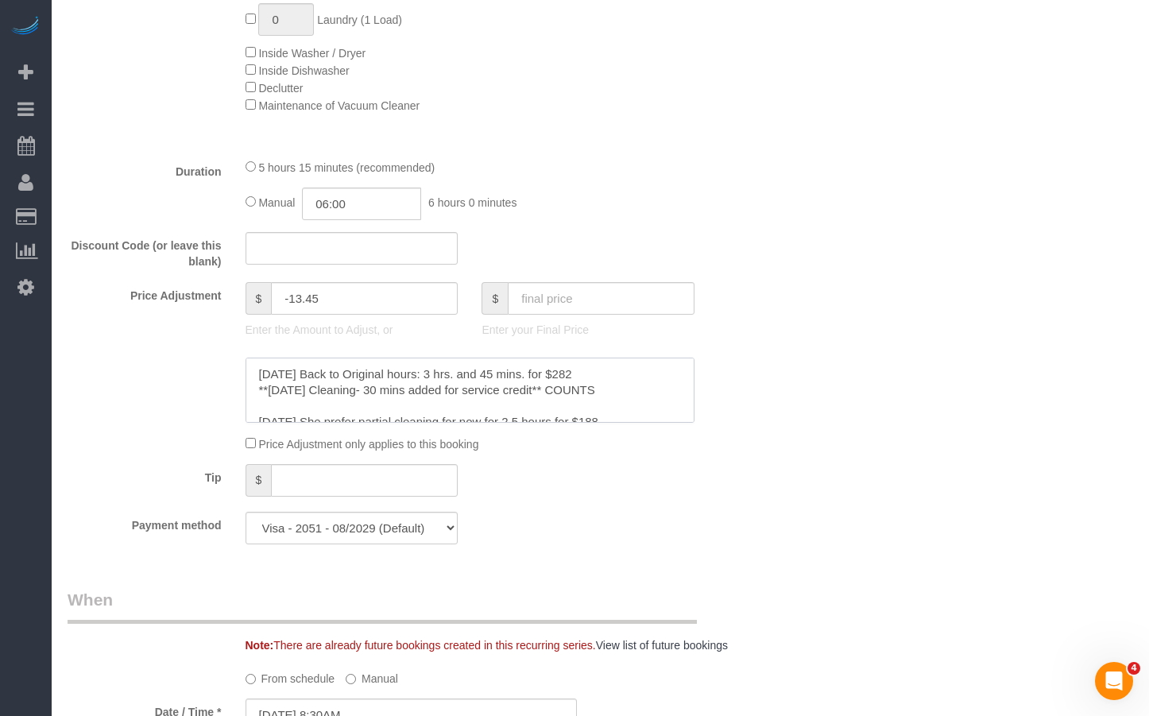
click at [258, 372] on textarea at bounding box center [470, 389] width 450 height 65
click at [259, 378] on textarea at bounding box center [470, 389] width 450 height 65
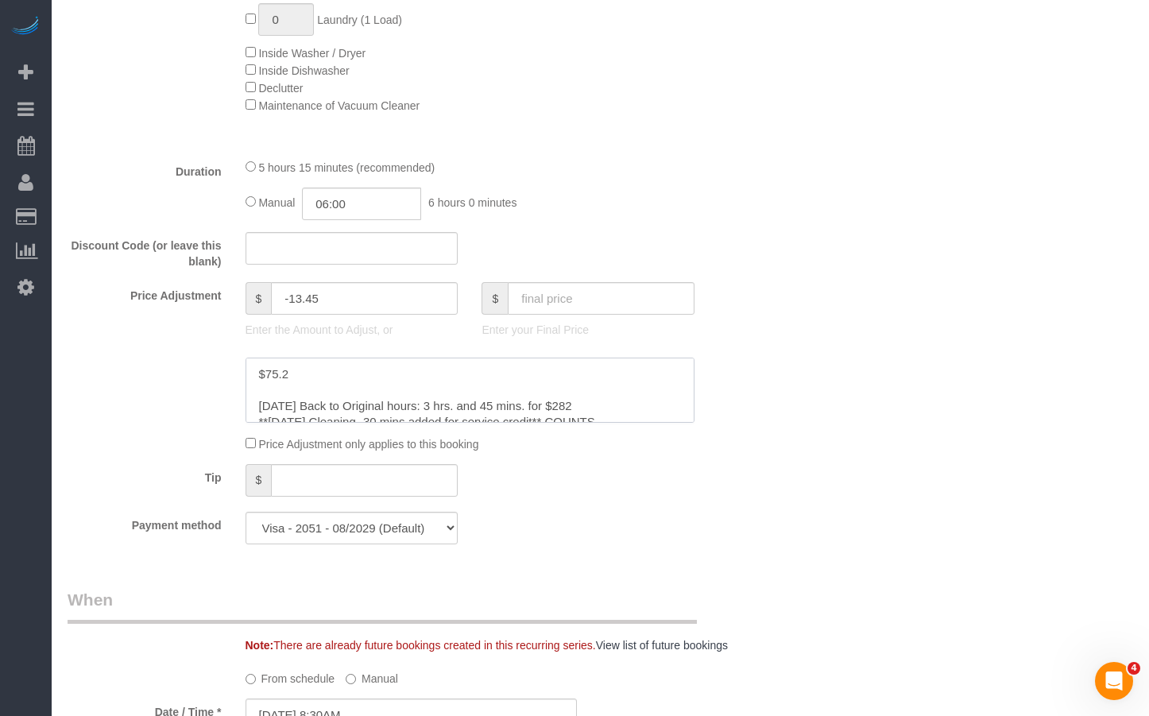
click at [338, 375] on textarea at bounding box center [470, 389] width 450 height 65
type textarea "$75.2 hourly rate [DATE] Back to Original hours: 3 hrs. and 45 mins. for $282 *…"
click at [914, 533] on div "Who Email** [EMAIL_ADDRESS][DOMAIN_NAME] Name * [PERSON_NAME][GEOGRAPHIC_DATA] …" at bounding box center [600, 633] width 1065 height 3495
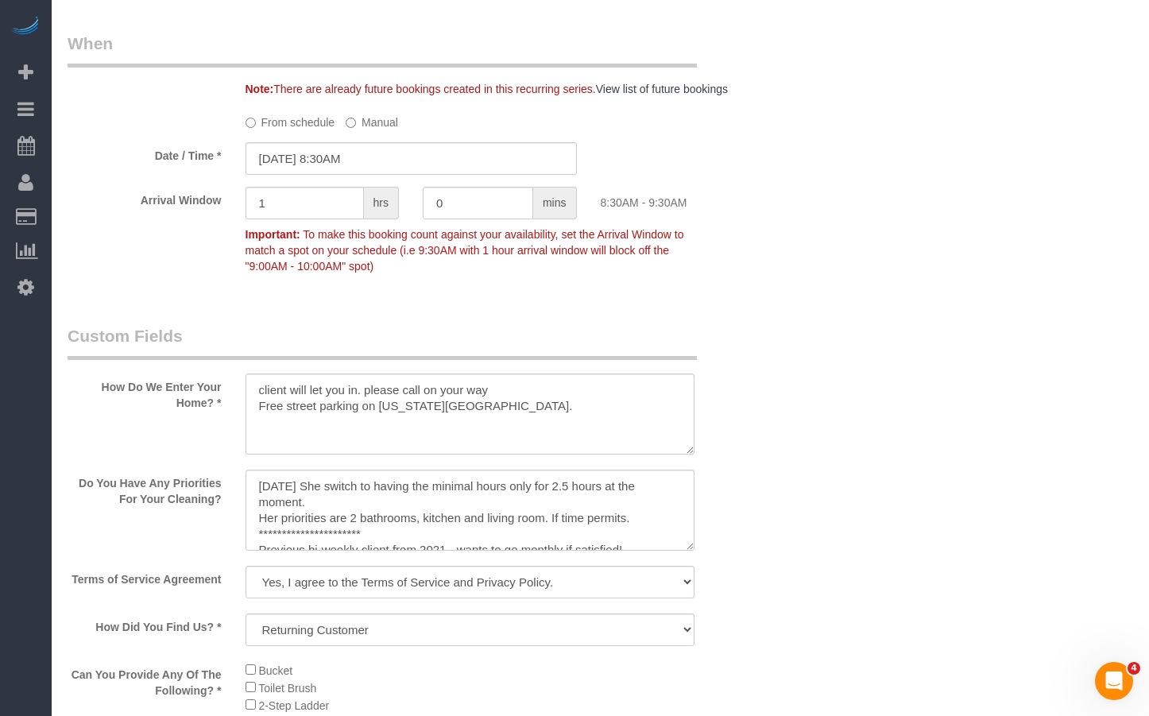
scroll to position [1827, 0]
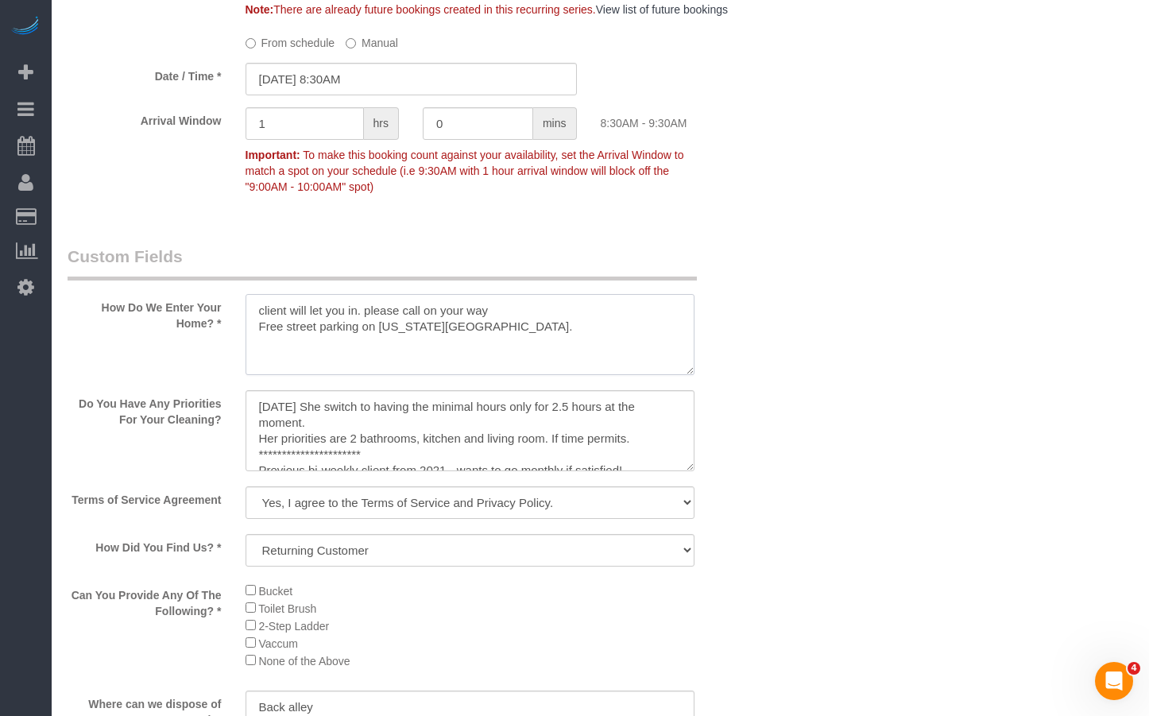
click at [574, 299] on textarea at bounding box center [470, 334] width 450 height 81
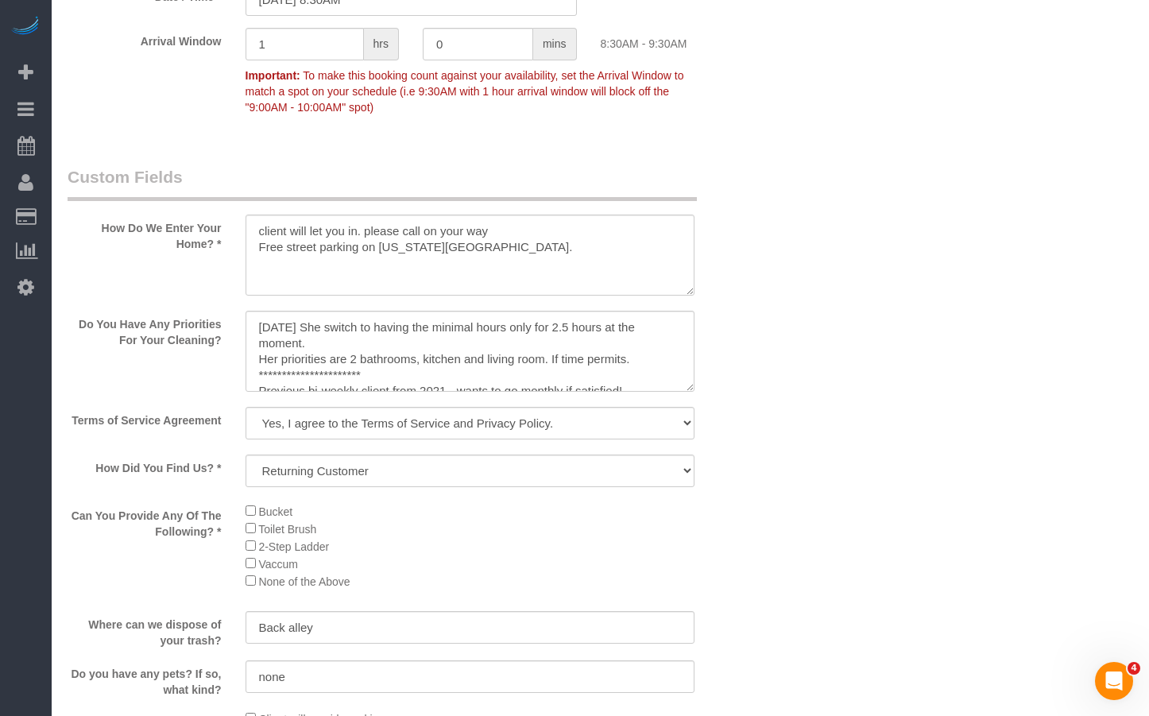
scroll to position [1986, 0]
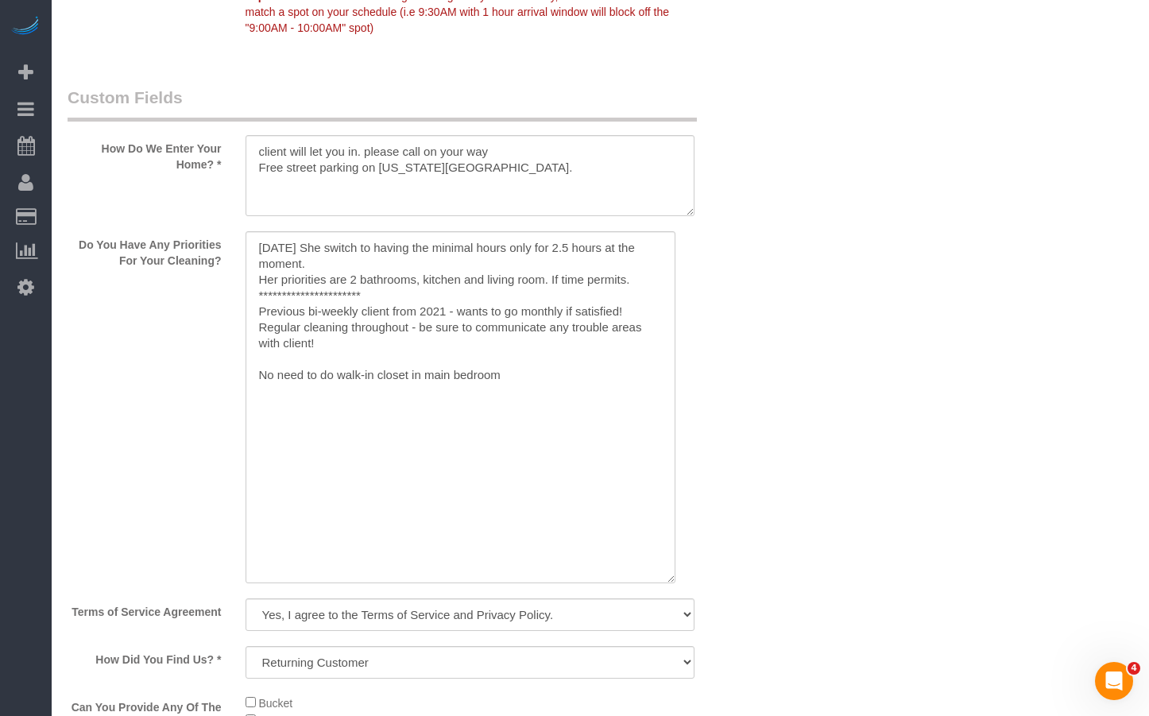
drag, startPoint x: 689, startPoint y: 311, endPoint x: 670, endPoint y: 581, distance: 271.5
click at [670, 581] on textarea at bounding box center [460, 407] width 430 height 352
click at [592, 456] on textarea at bounding box center [460, 407] width 430 height 352
click at [373, 376] on textarea at bounding box center [460, 407] width 430 height 352
click at [473, 325] on textarea at bounding box center [460, 407] width 430 height 352
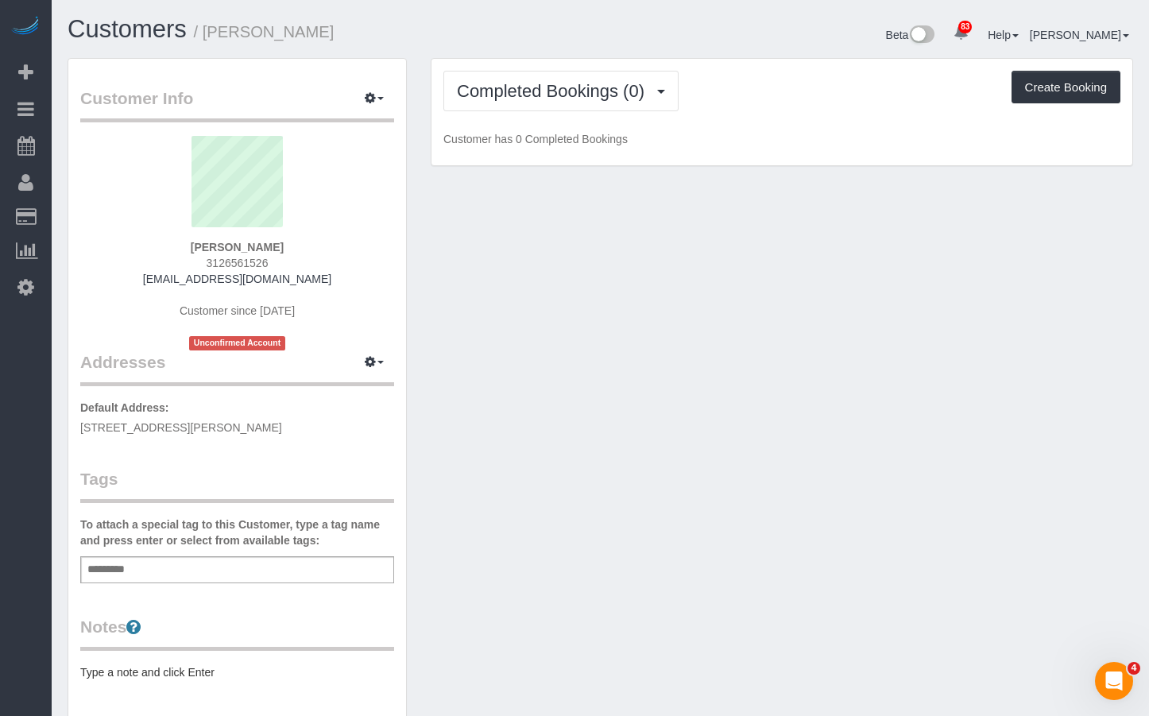
drag, startPoint x: 294, startPoint y: 253, endPoint x: 164, endPoint y: 254, distance: 129.5
click at [164, 254] on div "[PERSON_NAME] 3126561526 [EMAIL_ADDRESS][DOMAIN_NAME] Customer since [DATE] Unc…" at bounding box center [237, 243] width 314 height 214
copy strong "[PERSON_NAME]"
click at [107, 27] on link "Customers" at bounding box center [127, 29] width 119 height 28
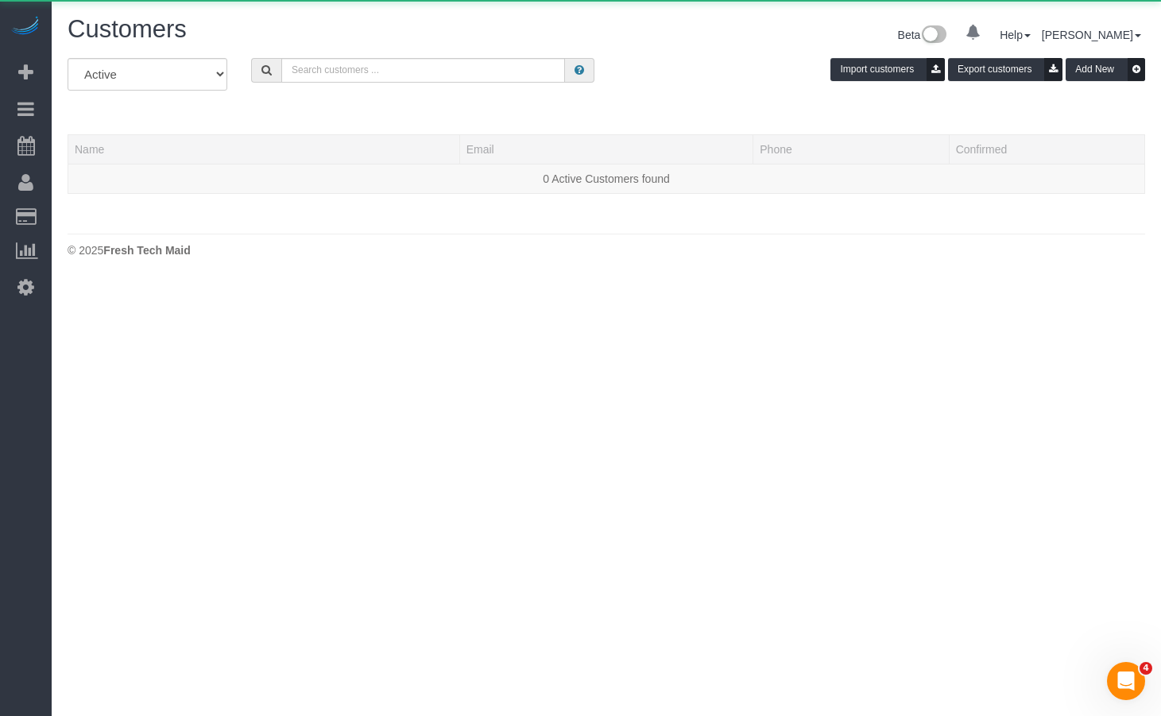
drag, startPoint x: 302, startPoint y: 41, endPoint x: 215, endPoint y: 41, distance: 86.6
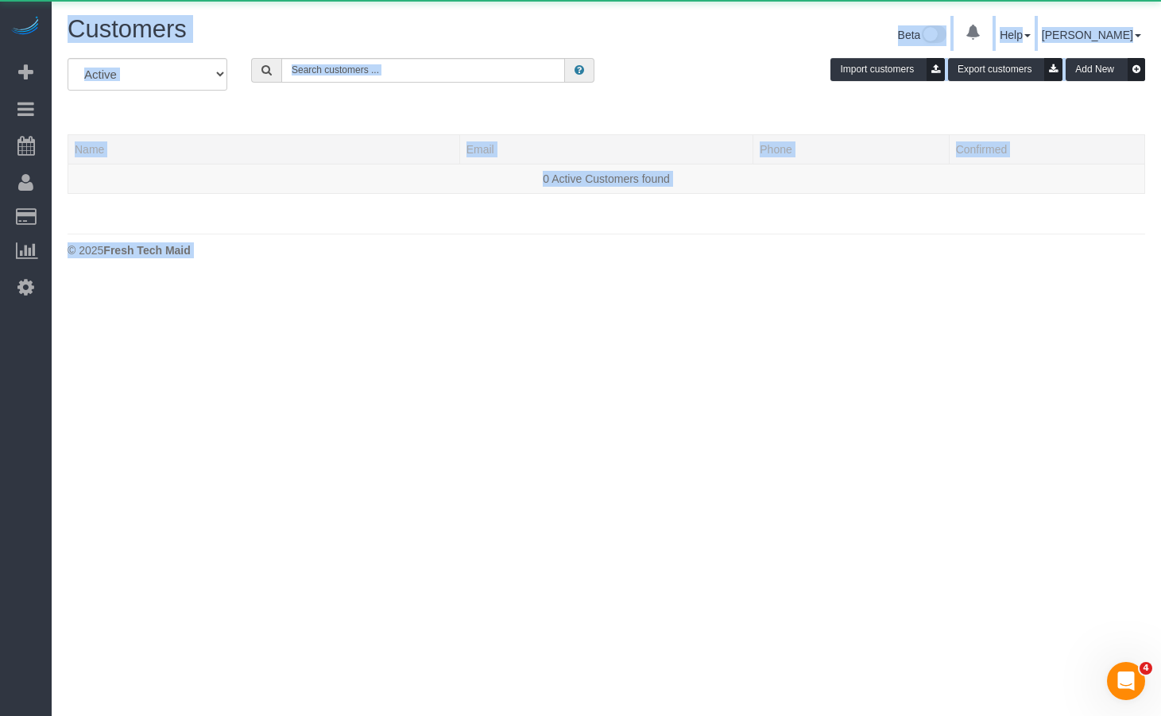
click at [438, 27] on h1 "Customers" at bounding box center [331, 29] width 527 height 27
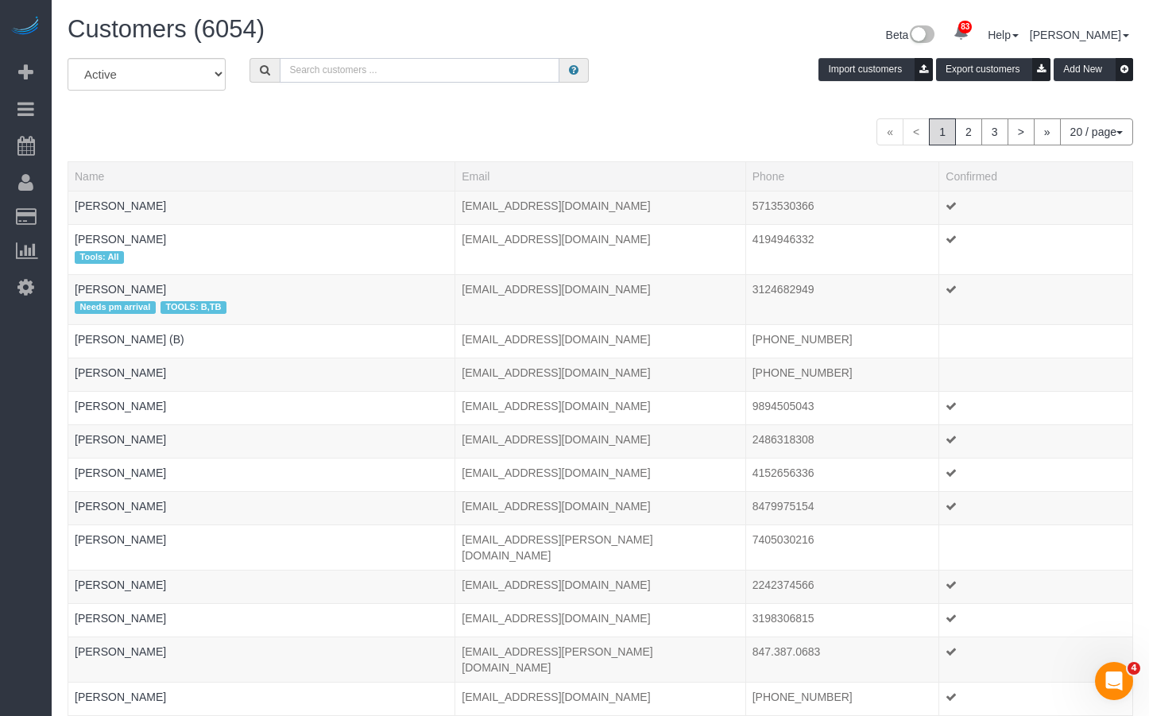
click at [440, 76] on input "text" at bounding box center [420, 70] width 280 height 25
paste input "[PERSON_NAME]"
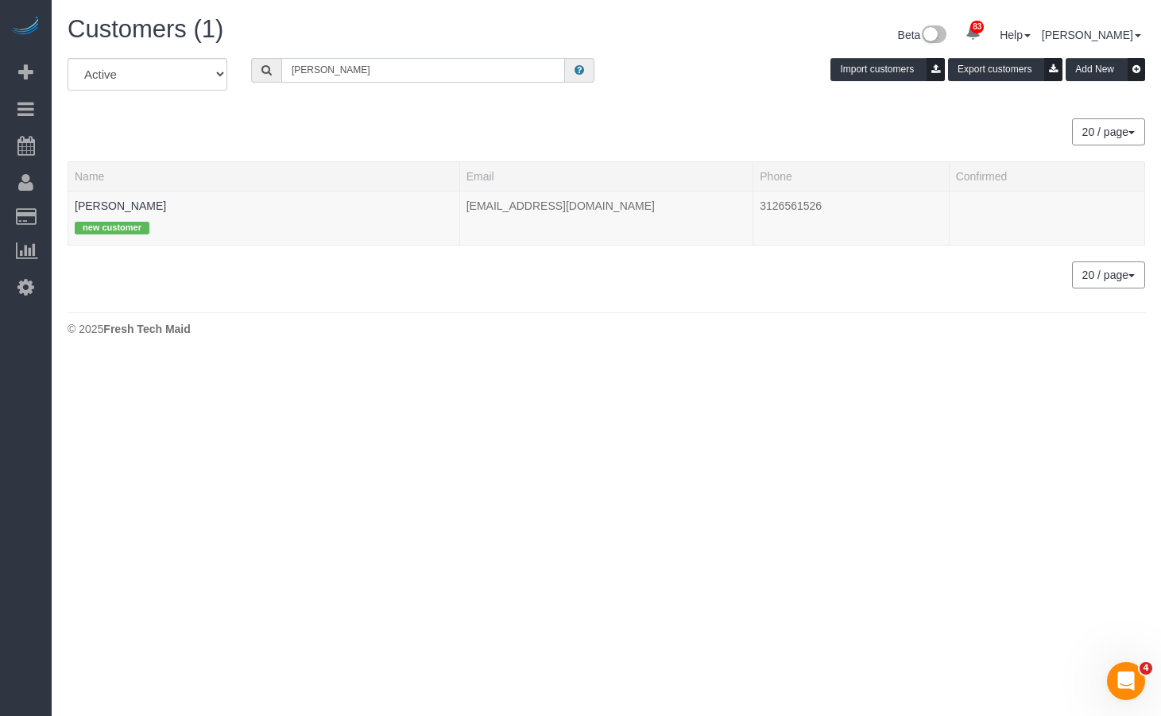
type input "[PERSON_NAME]"
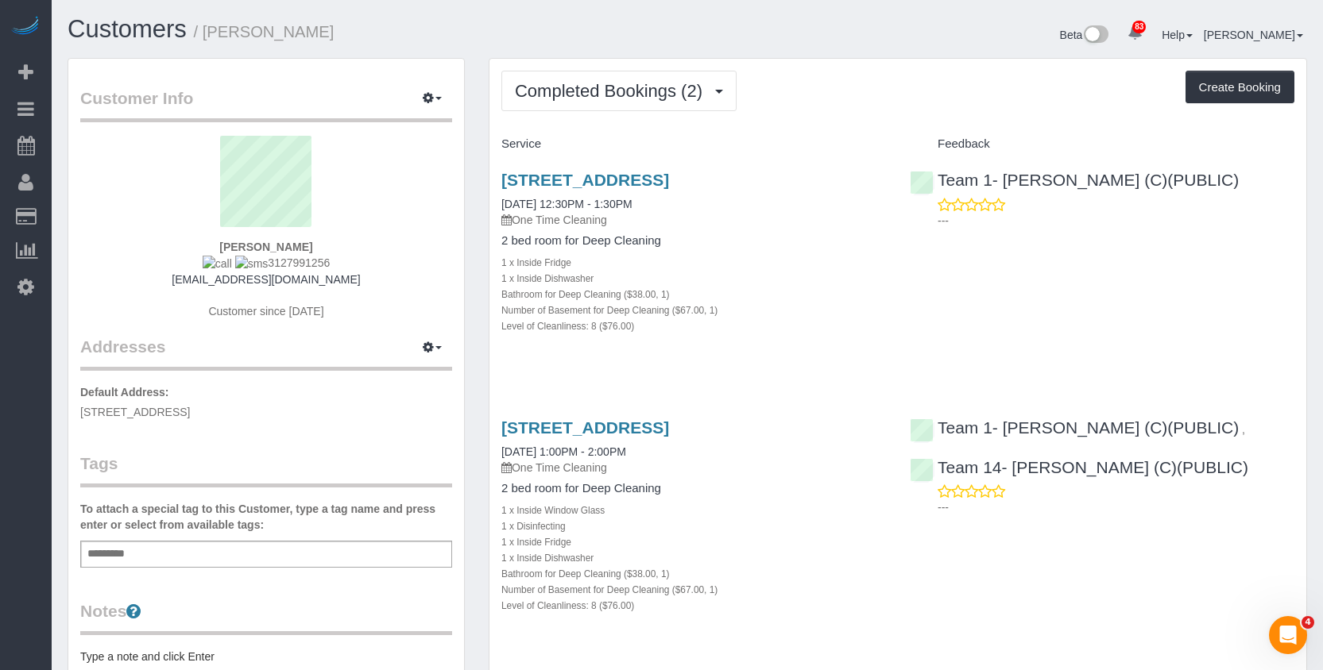
drag, startPoint x: 295, startPoint y: 271, endPoint x: 253, endPoint y: 266, distance: 41.6
click at [253, 266] on div "[PERSON_NAME] 3127991256 [EMAIL_ADDRESS][DOMAIN_NAME] Customer since [DATE]" at bounding box center [266, 235] width 372 height 199
copy span "3127991256"
click at [388, 171] on sui-profile-pic at bounding box center [266, 187] width 348 height 103
drag, startPoint x: 326, startPoint y: 263, endPoint x: 129, endPoint y: 266, distance: 197.0
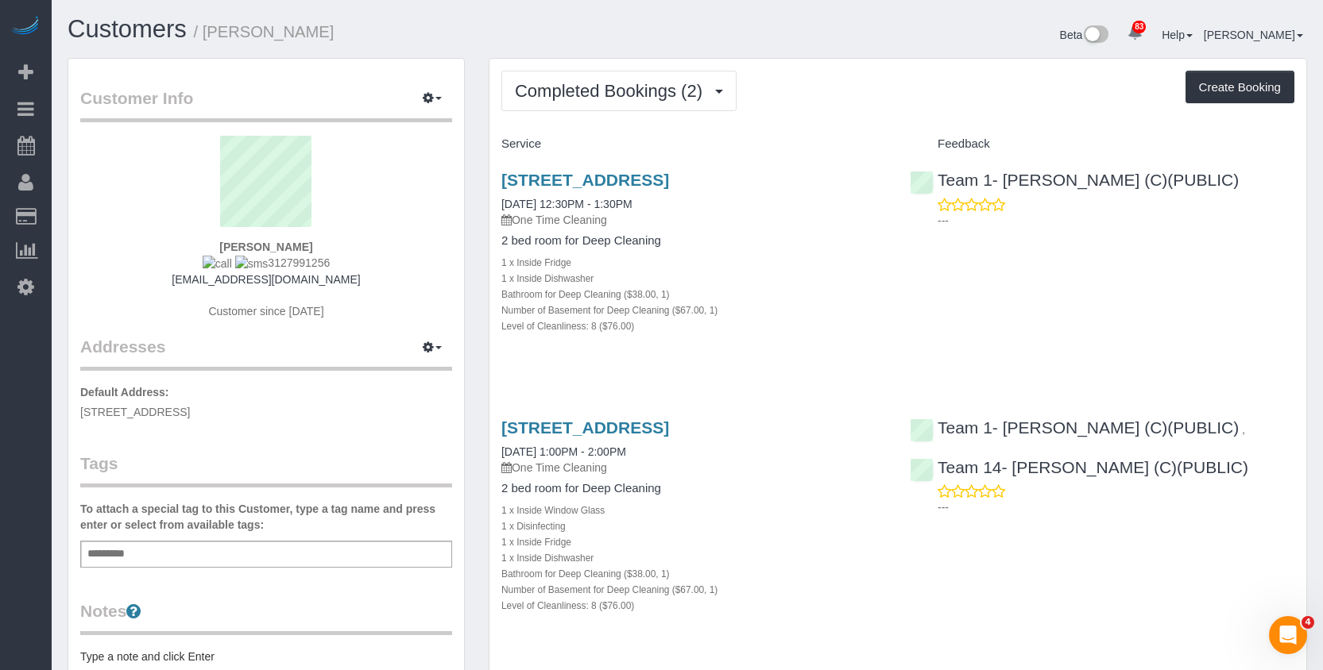
click at [129, 266] on div "[PERSON_NAME] 3127991256 [EMAIL_ADDRESS][DOMAIN_NAME] Customer since [DATE]" at bounding box center [266, 235] width 372 height 199
click at [427, 247] on div "[PERSON_NAME] 3127991256 [EMAIL_ADDRESS][DOMAIN_NAME] Customer since [DATE]" at bounding box center [266, 235] width 372 height 199
drag, startPoint x: 334, startPoint y: 270, endPoint x: 253, endPoint y: 266, distance: 80.3
click at [253, 266] on div "[PERSON_NAME] 3127991256 [EMAIL_ADDRESS][DOMAIN_NAME] Customer since [DATE]" at bounding box center [266, 235] width 372 height 199
copy span "3127991256"
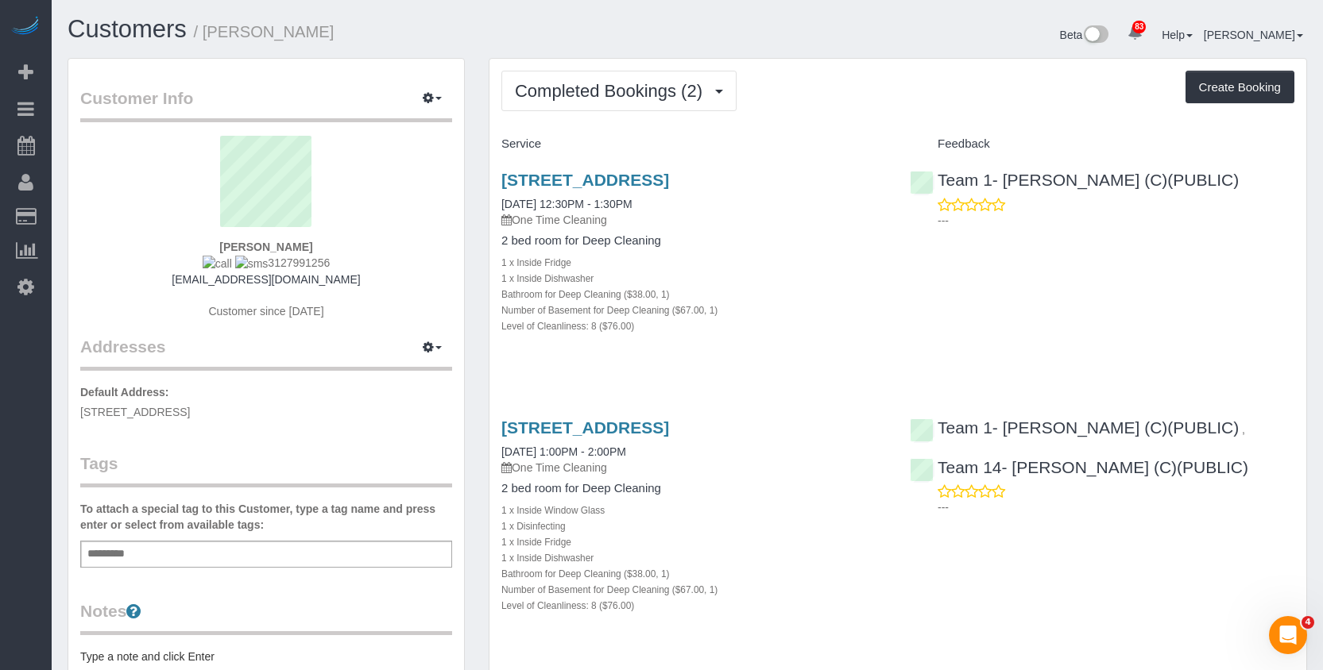
click at [388, 209] on sui-profile-pic at bounding box center [266, 187] width 348 height 103
click at [367, 315] on div "[PERSON_NAME] 3127991256 [EMAIL_ADDRESS][DOMAIN_NAME] Customer since [DATE]" at bounding box center [266, 235] width 372 height 199
drag, startPoint x: 369, startPoint y: 264, endPoint x: 253, endPoint y: 265, distance: 115.2
click at [253, 265] on div "[PERSON_NAME] 3127991256 [EMAIL_ADDRESS][DOMAIN_NAME] Customer since [DATE]" at bounding box center [266, 235] width 372 height 199
copy span "3127991256"
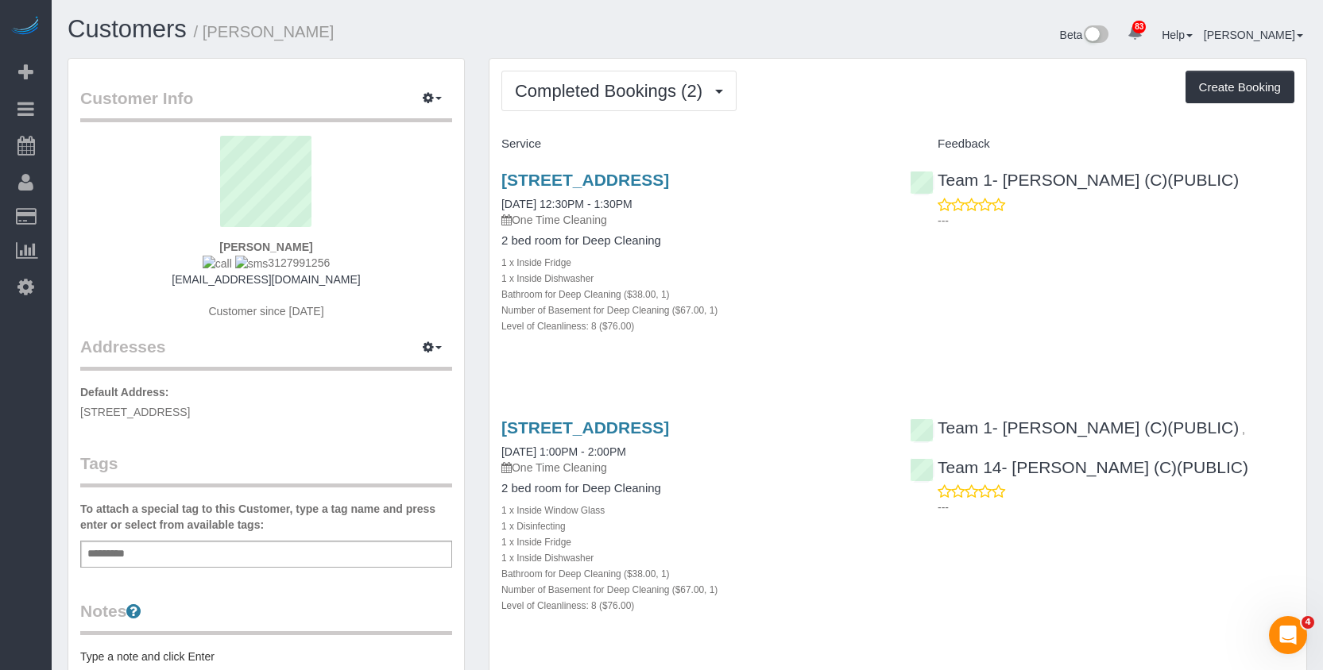
click at [397, 224] on sui-profile-pic at bounding box center [266, 187] width 348 height 103
drag, startPoint x: 377, startPoint y: 253, endPoint x: 348, endPoint y: 170, distance: 87.7
click at [348, 170] on sui-profile-pic at bounding box center [266, 187] width 348 height 103
click at [342, 240] on div "[PERSON_NAME] 3127991256 [EMAIL_ADDRESS][DOMAIN_NAME] Customer since [DATE]" at bounding box center [266, 235] width 372 height 199
drag, startPoint x: 337, startPoint y: 272, endPoint x: 242, endPoint y: 264, distance: 94.9
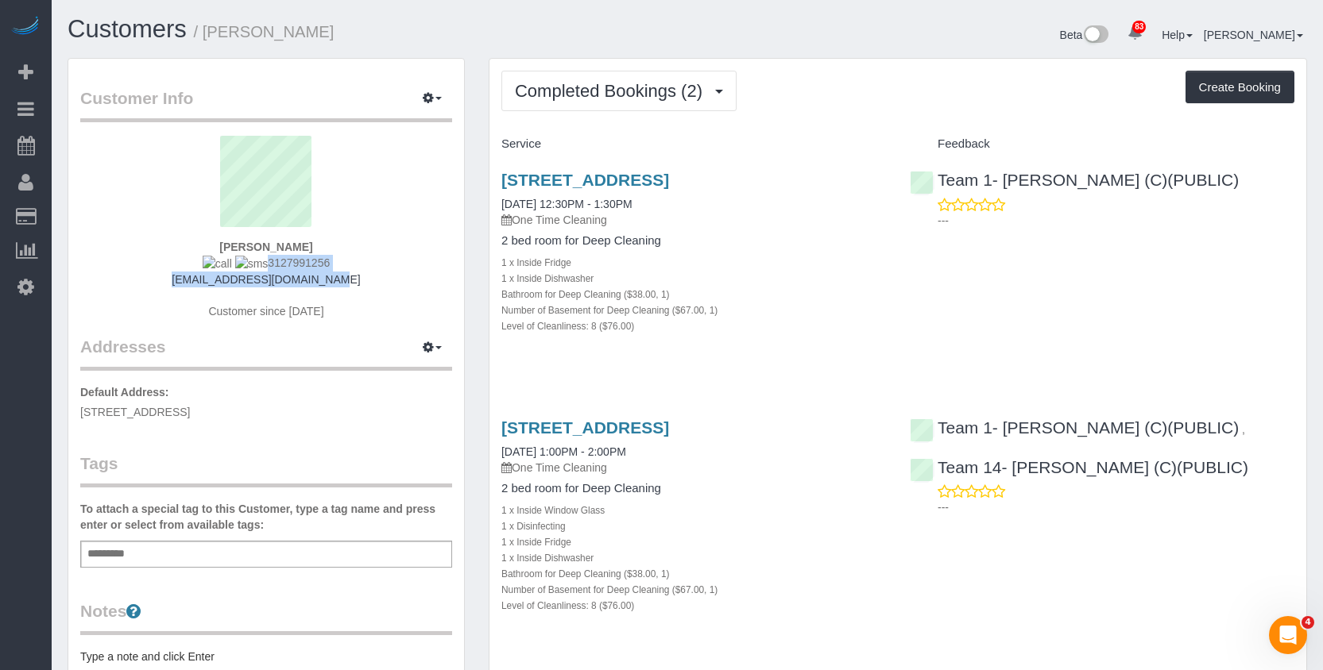
click at [242, 264] on div "[PERSON_NAME] 3127991256 [EMAIL_ADDRESS][DOMAIN_NAME] Customer since [DATE]" at bounding box center [266, 235] width 372 height 199
click at [370, 268] on div "[PERSON_NAME] 3127991256 [EMAIL_ADDRESS][DOMAIN_NAME] Customer since [DATE]" at bounding box center [266, 235] width 372 height 199
drag, startPoint x: 333, startPoint y: 264, endPoint x: 253, endPoint y: 257, distance: 79.8
click at [253, 257] on div "[PERSON_NAME] 3127991256 [EMAIL_ADDRESS][DOMAIN_NAME] Customer since [DATE]" at bounding box center [266, 235] width 372 height 199
copy span "3127991256"
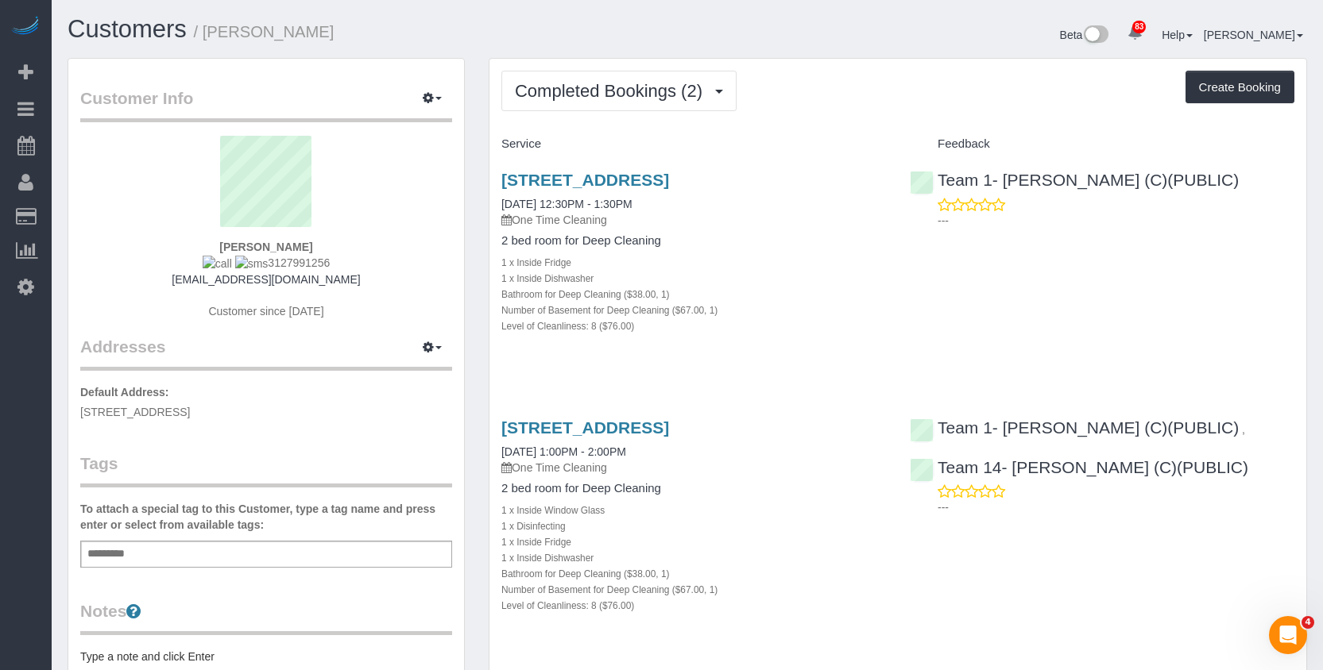
click at [411, 48] on div "Customers / [PERSON_NAME]" at bounding box center [372, 33] width 632 height 34
click at [440, 49] on div "Customers / [PERSON_NAME]" at bounding box center [372, 33] width 632 height 34
click at [392, 52] on div "Customers / [PERSON_NAME] Beta 83 Your Notifications You have 0 alerts × You ha…" at bounding box center [687, 37] width 1263 height 42
